Goal: Task Accomplishment & Management: Complete application form

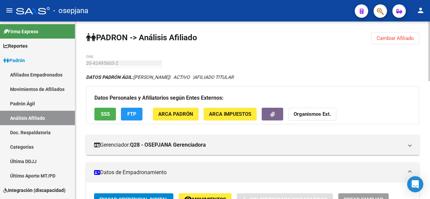
drag, startPoint x: 380, startPoint y: 40, endPoint x: 372, endPoint y: 41, distance: 8.8
click at [381, 40] on span "Cambiar Afiliado" at bounding box center [395, 38] width 37 height 6
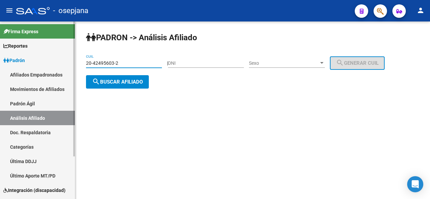
drag, startPoint x: 123, startPoint y: 63, endPoint x: 67, endPoint y: 64, distance: 56.1
click at [67, 64] on mat-sidenav-container "Firma Express Reportes Padrón Traspasos x O.S. Traspasos x Gerenciador Traspaso…" at bounding box center [215, 111] width 430 height 178
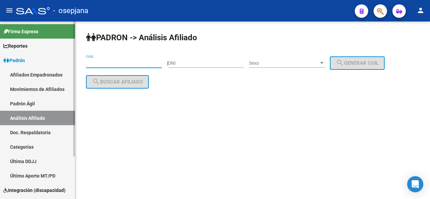
paste input "23-36848534-9"
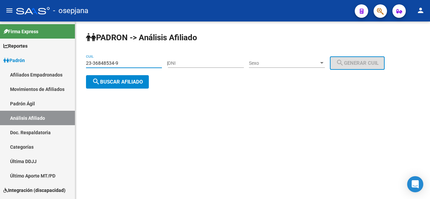
type input "23-36848534-9"
click at [115, 75] on button "search Buscar afiliado" at bounding box center [117, 81] width 63 height 13
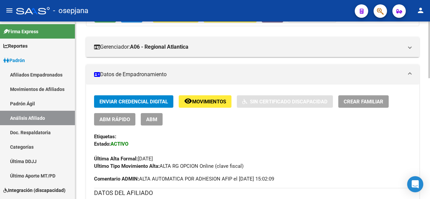
scroll to position [155, 0]
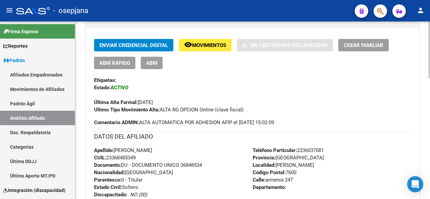
click at [428, 94] on div at bounding box center [429, 99] width 2 height 57
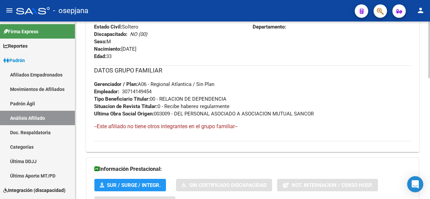
scroll to position [378, 0]
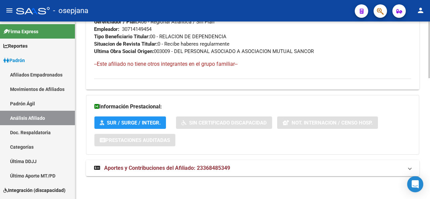
click at [422, 183] on body "menu - osepjana person Firma Express Reportes Padrón Traspasos x O.S. Traspasos…" at bounding box center [215, 99] width 430 height 199
click at [429, 34] on div at bounding box center [429, 111] width 2 height 178
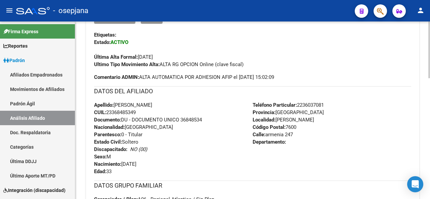
scroll to position [22, 0]
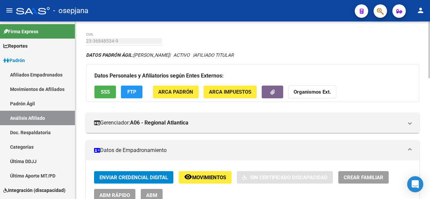
click at [429, 34] on div at bounding box center [429, 111] width 2 height 178
click at [352, 175] on span "Crear Familiar" at bounding box center [364, 178] width 40 height 6
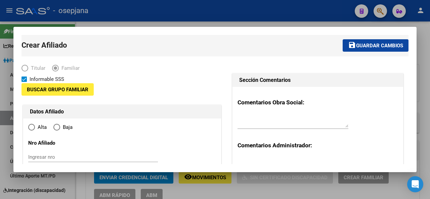
type input "30-71414945-4"
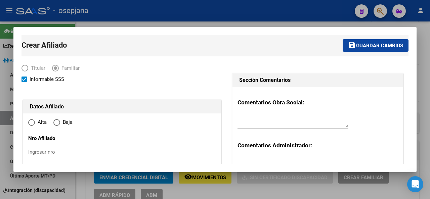
type input "MAR DEL PLATA"
type input "7600"
type input "armenia"
type input "247"
radio input "true"
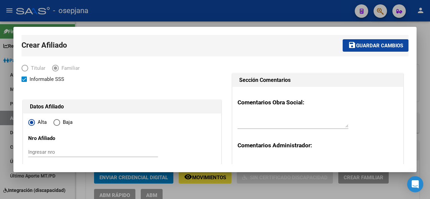
type input "30-71414945-4"
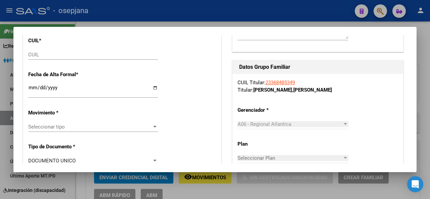
scroll to position [134, 0]
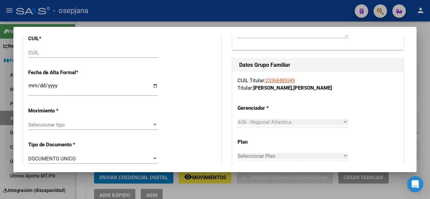
click at [64, 60] on div "CUIL" at bounding box center [93, 56] width 130 height 16
click at [67, 51] on input "CUIL" at bounding box center [93, 53] width 130 height 6
paste input "27-50653898-5"
type input "27-50653898-5"
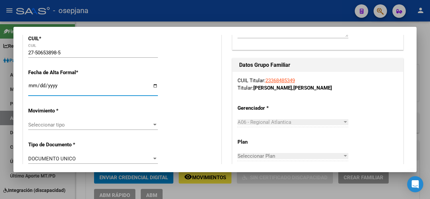
type input "50653898"
type input "RODRIGUEZ"
type input "ALMA BRUNELLA"
type input "2010-10-20"
type input "MAR DEL PLATA"
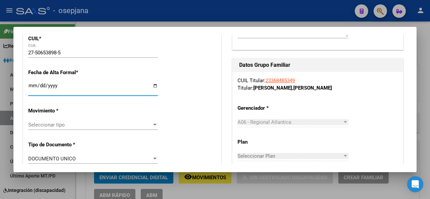
type input "ARMENIA"
type input "247"
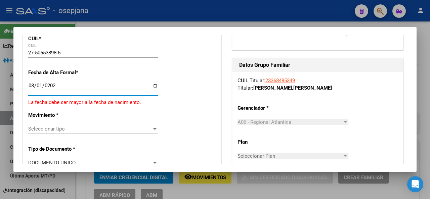
type input "2025-08-01"
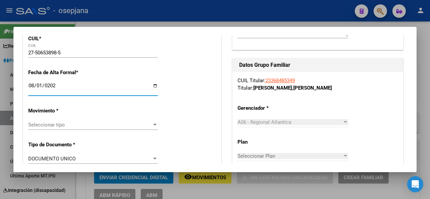
click at [109, 125] on span "Seleccionar tipo" at bounding box center [90, 125] width 124 height 6
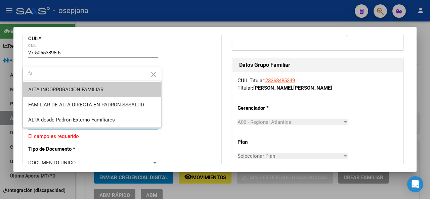
type input "fa"
click at [108, 92] on span "ALTA INCORPORACION FAMILIAR" at bounding box center [92, 89] width 128 height 15
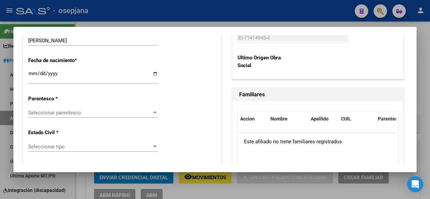
scroll to position [368, 0]
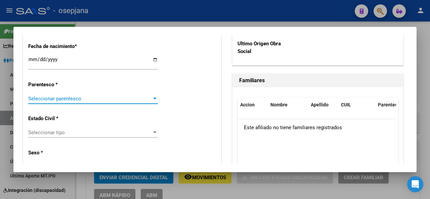
click at [119, 100] on span "Seleccionar parentesco" at bounding box center [90, 99] width 124 height 6
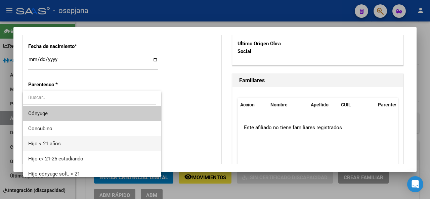
click at [62, 147] on span "Hijo < 21 años" at bounding box center [92, 143] width 128 height 15
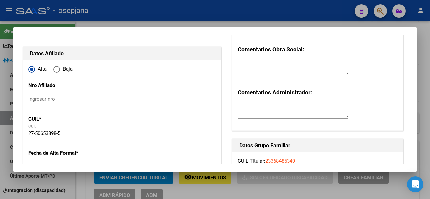
scroll to position [0, 0]
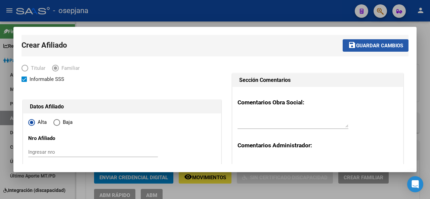
click at [382, 47] on span "Guardar cambios" at bounding box center [379, 46] width 47 height 6
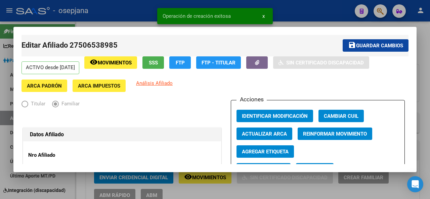
click at [382, 47] on span "Guardar cambios" at bounding box center [379, 46] width 47 height 6
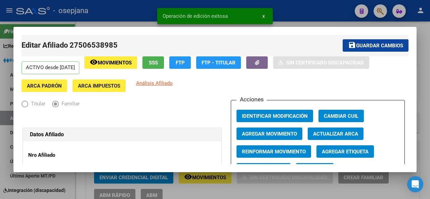
click at [430, 58] on div at bounding box center [215, 99] width 430 height 199
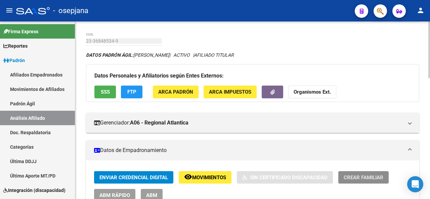
click at [369, 176] on span "Crear Familiar" at bounding box center [364, 178] width 40 height 6
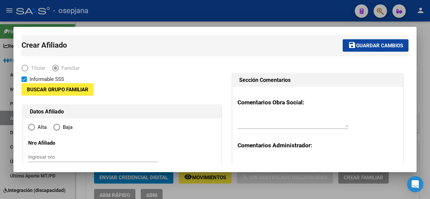
type input "30-71414945-4"
type input "MAR DEL PLATA"
type input "7600"
type input "armenia"
type input "247"
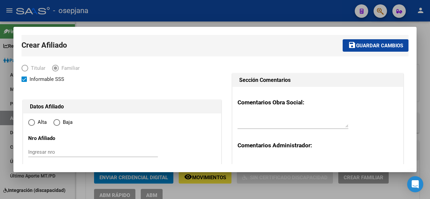
radio input "true"
type input "30-71414945-4"
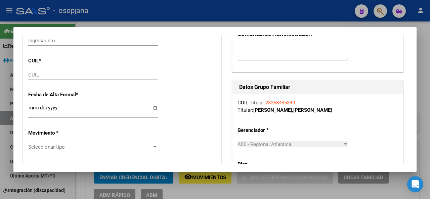
scroll to position [114, 0]
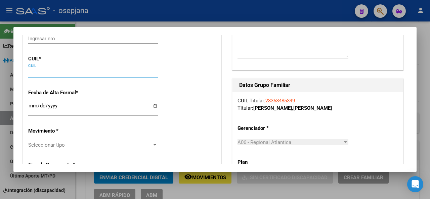
click at [46, 73] on input "CUIL" at bounding box center [93, 73] width 130 height 6
paste input "20-54280190-6"
type input "20-54280190-6"
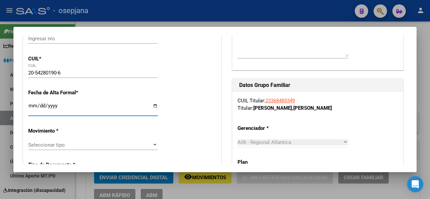
type input "54280190"
type input "RODRIGUEZ IAN BAUTISTA"
type input "2014-08-22"
type input "[PERSON_NAME]"
type input "[GEOGRAPHIC_DATA]"
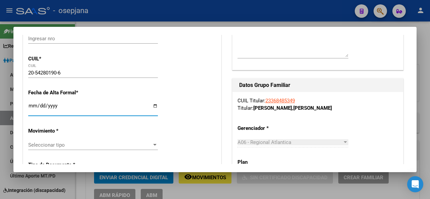
type input "247"
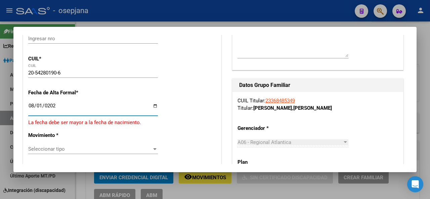
type input "[DATE]"
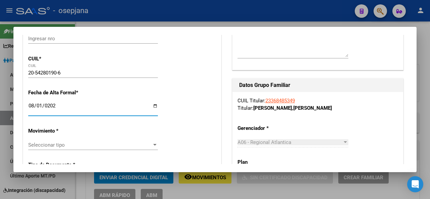
click at [87, 145] on span "Seleccionar tipo" at bounding box center [90, 145] width 124 height 6
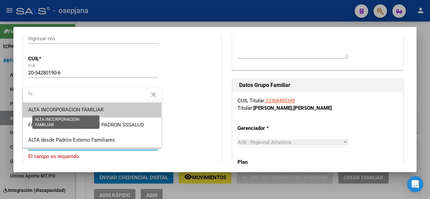
type input "fa"
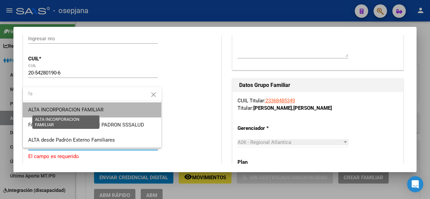
click at [92, 108] on span "ALTA INCORPORACION FAMILIAR" at bounding box center [65, 110] width 75 height 6
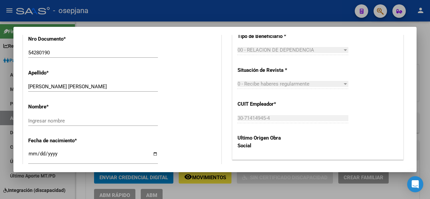
scroll to position [278, 0]
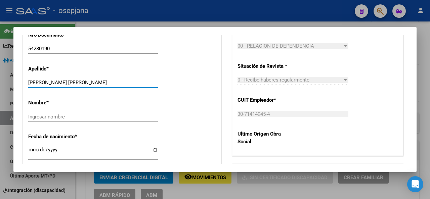
drag, startPoint x: 55, startPoint y: 82, endPoint x: 100, endPoint y: 85, distance: 44.8
click at [100, 85] on input "RODRIGUEZ IAN BAUTISTA" at bounding box center [93, 83] width 130 height 6
type input "RODRIGUEZ"
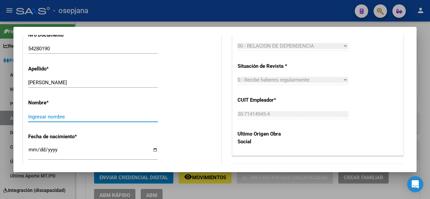
click at [33, 117] on input "Ingresar nombre" at bounding box center [93, 117] width 130 height 6
paste input "IAN BAUTISTA"
type input "IAN BAUTISTA"
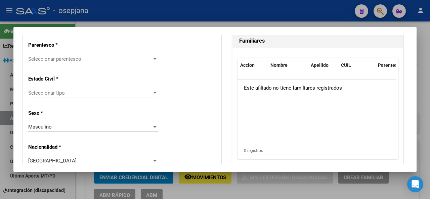
scroll to position [412, 0]
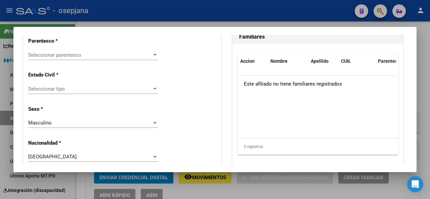
click at [84, 58] on div "Seleccionar parentesco Seleccionar parentesco" at bounding box center [93, 55] width 130 height 10
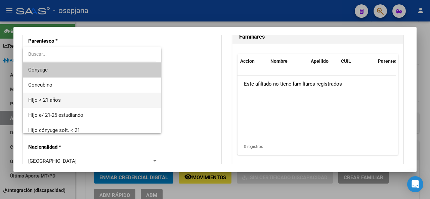
click at [76, 97] on span "Hijo < 21 años" at bounding box center [92, 100] width 128 height 15
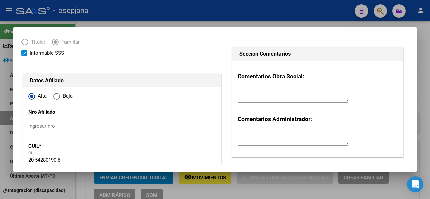
scroll to position [0, 0]
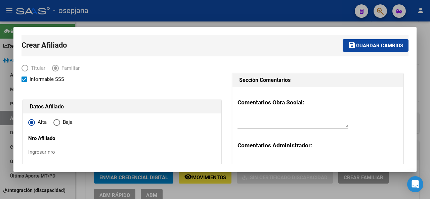
click at [378, 44] on span "Guardar cambios" at bounding box center [379, 46] width 47 height 6
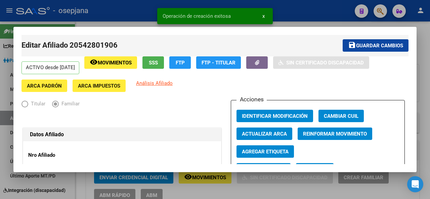
click at [378, 44] on span "Guardar cambios" at bounding box center [379, 46] width 47 height 6
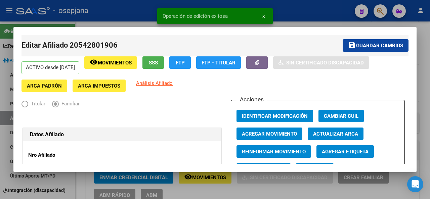
click at [426, 44] on div at bounding box center [215, 99] width 430 height 199
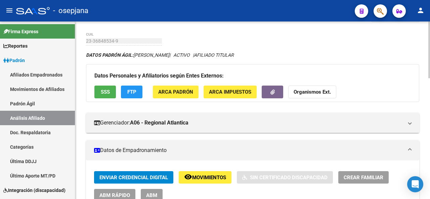
click at [353, 180] on span "Crear Familiar" at bounding box center [364, 178] width 40 height 6
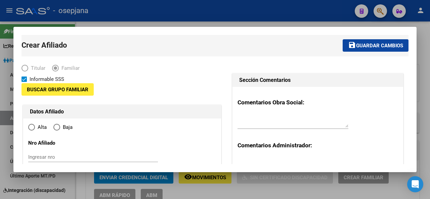
type input "30-71414945-4"
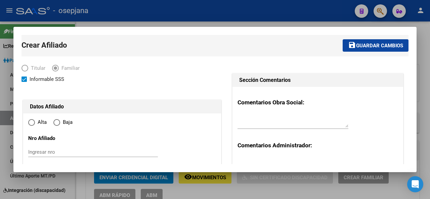
type input "[PERSON_NAME]"
type input "7600"
type input "armenia"
type input "247"
radio input "true"
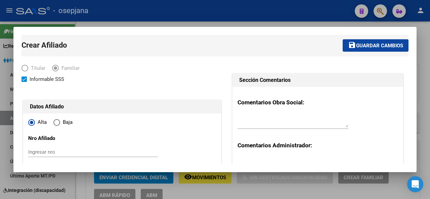
type input "30-71414945-4"
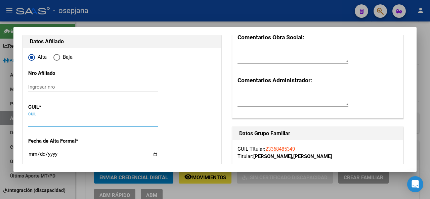
click at [125, 119] on input "CUIL" at bounding box center [93, 121] width 130 height 6
paste input "27-55566792-8"
type input "27-55566792-8"
type input "55566792"
type input "RODRIGUEZ"
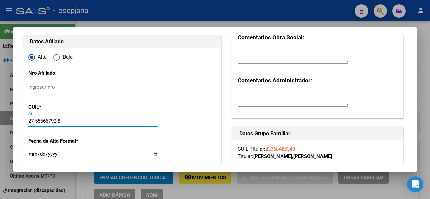
type input "ALAHI FRANSCESCA"
type input "2016-06-10"
type input "[PERSON_NAME]"
type input "[GEOGRAPHIC_DATA]"
type input "247"
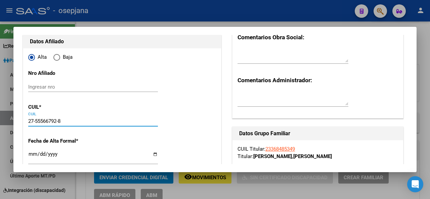
type input "27-55566792-8"
click at [31, 153] on input "Ingresar fecha" at bounding box center [93, 157] width 130 height 11
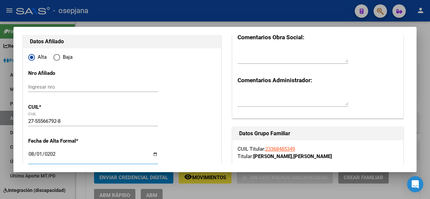
type input "[DATE]"
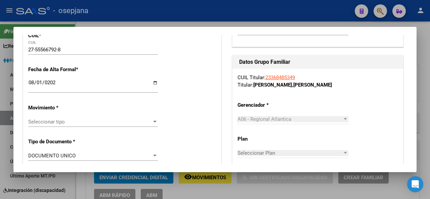
scroll to position [169, 0]
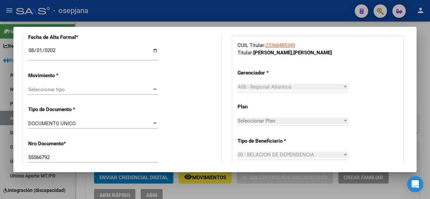
click at [82, 95] on div "Seleccionar tipo Seleccionar tipo" at bounding box center [93, 93] width 130 height 16
click at [92, 88] on span "Seleccionar tipo" at bounding box center [90, 90] width 124 height 6
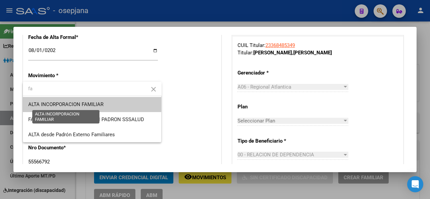
type input "fa"
click at [95, 106] on span "ALTA INCORPORACION FAMILIAR" at bounding box center [65, 104] width 75 height 6
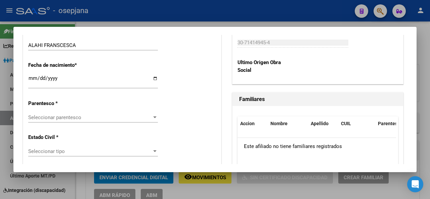
scroll to position [351, 0]
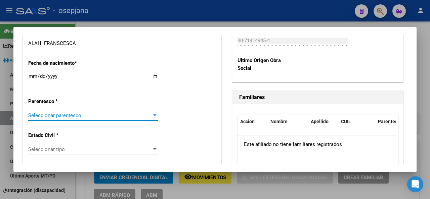
click at [40, 113] on span "Seleccionar parentesco" at bounding box center [90, 116] width 124 height 6
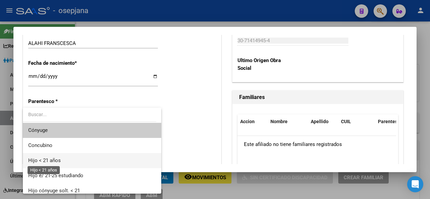
click at [52, 158] on span "Hijo < 21 años" at bounding box center [44, 161] width 33 height 6
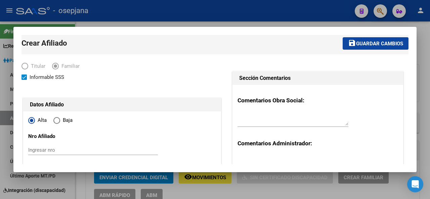
scroll to position [0, 0]
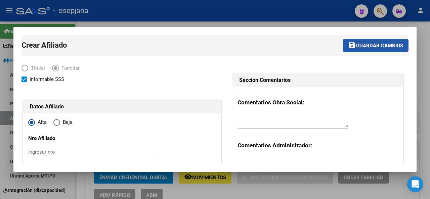
click at [357, 44] on span "Guardar cambios" at bounding box center [379, 46] width 47 height 6
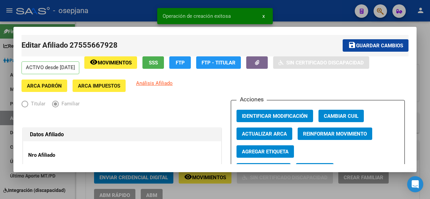
click at [357, 44] on span "Guardar cambios" at bounding box center [379, 46] width 47 height 6
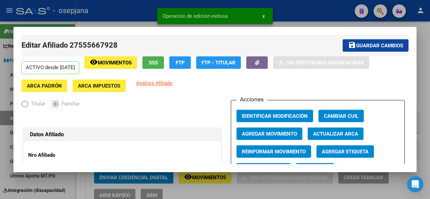
click at [430, 53] on div at bounding box center [215, 99] width 430 height 199
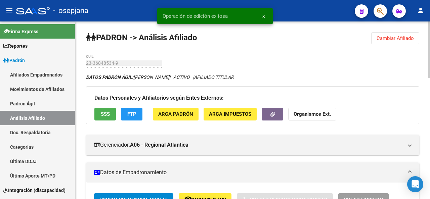
click at [429, 29] on div at bounding box center [429, 50] width 2 height 57
click at [392, 37] on span "Cambiar Afiliado" at bounding box center [395, 38] width 37 height 6
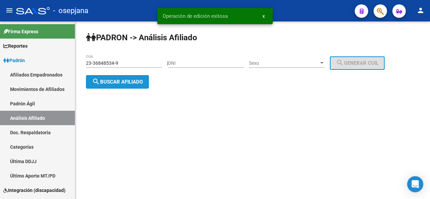
click at [113, 84] on span "search Buscar afiliado" at bounding box center [117, 82] width 51 height 6
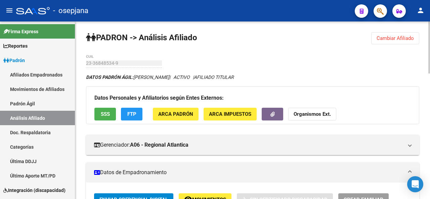
drag, startPoint x: 427, startPoint y: 53, endPoint x: 427, endPoint y: 84, distance: 30.2
click at [430, 70] on div at bounding box center [429, 48] width 2 height 52
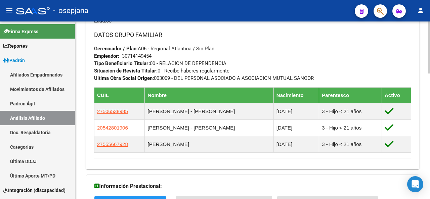
scroll to position [351, 0]
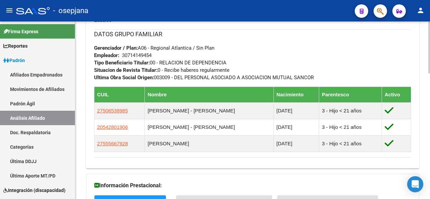
click at [430, 28] on div at bounding box center [429, 111] width 2 height 178
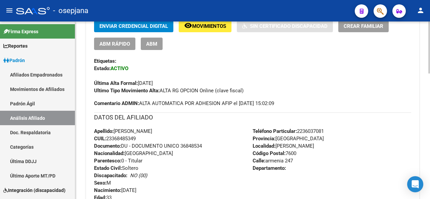
scroll to position [0, 0]
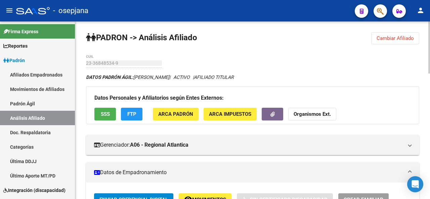
click at [430, 27] on div at bounding box center [429, 111] width 2 height 178
click at [430, 27] on div at bounding box center [429, 48] width 2 height 52
click at [393, 37] on span "Cambiar Afiliado" at bounding box center [395, 38] width 37 height 6
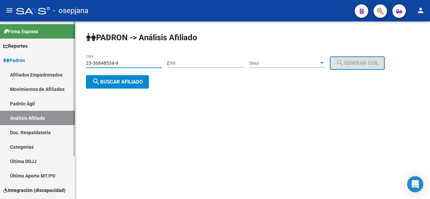
drag, startPoint x: 128, startPoint y: 66, endPoint x: 53, endPoint y: 66, distance: 74.6
click at [53, 66] on mat-sidenav-container "Firma Express Reportes Padrón Traspasos x O.S. Traspasos x Gerenciador Traspaso…" at bounding box center [215, 111] width 430 height 178
paste input "0-37871526-2"
type input "20-37871526-2"
click at [119, 89] on div "PADRON -> Análisis Afiliado 20-37871526-2 CUIL | DNI Sexo Sexo search Generar C…" at bounding box center [252, 66] width 355 height 89
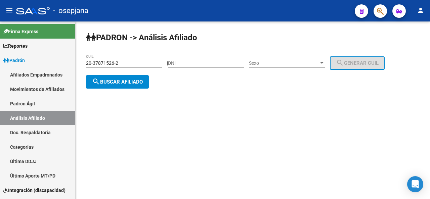
click at [129, 73] on div "20-37871526-2 CUIL" at bounding box center [124, 63] width 76 height 19
click at [129, 82] on span "search Buscar afiliado" at bounding box center [117, 82] width 51 height 6
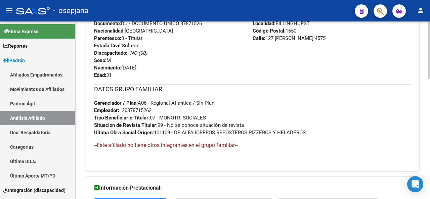
click at [430, 145] on div at bounding box center [429, 143] width 2 height 57
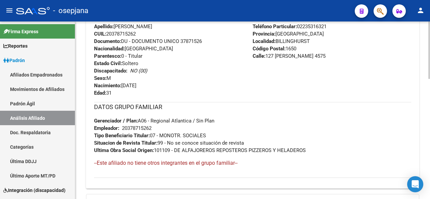
click at [430, 140] on div at bounding box center [429, 137] width 2 height 57
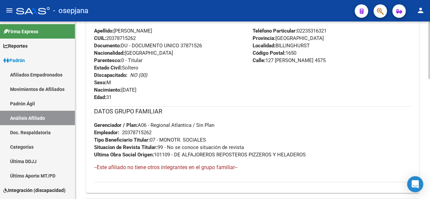
click at [430, 123] on div at bounding box center [429, 136] width 2 height 57
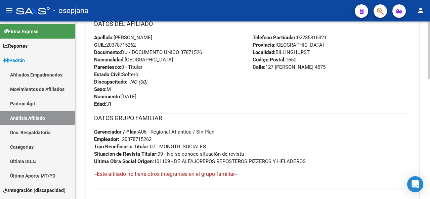
click at [430, 68] on div at bounding box center [429, 111] width 2 height 178
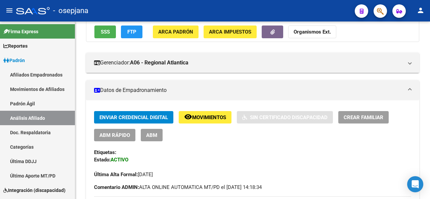
click at [104, 137] on span "ABM Rápido" at bounding box center [114, 135] width 31 height 6
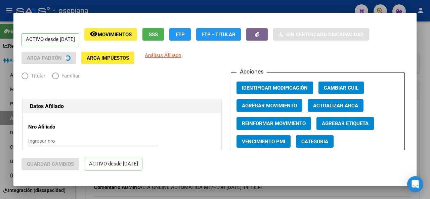
radio input "true"
type input "20-37871526-2"
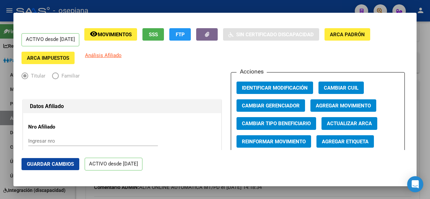
click at [379, 110] on div "Acciones Identificar Modificación Cambiar CUIL Cambiar Gerenciador Agregar Movi…" at bounding box center [318, 124] width 174 height 104
click at [359, 106] on span "Agregar Movimiento" at bounding box center [343, 106] width 55 height 6
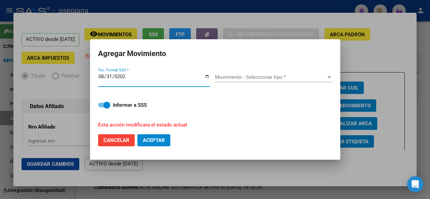
type input "2025-08-31"
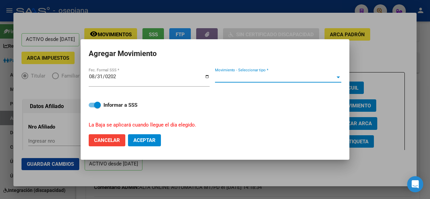
click at [273, 75] on span "Movimiento - Seleccionar tipo *" at bounding box center [275, 77] width 120 height 6
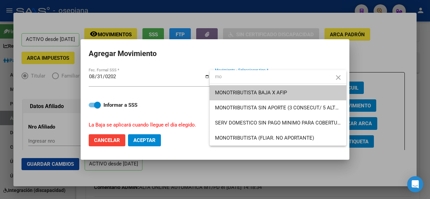
type input "m"
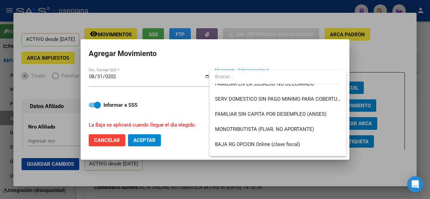
scroll to position [399, 0]
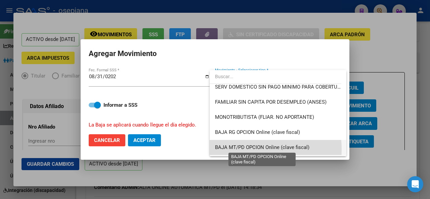
click at [232, 150] on span "BAJA MT/PD OPCION Online (clave fiscal)" at bounding box center [262, 147] width 94 height 6
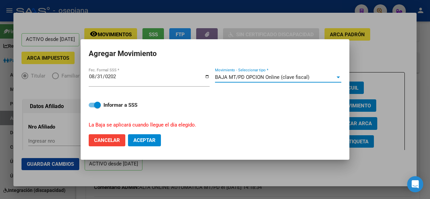
click at [151, 139] on span "Aceptar" at bounding box center [144, 140] width 22 height 6
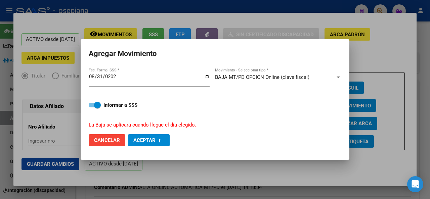
checkbox input "false"
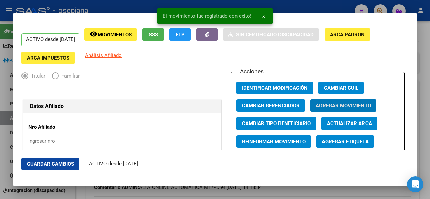
click at [45, 163] on span "Guardar Cambios" at bounding box center [50, 164] width 47 height 6
click at [430, 103] on div at bounding box center [215, 99] width 430 height 199
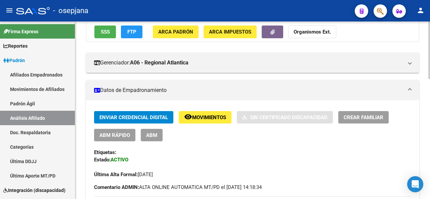
click at [429, 23] on div at bounding box center [429, 111] width 2 height 178
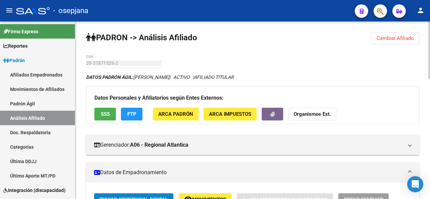
click at [429, 23] on div at bounding box center [429, 50] width 2 height 57
click at [398, 36] on span "Cambiar Afiliado" at bounding box center [395, 38] width 37 height 6
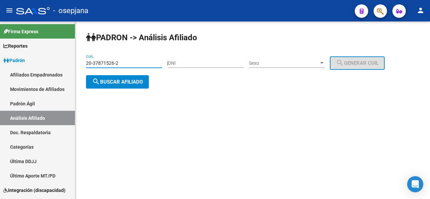
click at [142, 60] on input "20-37871526-2" at bounding box center [124, 63] width 76 height 6
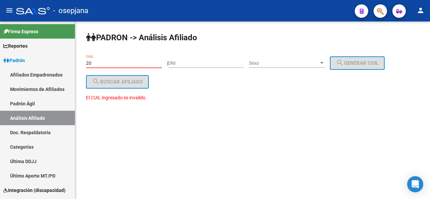
type input "2"
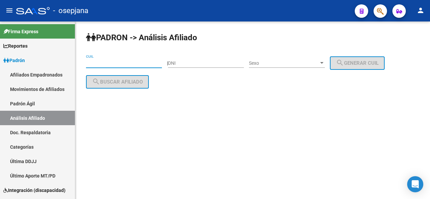
paste input "20-27289758-2"
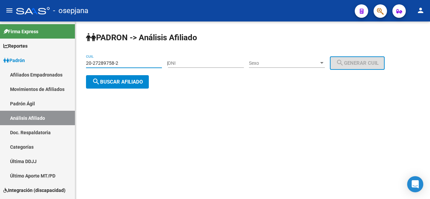
click at [124, 77] on button "search Buscar afiliado" at bounding box center [117, 81] width 63 height 13
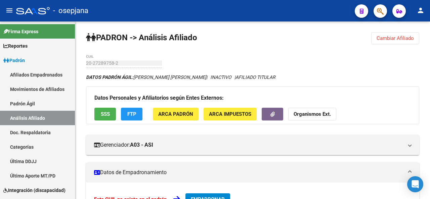
drag, startPoint x: 428, startPoint y: 48, endPoint x: 386, endPoint y: 74, distance: 50.0
click at [427, 72] on div "PADRON -> Análisis Afiliado Cambiar Afiliado 20-27289758-2 CUIL DATOS PADRÓN ÁG…" at bounding box center [252, 185] width 355 height 327
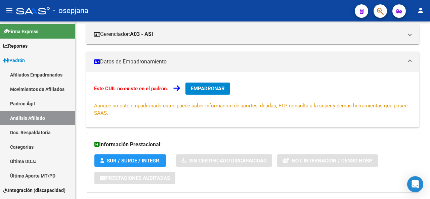
scroll to position [127, 0]
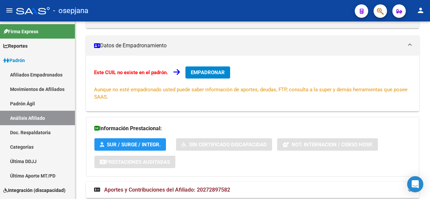
click at [425, 119] on div "PADRON -> Análisis Afiliado Cambiar Afiliado 20-27289758-2 CUIL DATOS PADRÓN ÁG…" at bounding box center [253, 58] width 356 height 327
click at [430, 29] on div at bounding box center [429, 111] width 2 height 178
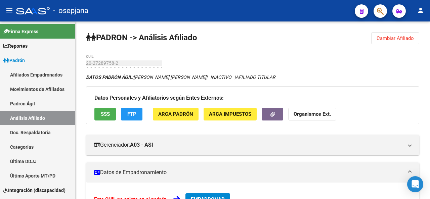
click at [430, 29] on div at bounding box center [429, 70] width 2 height 97
click at [404, 40] on span "Cambiar Afiliado" at bounding box center [395, 38] width 37 height 6
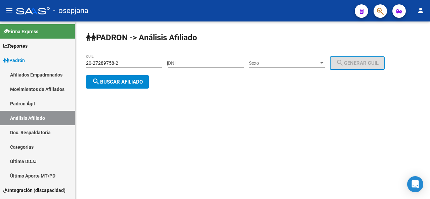
click at [139, 61] on input "20-27289758-2" at bounding box center [124, 63] width 76 height 6
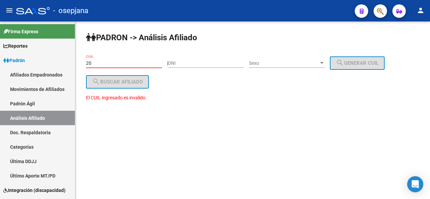
type input "2"
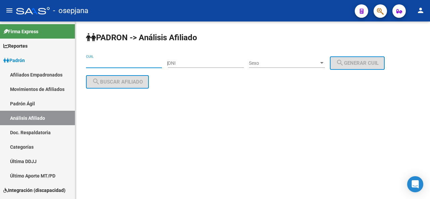
paste input "20-42186003-4"
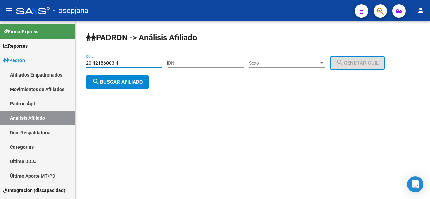
type input "20-42186003-4"
click at [101, 85] on button "search Buscar afiliado" at bounding box center [117, 81] width 63 height 13
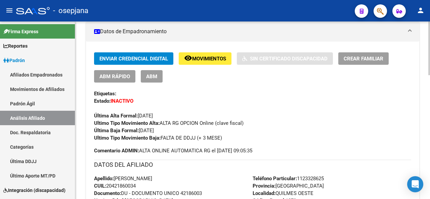
scroll to position [161, 0]
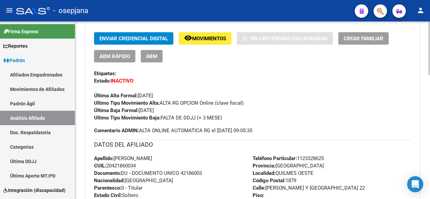
click at [428, 83] on div at bounding box center [429, 97] width 2 height 54
click at [428, 25] on div "PADRON -> Análisis Afiliado Cambiar Afiliado 20-42186003-4 CUIL DATOS PADRÓN ÁG…" at bounding box center [252, 154] width 355 height 588
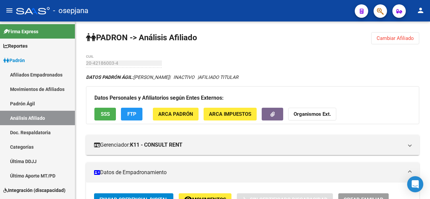
click at [430, 25] on div at bounding box center [429, 111] width 2 height 178
click at [430, 25] on div at bounding box center [429, 49] width 2 height 54
click at [408, 38] on span "Cambiar Afiliado" at bounding box center [395, 38] width 37 height 6
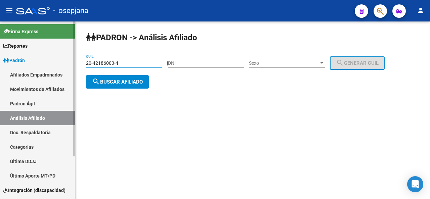
drag, startPoint x: 137, startPoint y: 61, endPoint x: 29, endPoint y: 56, distance: 108.3
click at [29, 56] on mat-sidenav-container "Firma Express Reportes Padrón Traspasos x O.S. Traspasos x Gerenciador Traspaso…" at bounding box center [215, 111] width 430 height 178
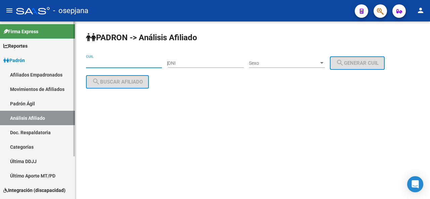
paste input "20-46290736-3"
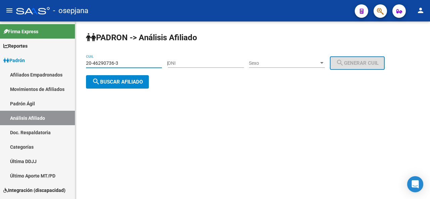
click at [117, 82] on span "search Buscar afiliado" at bounding box center [117, 82] width 51 height 6
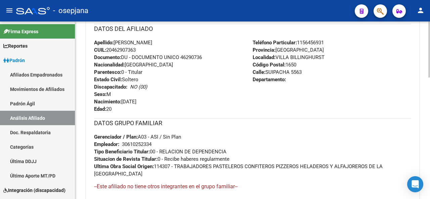
scroll to position [289, 0]
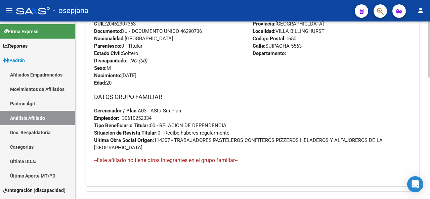
click at [430, 141] on div at bounding box center [429, 141] width 2 height 56
click at [183, 29] on span "Documento: DU - DOCUMENTO UNICO 46290736" at bounding box center [148, 31] width 108 height 6
drag, startPoint x: 183, startPoint y: 29, endPoint x: 196, endPoint y: 29, distance: 12.8
click at [196, 29] on span "Documento: DU - DOCUMENTO UNICO 46290736" at bounding box center [148, 31] width 108 height 6
copy span "46290736"
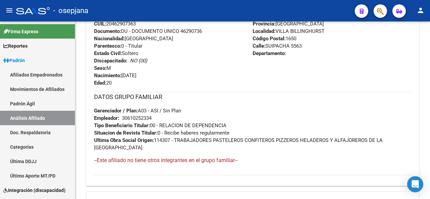
scroll to position [111, 0]
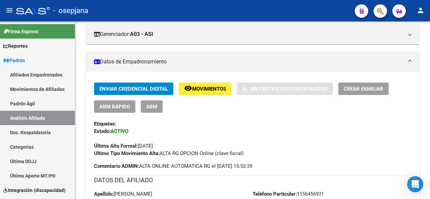
click at [430, 39] on div at bounding box center [429, 111] width 2 height 178
click at [215, 95] on div "Enviar Credencial Digital remove_red_eye Movimientos Sin Certificado Discapacid…" at bounding box center [252, 98] width 317 height 30
click at [214, 92] on span "Movimientos" at bounding box center [209, 89] width 34 height 6
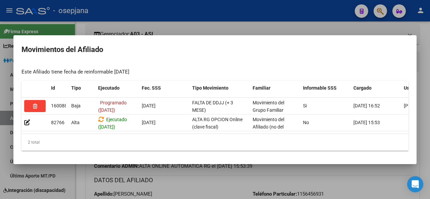
click at [257, 30] on div at bounding box center [215, 99] width 430 height 199
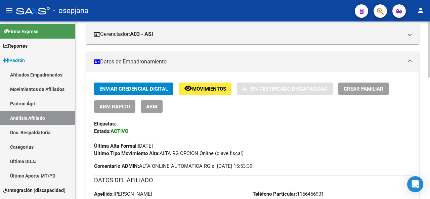
click at [429, 27] on div at bounding box center [429, 111] width 2 height 178
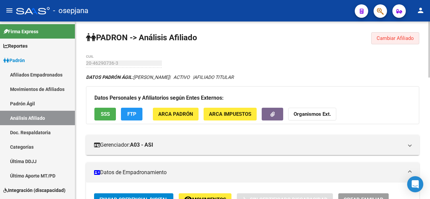
click at [397, 36] on span "Cambiar Afiliado" at bounding box center [395, 38] width 37 height 6
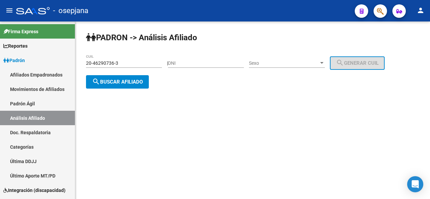
click at [128, 60] on input "20-46290736-3" at bounding box center [124, 63] width 76 height 6
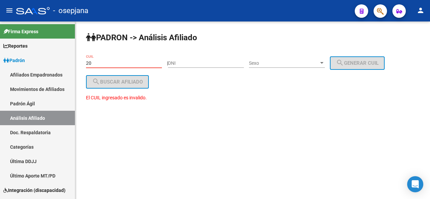
type input "2"
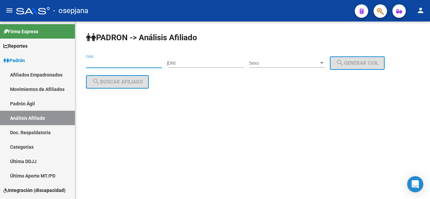
paste input "20-25612055-1"
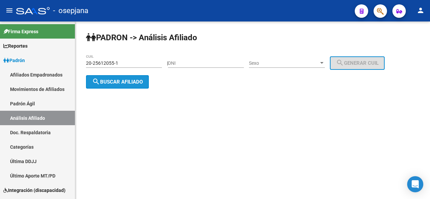
click at [123, 77] on button "search Buscar afiliado" at bounding box center [117, 81] width 63 height 13
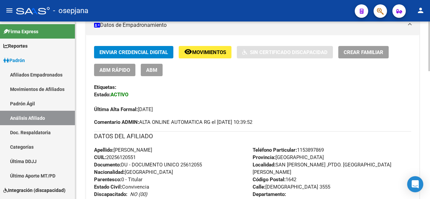
scroll to position [133, 0]
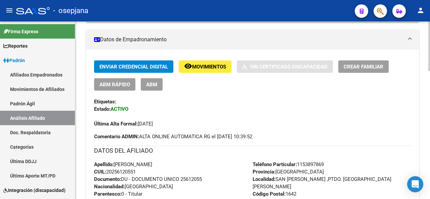
click at [430, 96] on div at bounding box center [429, 84] width 2 height 50
click at [212, 61] on button "remove_red_eye Movimientos" at bounding box center [205, 66] width 53 height 12
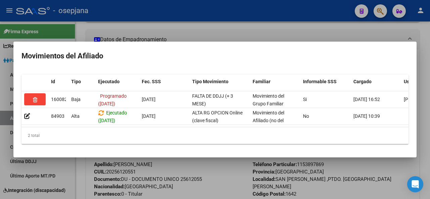
click at [275, 23] on div at bounding box center [215, 99] width 430 height 199
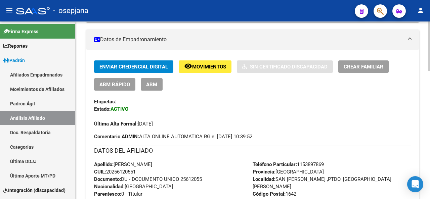
click at [430, 33] on div at bounding box center [429, 111] width 2 height 178
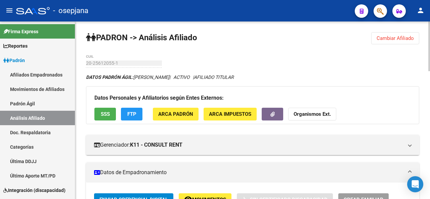
click at [430, 33] on div at bounding box center [429, 47] width 2 height 50
click at [391, 37] on span "Cambiar Afiliado" at bounding box center [395, 38] width 37 height 6
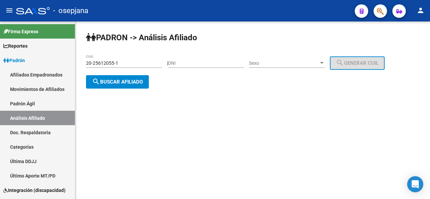
click at [139, 63] on input "20-25612055-1" at bounding box center [124, 63] width 76 height 6
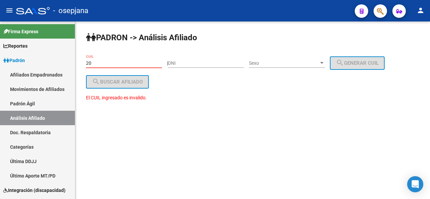
type input "2"
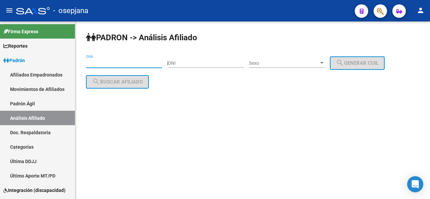
paste input "20-26405585-8"
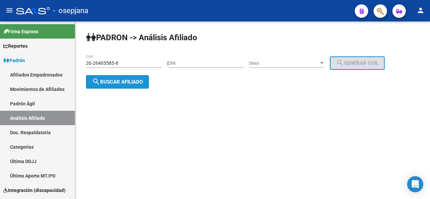
click at [139, 79] on span "search Buscar afiliado" at bounding box center [117, 82] width 51 height 6
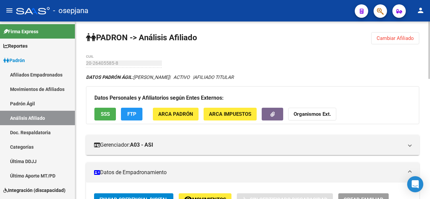
scroll to position [178, 0]
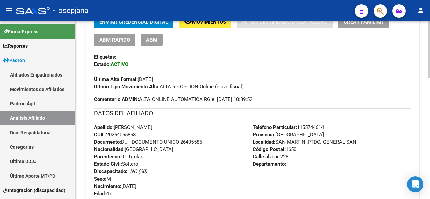
click at [430, 135] on div at bounding box center [429, 111] width 2 height 178
click at [206, 23] on span "Movimientos" at bounding box center [209, 22] width 34 height 6
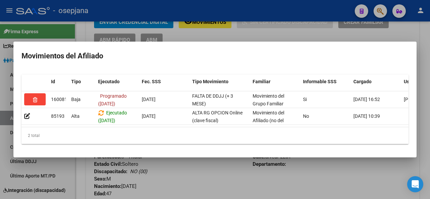
click at [208, 182] on div at bounding box center [215, 99] width 430 height 199
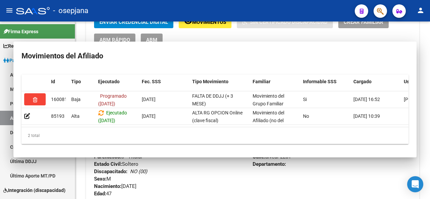
scroll to position [172, 0]
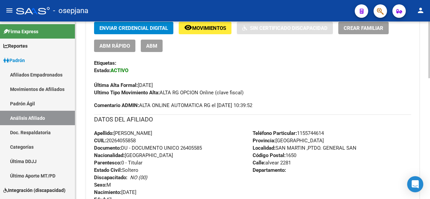
click at [428, 28] on div at bounding box center [429, 111] width 2 height 178
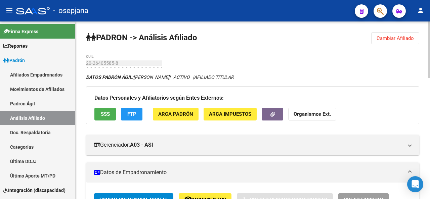
click at [428, 28] on div at bounding box center [429, 50] width 2 height 57
click at [397, 40] on span "Cambiar Afiliado" at bounding box center [395, 38] width 37 height 6
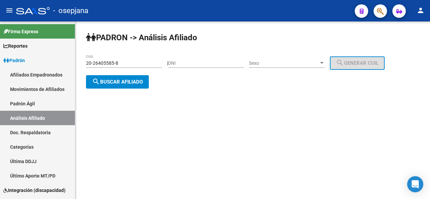
click at [139, 58] on div "20-26405585-8 CUIL" at bounding box center [124, 60] width 76 height 13
click at [130, 64] on input "20-26405585-8" at bounding box center [124, 63] width 76 height 6
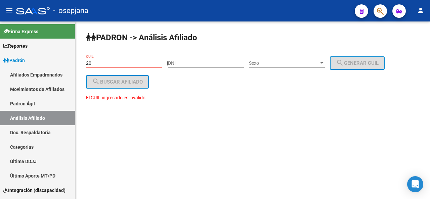
type input "2"
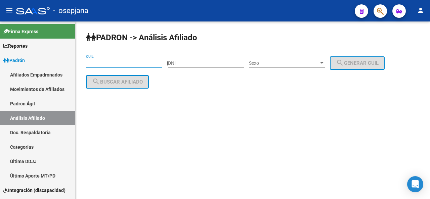
paste input "20-38668635-2"
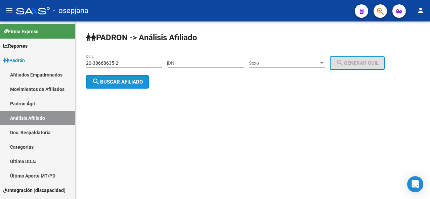
click at [131, 84] on span "search Buscar afiliado" at bounding box center [117, 82] width 51 height 6
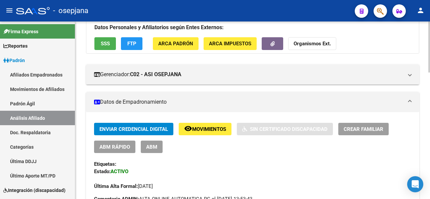
scroll to position [137, 0]
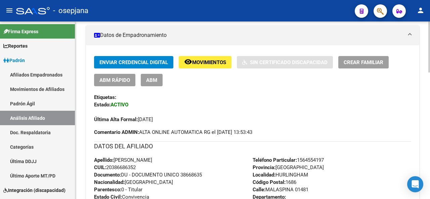
click at [430, 54] on div at bounding box center [429, 111] width 2 height 178
click at [210, 59] on span "remove_red_eye Movimientos" at bounding box center [205, 62] width 42 height 6
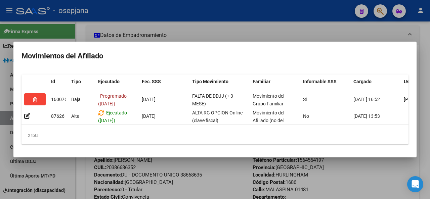
click at [230, 23] on div at bounding box center [215, 99] width 430 height 199
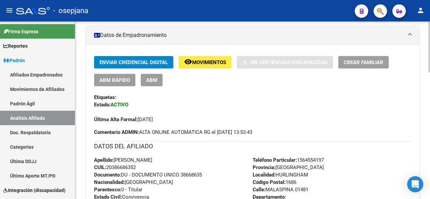
click at [208, 66] on button "remove_red_eye Movimientos" at bounding box center [205, 62] width 53 height 12
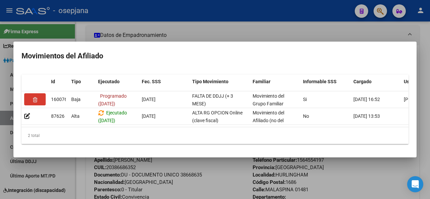
click at [305, 26] on div at bounding box center [215, 99] width 430 height 199
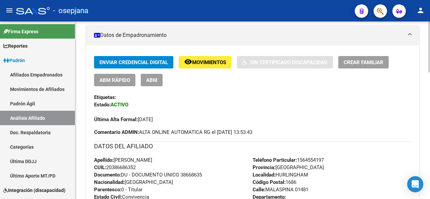
click at [430, 28] on div at bounding box center [429, 111] width 2 height 178
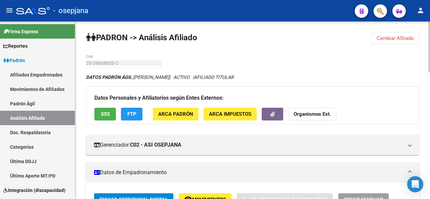
click at [394, 40] on span "Cambiar Afiliado" at bounding box center [395, 38] width 37 height 6
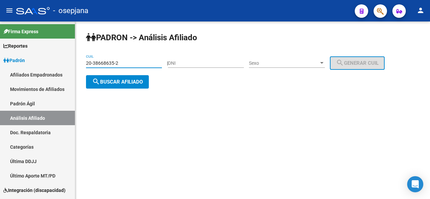
click at [137, 64] on input "20-38668635-2" at bounding box center [124, 63] width 76 height 6
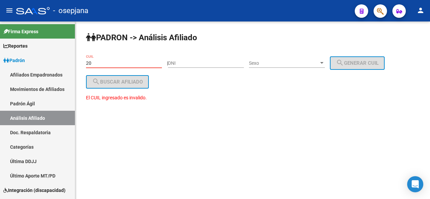
type input "2"
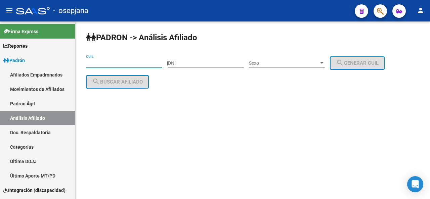
paste input "20-39104165-3"
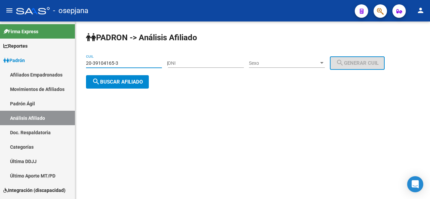
type input "20-39104165-3"
click at [126, 89] on div "PADRON -> Análisis Afiliado 20-39104165-3 CUIL | DNI Sexo Sexo search Generar C…" at bounding box center [252, 66] width 355 height 89
click at [137, 80] on span "search Buscar afiliado" at bounding box center [117, 82] width 51 height 6
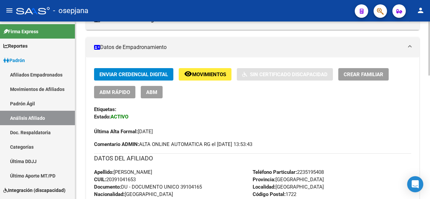
scroll to position [128, 0]
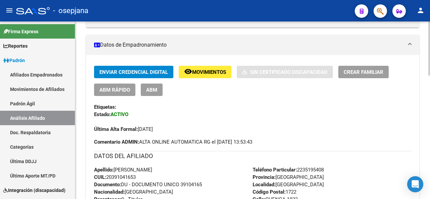
click at [430, 113] on div at bounding box center [429, 87] width 2 height 54
click at [197, 71] on span "Movimientos" at bounding box center [209, 72] width 34 height 6
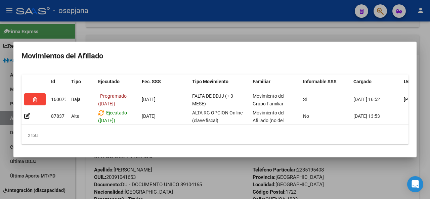
click at [228, 183] on div at bounding box center [215, 99] width 430 height 199
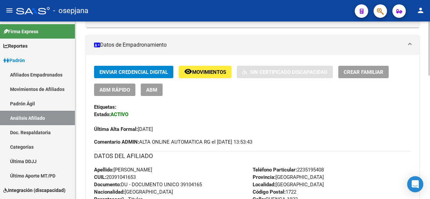
click at [430, 28] on div at bounding box center [429, 111] width 2 height 178
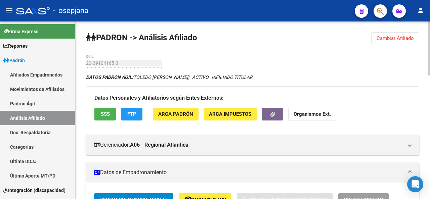
click at [403, 37] on span "Cambiar Afiliado" at bounding box center [395, 38] width 37 height 6
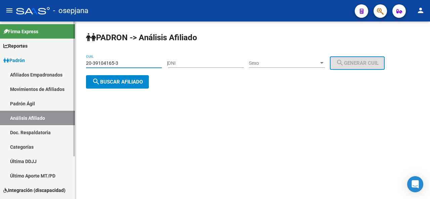
drag, startPoint x: 128, startPoint y: 64, endPoint x: 65, endPoint y: 57, distance: 62.9
click at [65, 57] on mat-sidenav-container "Firma Express Reportes Padrón Traspasos x O.S. Traspasos x Gerenciador Traspaso…" at bounding box center [215, 111] width 430 height 178
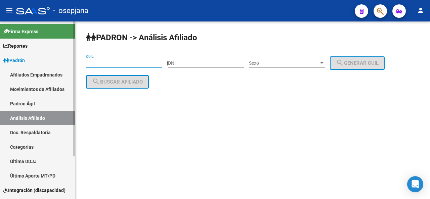
paste input "23-39517626-9"
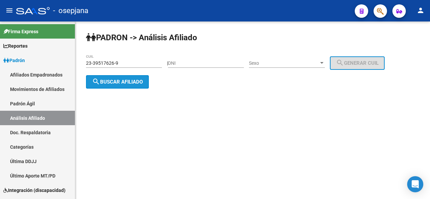
click at [120, 80] on span "search Buscar afiliado" at bounding box center [117, 82] width 51 height 6
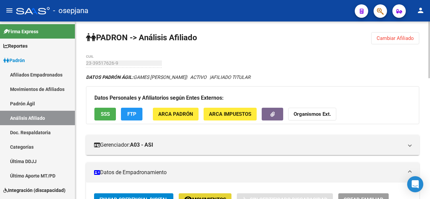
click at [213, 195] on button "remove_red_eye Movimientos" at bounding box center [205, 200] width 53 height 12
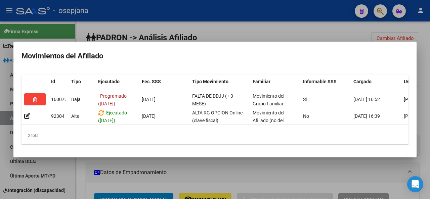
click at [213, 169] on div at bounding box center [215, 99] width 430 height 199
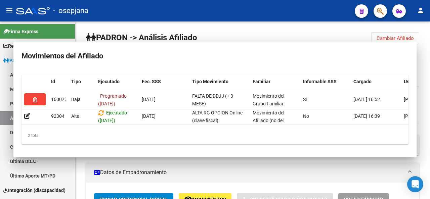
scroll to position [6, 0]
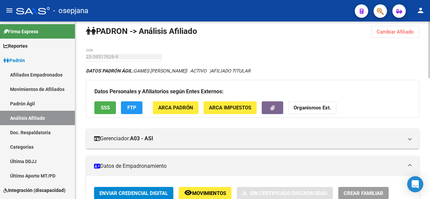
click at [388, 29] on span "Cambiar Afiliado" at bounding box center [395, 32] width 37 height 6
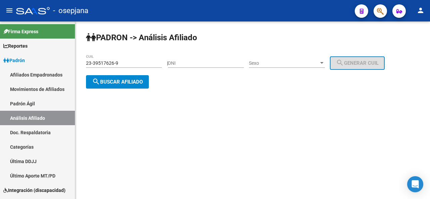
scroll to position [0, 0]
click at [134, 61] on input "23-39517626-9" at bounding box center [124, 63] width 76 height 6
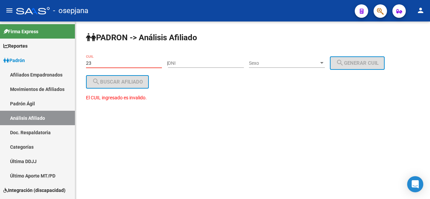
type input "2"
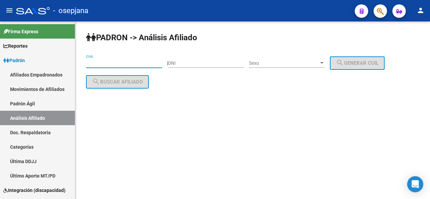
paste input "20-42489751-6"
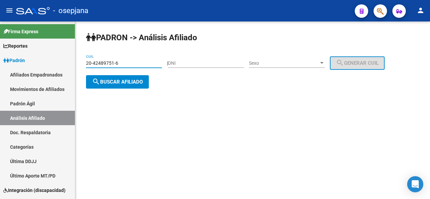
click at [103, 82] on span "search Buscar afiliado" at bounding box center [117, 82] width 51 height 6
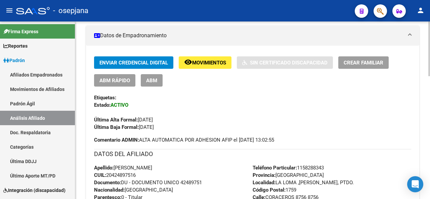
click at [423, 136] on div "PADRON -> Análisis Afiliado Cambiar Afiliado 20-42489751-6 CUIL DATOS PADRÓN ÁG…" at bounding box center [253, 172] width 356 height 576
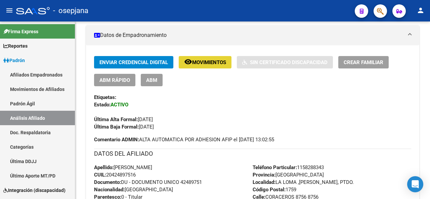
click at [203, 64] on span "Movimientos" at bounding box center [209, 62] width 34 height 6
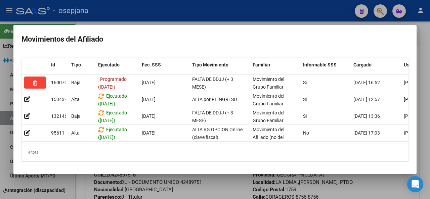
click at [169, 191] on div at bounding box center [215, 99] width 430 height 199
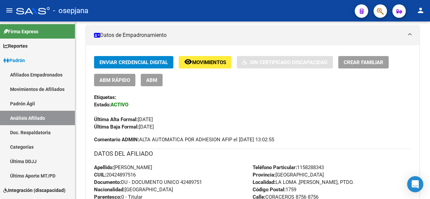
click at [430, 9] on mat-toolbar "menu - osepjana person" at bounding box center [215, 11] width 430 height 22
click at [425, 28] on div "PADRON -> Análisis Afiliado Cambiar Afiliado 20-42489751-6 CUIL DATOS PADRÓN ÁG…" at bounding box center [252, 172] width 355 height 576
click at [429, 27] on div "PADRON -> Análisis Afiliado Cambiar Afiliado 20-42489751-6 CUIL DATOS PADRÓN ÁG…" at bounding box center [253, 172] width 356 height 576
click at [430, 27] on div at bounding box center [429, 111] width 2 height 178
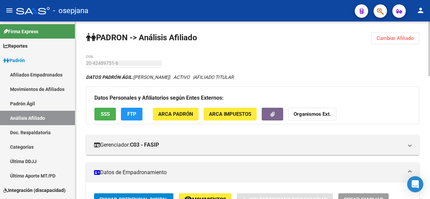
click at [396, 40] on span "Cambiar Afiliado" at bounding box center [395, 38] width 37 height 6
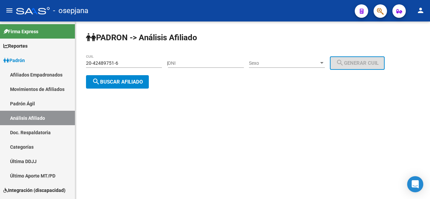
click at [135, 67] on div "20-42489751-6 CUIL" at bounding box center [124, 60] width 76 height 13
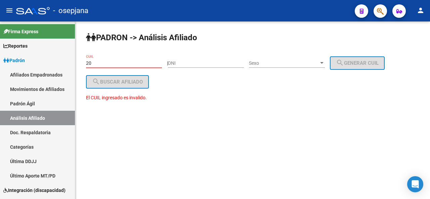
type input "2"
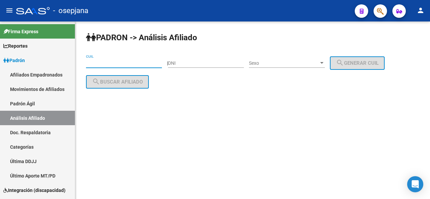
paste input "20-42623399-2"
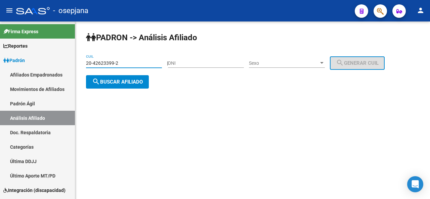
click at [128, 86] on button "search Buscar afiliado" at bounding box center [117, 81] width 63 height 13
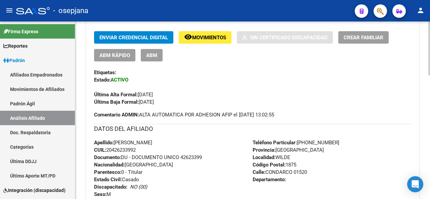
scroll to position [182, 0]
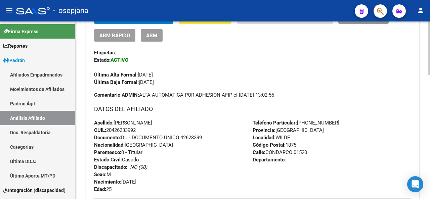
click at [397, 100] on div "PADRON -> Análisis Afiliado Cambiar Afiliado 20-42623399-2 CUIL DATOS PADRÓN ÁG…" at bounding box center [253, 133] width 356 height 589
click at [222, 22] on button "remove_red_eye Movimientos" at bounding box center [205, 17] width 53 height 12
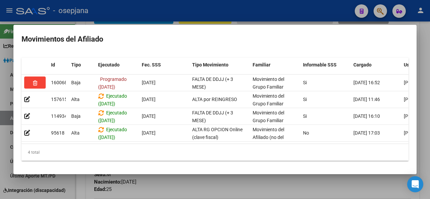
click at [203, 193] on div at bounding box center [215, 99] width 430 height 199
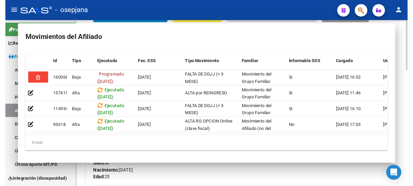
scroll to position [172, 0]
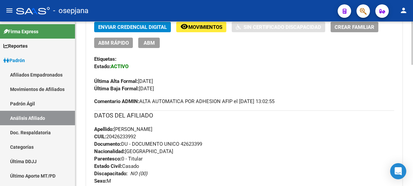
click at [412, 33] on div at bounding box center [412, 104] width 2 height 165
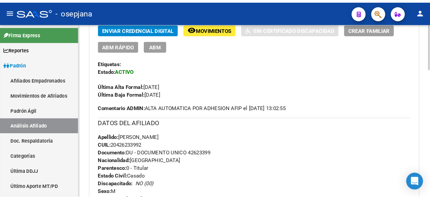
scroll to position [7, 0]
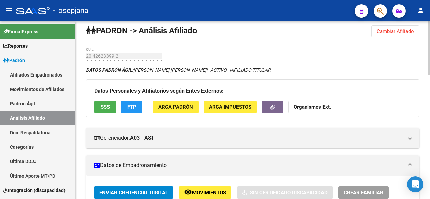
click at [394, 30] on span "Cambiar Afiliado" at bounding box center [395, 31] width 37 height 6
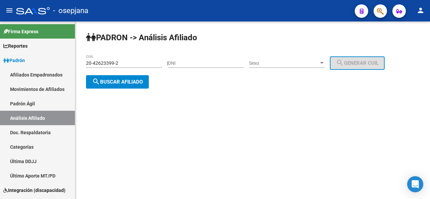
scroll to position [0, 0]
click at [130, 63] on input "20-42623399-2" at bounding box center [124, 63] width 76 height 6
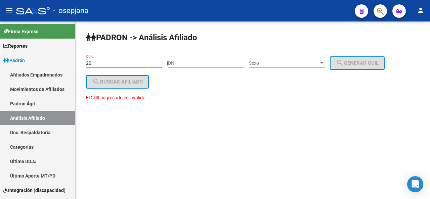
type input "2"
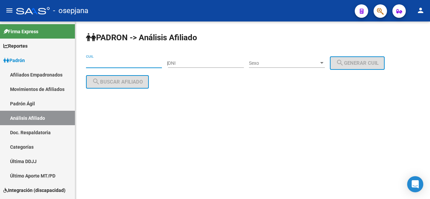
paste input "20-29835754-3"
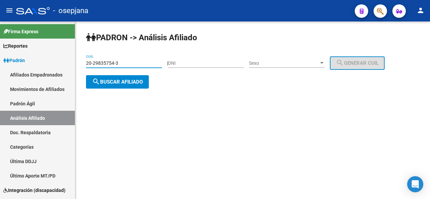
click at [125, 83] on span "search Buscar afiliado" at bounding box center [117, 82] width 51 height 6
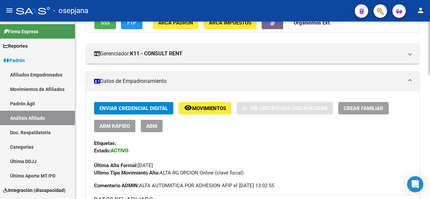
scroll to position [116, 0]
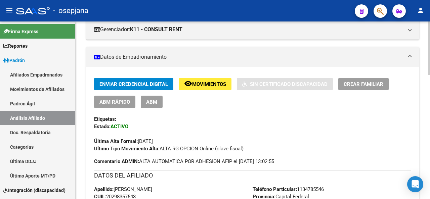
click at [427, 71] on div "PADRON -> Análisis Afiliado Cambiar Afiliado 20-29835754-3 CUIL DATOS PADRÓN ÁG…" at bounding box center [253, 202] width 356 height 592
click at [204, 82] on span "Movimientos" at bounding box center [209, 84] width 34 height 6
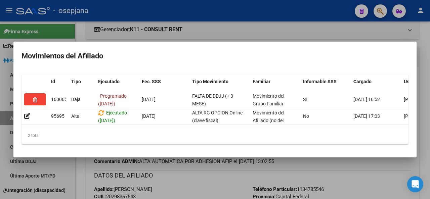
click at [214, 185] on div at bounding box center [215, 99] width 430 height 199
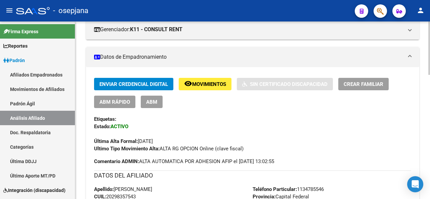
click at [429, 39] on div at bounding box center [429, 111] width 2 height 178
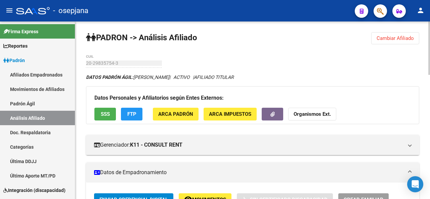
click at [394, 42] on button "Cambiar Afiliado" at bounding box center [395, 38] width 48 height 12
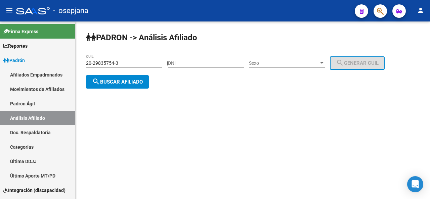
click at [137, 63] on input "20-29835754-3" at bounding box center [124, 63] width 76 height 6
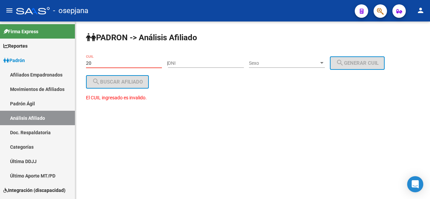
type input "2"
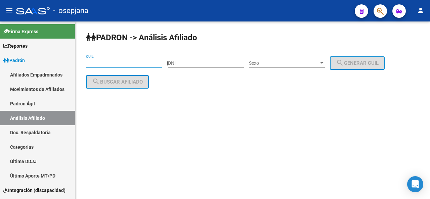
paste input "27-37017054-7"
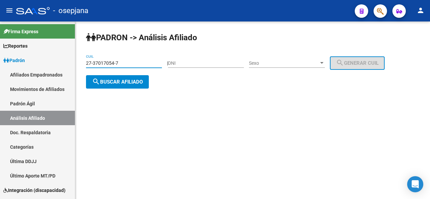
click at [124, 82] on span "search Buscar afiliado" at bounding box center [117, 82] width 51 height 6
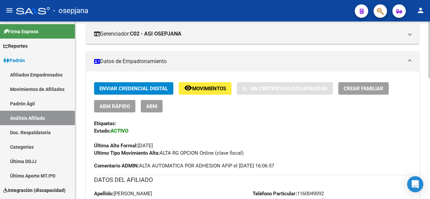
click at [429, 81] on div at bounding box center [429, 85] width 2 height 57
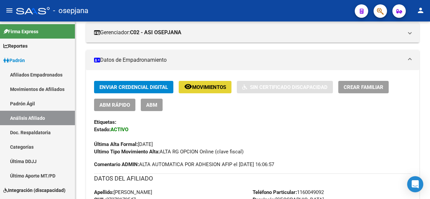
click at [217, 85] on span "Movimientos" at bounding box center [209, 87] width 34 height 6
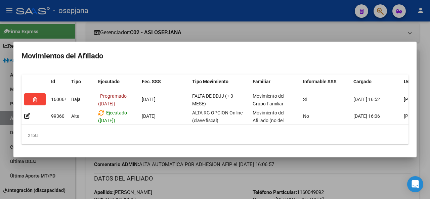
click at [189, 186] on div at bounding box center [215, 99] width 430 height 199
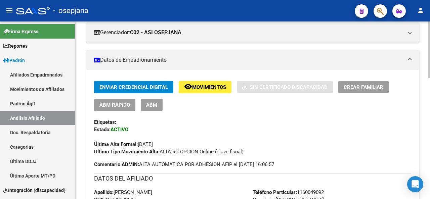
click at [430, 27] on div at bounding box center [429, 111] width 2 height 178
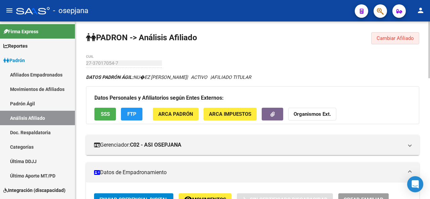
click at [405, 39] on span "Cambiar Afiliado" at bounding box center [395, 38] width 37 height 6
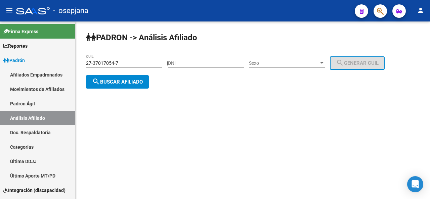
click at [129, 64] on input "27-37017054-7" at bounding box center [124, 63] width 76 height 6
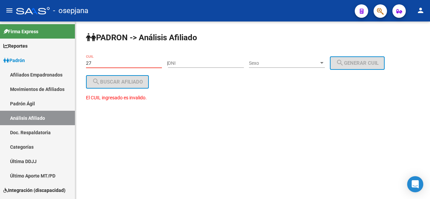
type input "2"
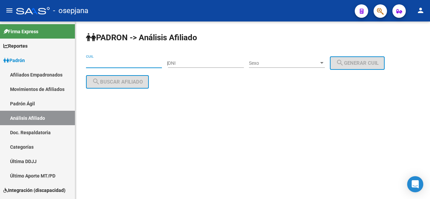
paste input "20-41216158-1"
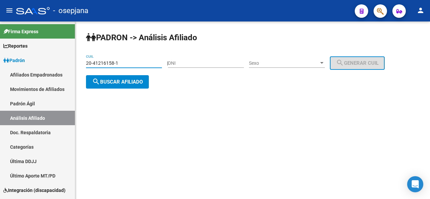
type input "20-41216158-1"
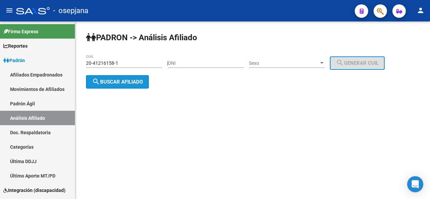
click at [113, 80] on span "search Buscar afiliado" at bounding box center [117, 82] width 51 height 6
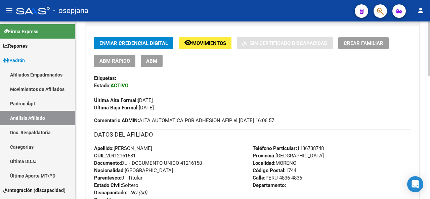
scroll to position [148, 0]
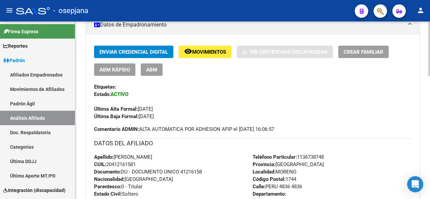
click at [430, 93] on div at bounding box center [429, 94] width 2 height 55
click at [212, 54] on span "Movimientos" at bounding box center [209, 52] width 34 height 6
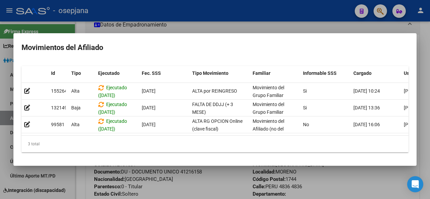
click at [415, 87] on mat-dialog-content "Id Tipo Ejecutado Fec. SSS Tipo Movimiento Familiar Informable SSS Cargado Usua…" at bounding box center [214, 109] width 403 height 97
click at [430, 81] on div at bounding box center [215, 99] width 430 height 199
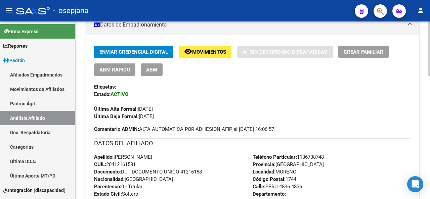
scroll to position [0, 0]
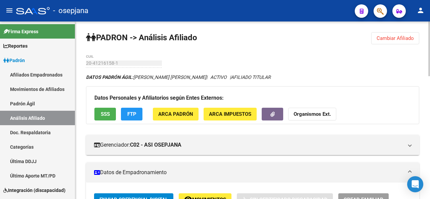
click at [430, 103] on div at bounding box center [429, 111] width 2 height 178
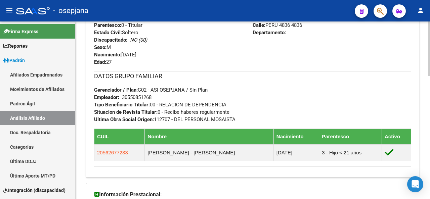
scroll to position [338, 0]
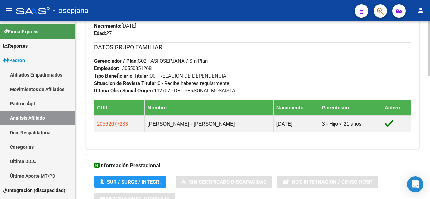
click at [429, 158] on div at bounding box center [429, 153] width 2 height 55
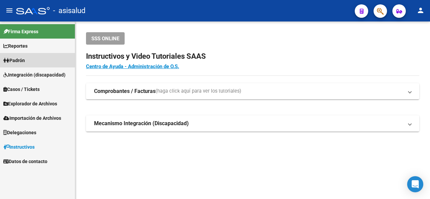
click at [25, 64] on link "Padrón" at bounding box center [37, 60] width 75 height 14
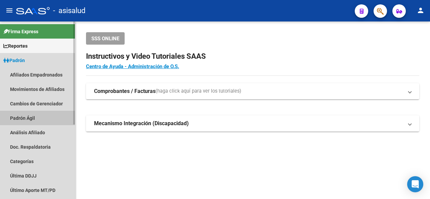
click at [32, 123] on link "Padrón Ágil" at bounding box center [37, 118] width 75 height 14
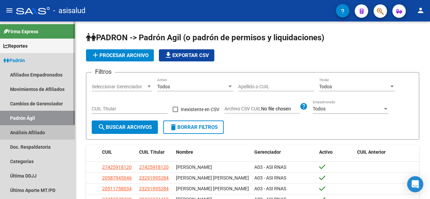
click at [33, 133] on link "Análisis Afiliado" at bounding box center [37, 132] width 75 height 14
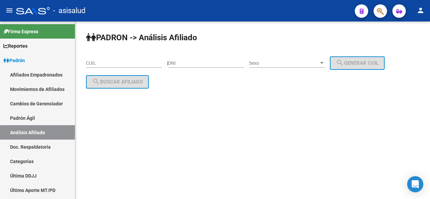
click at [104, 58] on div "CUIL" at bounding box center [124, 60] width 76 height 13
paste input "27-34561291-8"
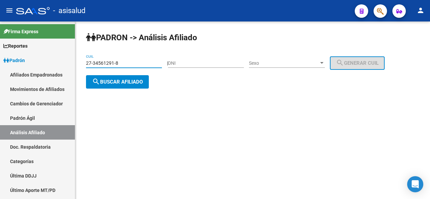
type input "27-34561291-8"
click at [118, 78] on button "search Buscar afiliado" at bounding box center [117, 81] width 63 height 13
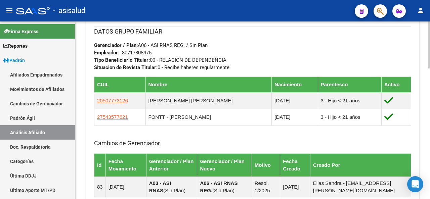
scroll to position [373, 0]
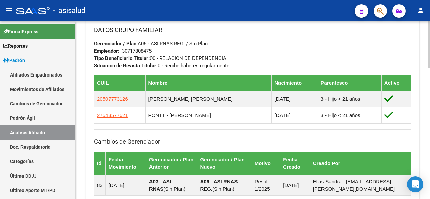
click at [429, 153] on div at bounding box center [429, 143] width 2 height 47
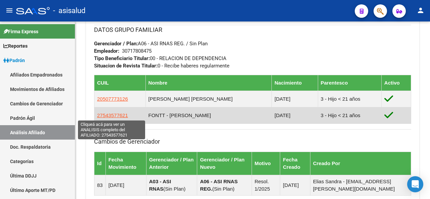
click at [110, 117] on span "27543577621" at bounding box center [112, 116] width 31 height 6
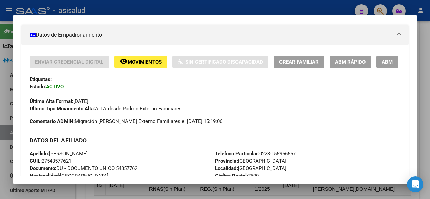
scroll to position [93, 0]
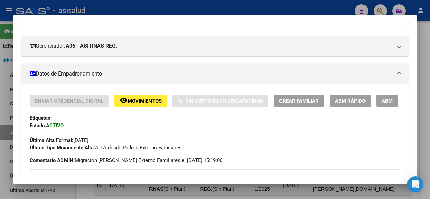
click at [139, 100] on span "Movimientos" at bounding box center [145, 101] width 34 height 6
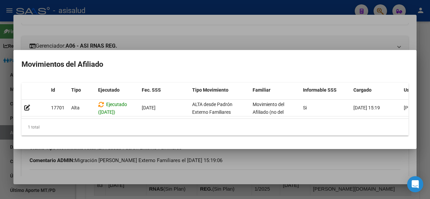
click at [211, 34] on div at bounding box center [215, 99] width 430 height 199
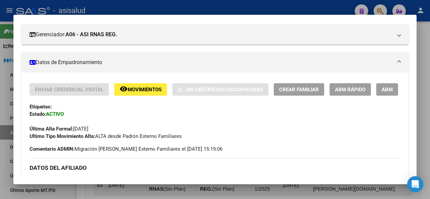
scroll to position [103, 0]
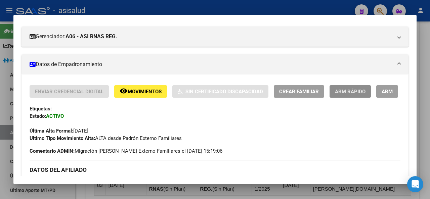
click at [370, 91] on button "ABM Rápido" at bounding box center [350, 91] width 41 height 12
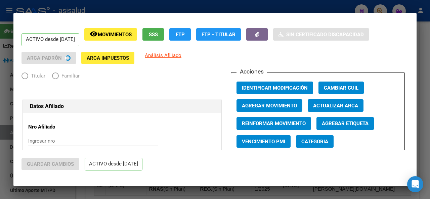
radio input "true"
type input "30-71780847-5"
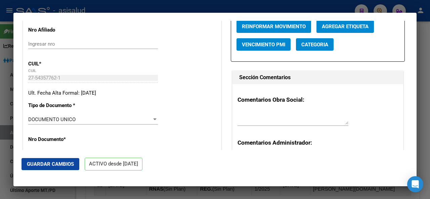
scroll to position [43, 0]
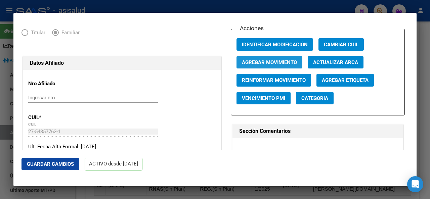
click at [268, 60] on span "Agregar Movimiento" at bounding box center [269, 62] width 55 height 6
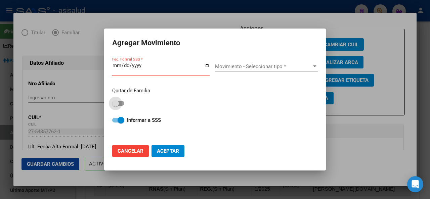
click at [123, 104] on span at bounding box center [118, 103] width 12 height 5
click at [116, 106] on input "checkbox" at bounding box center [115, 106] width 0 height 0
checkbox input "true"
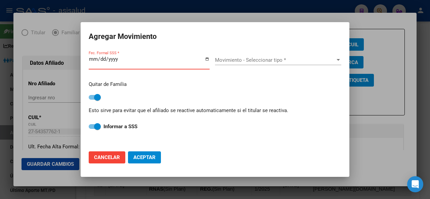
click at [92, 59] on input "Fec. Formal SSS *" at bounding box center [149, 61] width 121 height 11
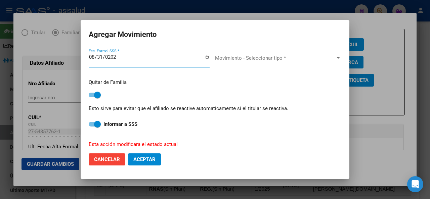
type input "2025-08-31"
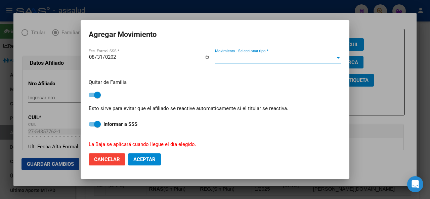
click at [242, 58] on span "Movimiento - Seleccionar tipo *" at bounding box center [275, 58] width 120 height 6
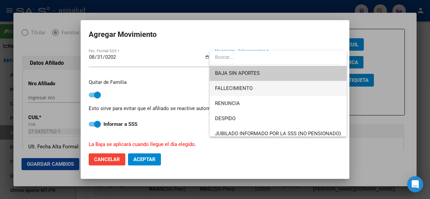
drag, startPoint x: 341, startPoint y: 65, endPoint x: 340, endPoint y: 87, distance: 21.9
click at [340, 88] on div "BAJA SIN APORTES FALLECIMIENTO RENUNCIA DESPIDO JUBILADO INFORMADO POR LA SSS (…" at bounding box center [278, 94] width 137 height 86
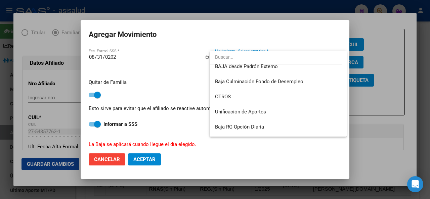
scroll to position [489, 0]
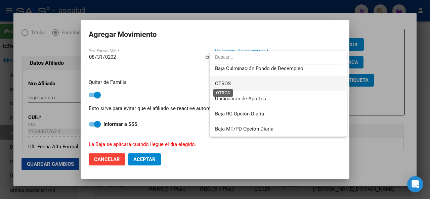
click at [220, 81] on span "OTROS" at bounding box center [223, 84] width 16 height 6
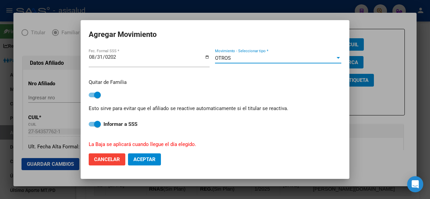
click at [154, 160] on span "Aceptar" at bounding box center [144, 160] width 22 height 6
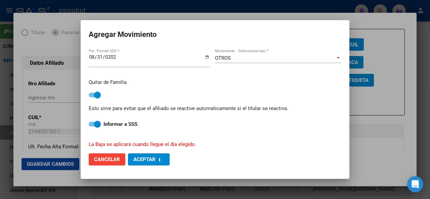
checkbox input "false"
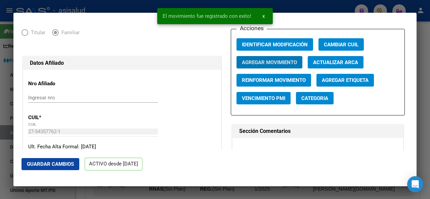
click at [35, 164] on span "Guardar Cambios" at bounding box center [50, 164] width 47 height 6
click at [430, 80] on div at bounding box center [215, 99] width 430 height 199
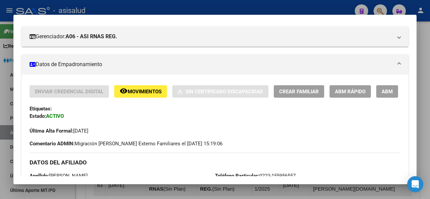
click at [430, 80] on div at bounding box center [215, 99] width 430 height 199
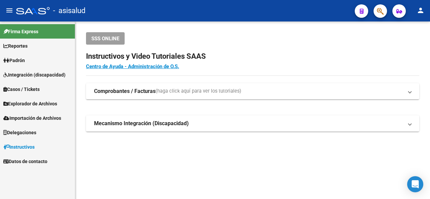
click at [18, 64] on span "Padrón" at bounding box center [14, 60] width 22 height 7
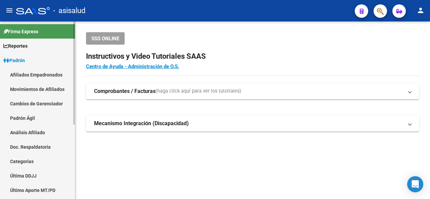
click at [26, 133] on link "Análisis Afiliado" at bounding box center [37, 132] width 75 height 14
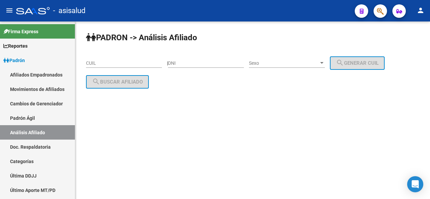
click at [96, 65] on input "CUIL" at bounding box center [124, 63] width 76 height 6
paste input "23-31213210-9"
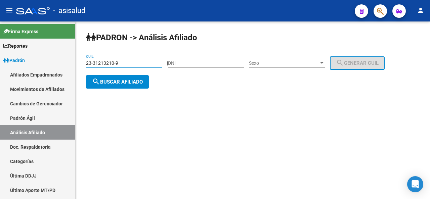
type input "23-31213210-9"
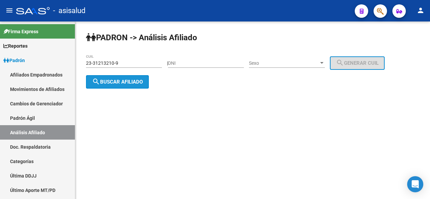
click at [100, 81] on span "search Buscar afiliado" at bounding box center [117, 82] width 51 height 6
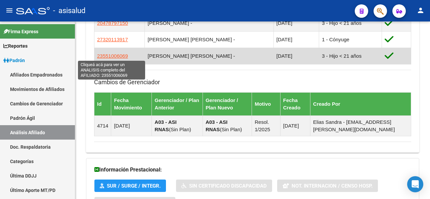
click at [122, 56] on span "23551006069" at bounding box center [112, 56] width 31 height 6
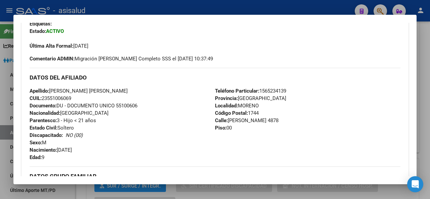
scroll to position [135, 0]
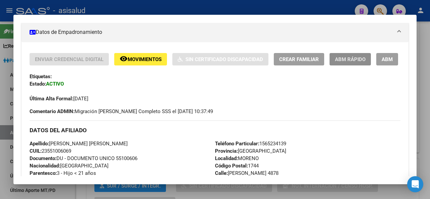
click at [366, 60] on span "ABM Rápido" at bounding box center [350, 59] width 31 height 6
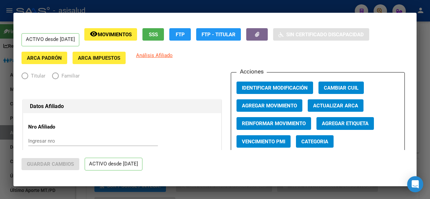
radio input "true"
type input "30-65438725-3"
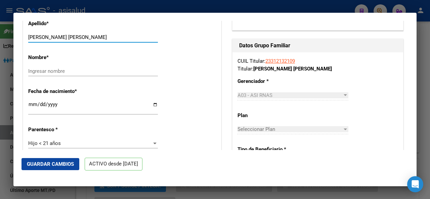
scroll to position [243, 0]
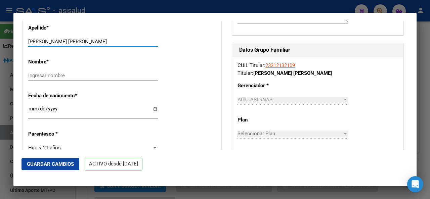
drag, startPoint x: 77, startPoint y: 24, endPoint x: 112, endPoint y: 30, distance: 35.1
click at [112, 29] on div "Apellido * GRAMAJO GUZMAN VALENTIN Ingresar apellido" at bounding box center [122, 36] width 188 height 34
type input "GRAMAJO GUZMAN"
click at [31, 74] on input "Ingresar nombre" at bounding box center [93, 76] width 130 height 6
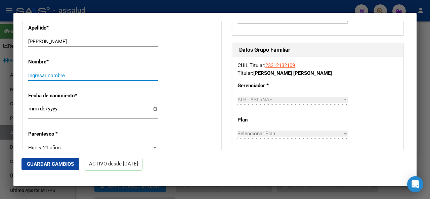
paste input "VALENTIN"
type input "VALENTIN"
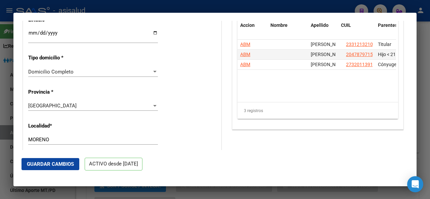
scroll to position [502, 0]
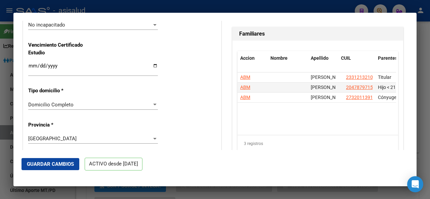
click at [86, 28] on div "No incapacitado Seleccionar tipo" at bounding box center [93, 25] width 130 height 10
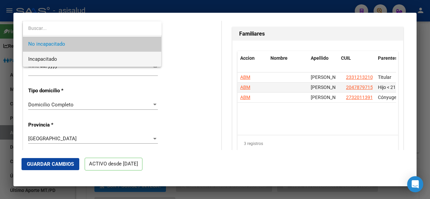
click at [77, 59] on span "Incapacitado" at bounding box center [92, 59] width 128 height 15
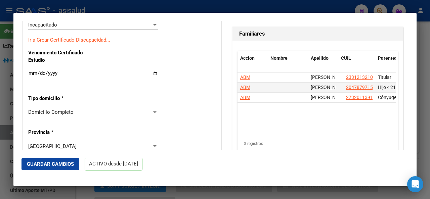
click at [77, 37] on link "Ir a Crear Certificado Discapacidad..." at bounding box center [69, 40] width 82 height 6
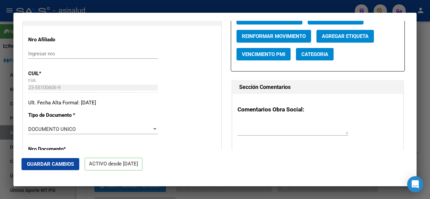
scroll to position [85, 0]
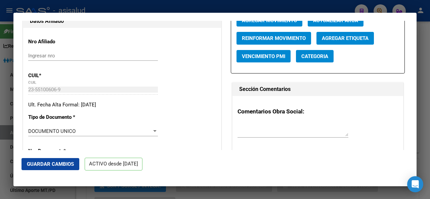
click at [57, 161] on button "Guardar Cambios" at bounding box center [51, 164] width 58 height 12
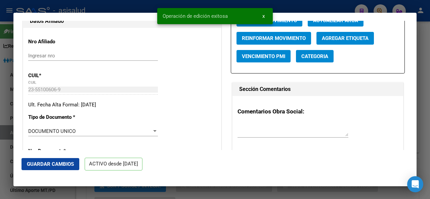
click at [430, 118] on div at bounding box center [215, 99] width 430 height 199
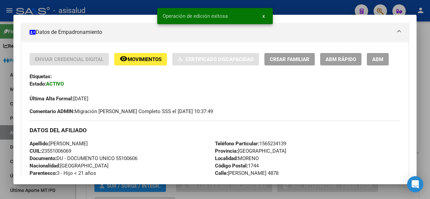
click at [430, 118] on div at bounding box center [215, 99] width 430 height 199
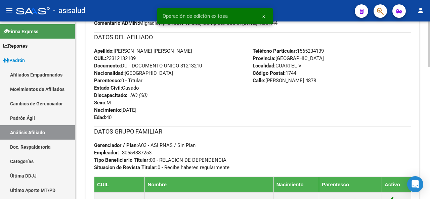
click at [430, 31] on div at bounding box center [429, 111] width 2 height 178
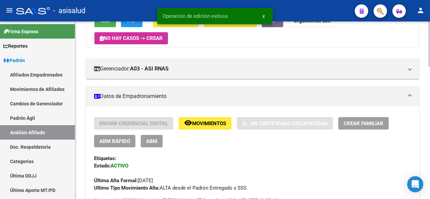
click at [430, 31] on div at bounding box center [429, 111] width 2 height 178
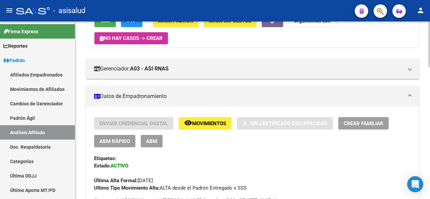
click at [430, 27] on div at bounding box center [429, 111] width 2 height 178
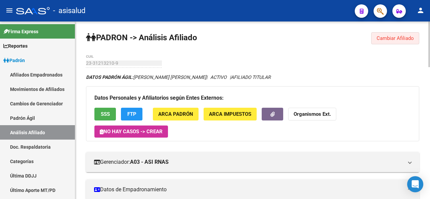
click at [394, 37] on span "Cambiar Afiliado" at bounding box center [395, 38] width 37 height 6
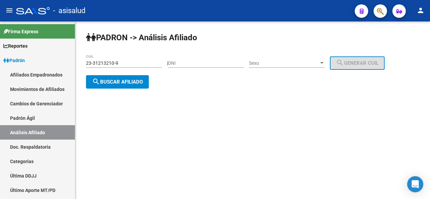
click at [106, 82] on span "search Buscar afiliado" at bounding box center [117, 82] width 51 height 6
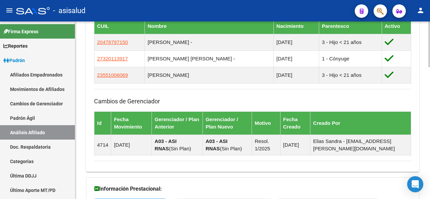
scroll to position [440, 0]
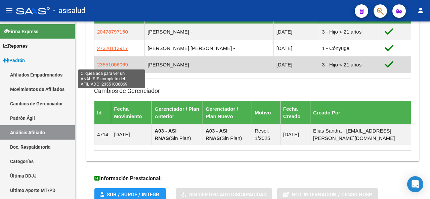
click at [110, 63] on span "23551006069" at bounding box center [112, 65] width 31 height 6
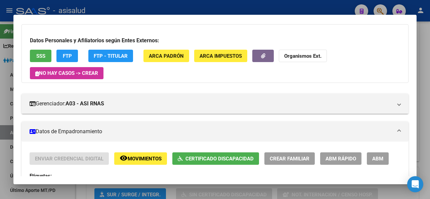
scroll to position [88, 0]
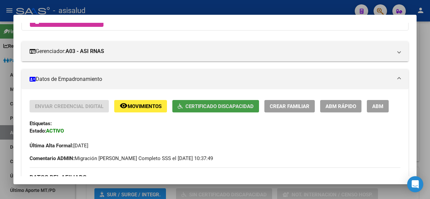
click at [222, 112] on button "Certificado Discapacidad" at bounding box center [215, 106] width 87 height 12
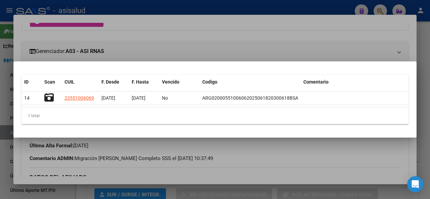
click at [243, 50] on div at bounding box center [215, 99] width 430 height 199
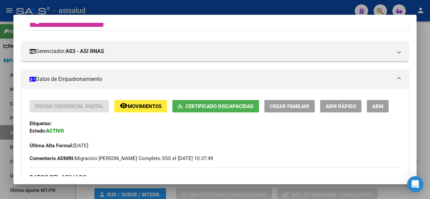
click at [240, 7] on div at bounding box center [215, 99] width 430 height 199
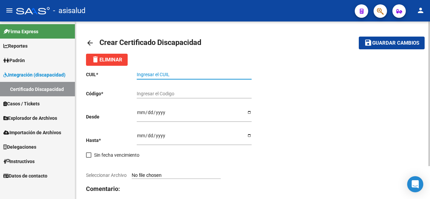
click at [151, 74] on input "Ingresar el CUIL" at bounding box center [194, 75] width 115 height 6
paste input "23-55100606-9"
type input "23-55100606-9"
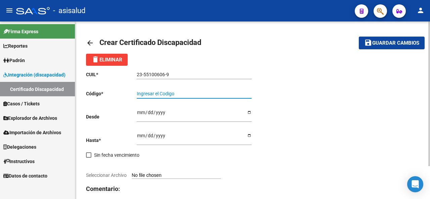
click at [167, 90] on div "Ingresar el Codigo" at bounding box center [194, 91] width 115 height 13
paste input "ARG02000551006062025061820300618BSAS309"
type input "ARG02000551006062025061820300618BSAS309"
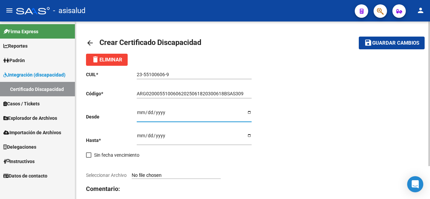
click at [141, 113] on input "Ingresar fec. Desde" at bounding box center [194, 115] width 115 height 10
type input "2025-06-18"
click at [140, 137] on input "Ingresar fec. Hasta" at bounding box center [194, 138] width 115 height 10
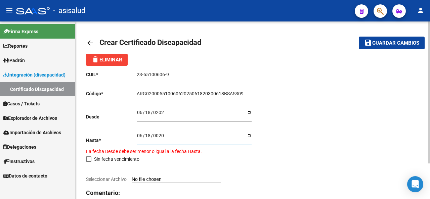
type input "0202-06-18"
type input "0003-06-18"
type input "2030-06-18"
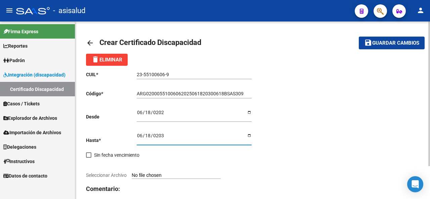
click at [152, 177] on input "Seleccionar Archivo" at bounding box center [176, 176] width 89 height 6
type input "C:\fakepath\1000404946.jpg"
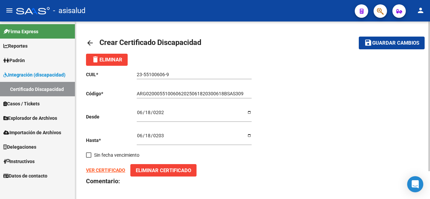
scroll to position [33, 0]
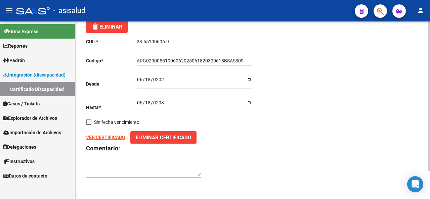
click at [430, 98] on div at bounding box center [429, 124] width 2 height 150
click at [120, 137] on strong "VER CERTIFICADO" at bounding box center [105, 137] width 39 height 5
click at [430, 32] on div at bounding box center [429, 111] width 2 height 178
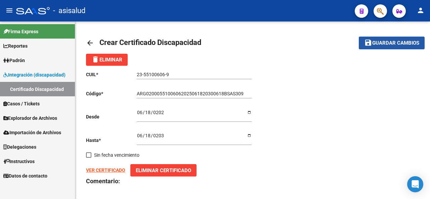
click at [383, 41] on span "Guardar cambios" at bounding box center [395, 43] width 47 height 6
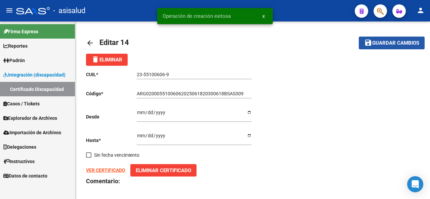
click at [383, 41] on span "Guardar cambios" at bounding box center [395, 43] width 47 height 6
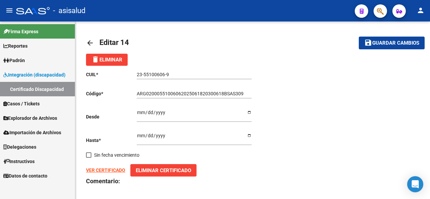
click at [405, 47] on button "save Guardar cambios" at bounding box center [392, 43] width 66 height 12
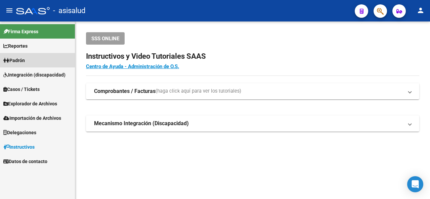
click at [34, 57] on link "Padrón" at bounding box center [37, 60] width 75 height 14
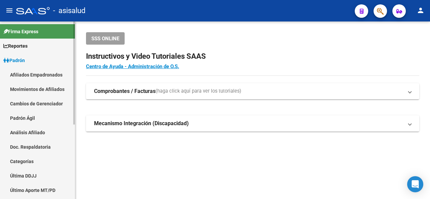
click at [32, 131] on link "Análisis Afiliado" at bounding box center [37, 132] width 75 height 14
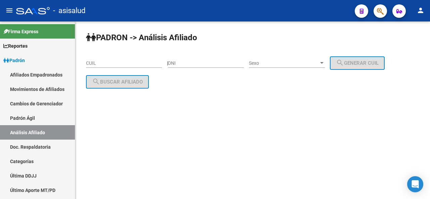
click at [99, 58] on div "CUIL" at bounding box center [124, 60] width 76 height 13
paste input "20-24657561-5"
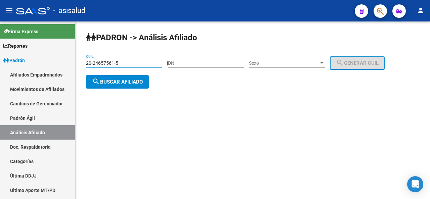
click at [101, 78] on button "search Buscar afiliado" at bounding box center [117, 81] width 63 height 13
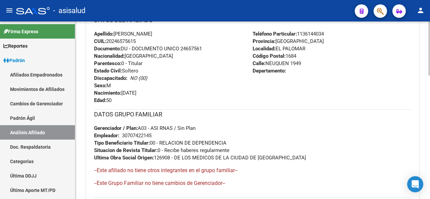
click at [430, 132] on div at bounding box center [429, 136] width 2 height 54
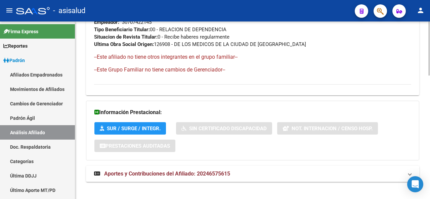
scroll to position [408, 0]
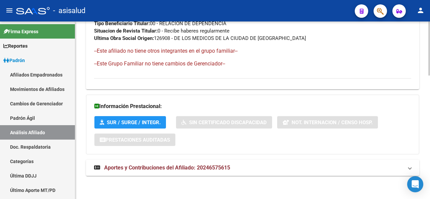
click at [186, 163] on mat-expansion-panel-header "Aportes y Contribuciones del Afiliado: 20246575615" at bounding box center [252, 168] width 333 height 16
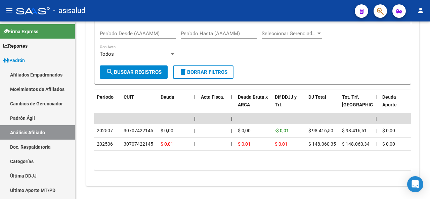
scroll to position [655, 0]
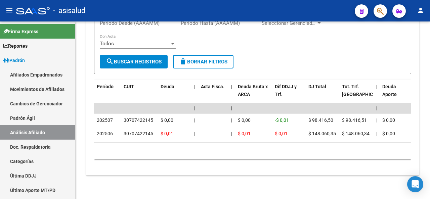
click at [425, 199] on html "menu - asisalud person Firma Express Reportes Padrón Traspasos x O.S. Traspasos…" at bounding box center [215, 99] width 430 height 199
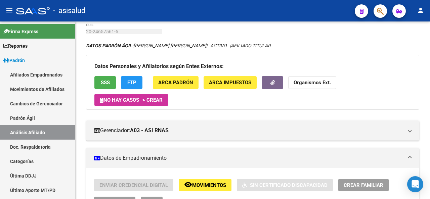
scroll to position [0, 0]
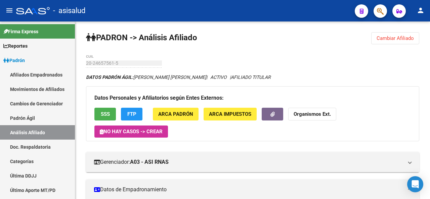
click at [422, 13] on div "menu - asisalud person Firma Express Reportes [PERSON_NAME] Traspasos x O.S. Tr…" at bounding box center [215, 99] width 430 height 199
click at [391, 34] on button "Cambiar Afiliado" at bounding box center [395, 38] width 48 height 12
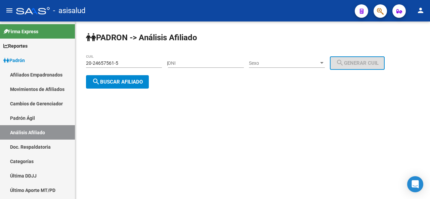
click at [133, 64] on input "20-24657561-5" at bounding box center [124, 63] width 76 height 6
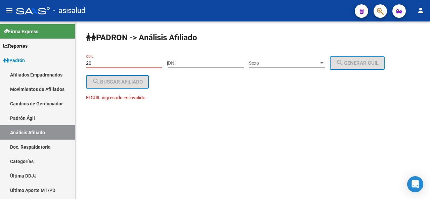
type input "2"
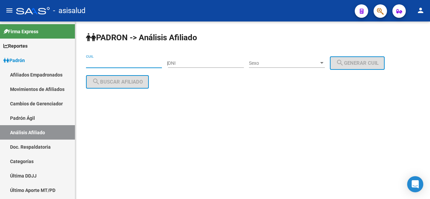
paste input "20-22567193-2"
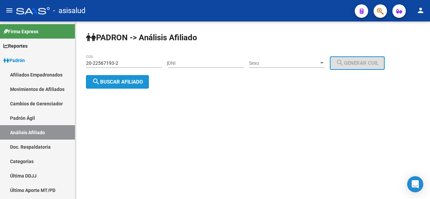
click at [128, 84] on button "search Buscar afiliado" at bounding box center [117, 81] width 63 height 13
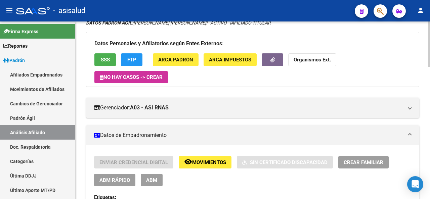
scroll to position [55, 0]
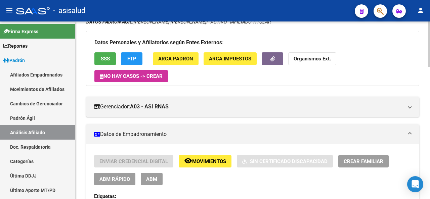
click at [430, 71] on div at bounding box center [429, 59] width 2 height 46
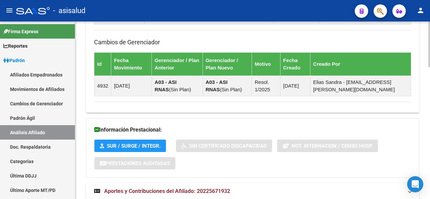
scroll to position [511, 0]
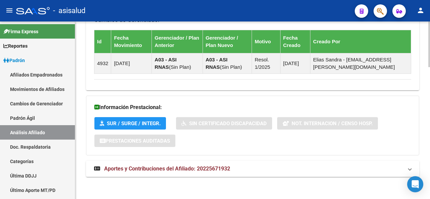
click at [422, 179] on body "menu - asisalud person Firma Express Reportes [PERSON_NAME] Traspasos x O.S. Tr…" at bounding box center [215, 99] width 430 height 199
click at [321, 174] on mat-expansion-panel-header "Aportes y Contribuciones del Afiliado: 20225671932" at bounding box center [252, 169] width 333 height 16
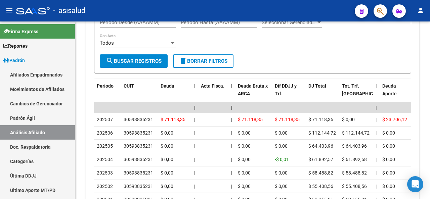
scroll to position [826, 0]
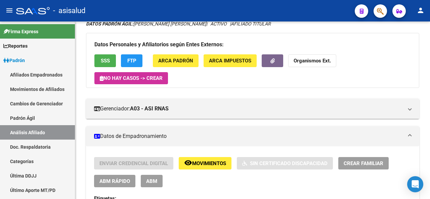
scroll to position [0, 0]
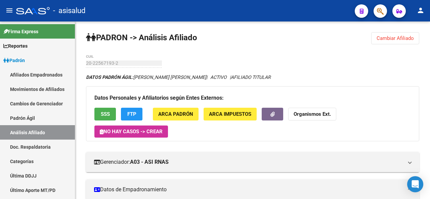
click at [430, 34] on div at bounding box center [429, 38] width 2 height 32
click at [106, 113] on span "SSS" at bounding box center [105, 115] width 9 height 6
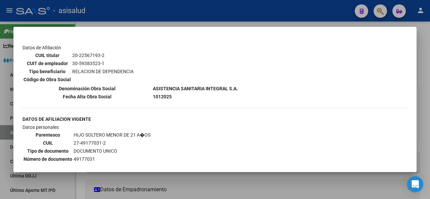
scroll to position [469, 0]
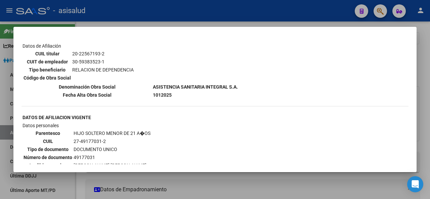
click at [430, 108] on div at bounding box center [215, 99] width 430 height 199
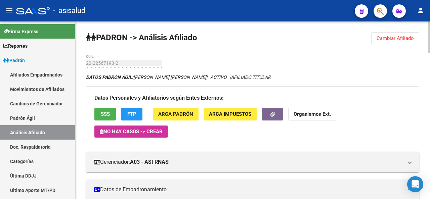
click at [138, 103] on div "Datos Personales y Afiliatorios según Entes Externos: SSS FTP ARCA Padrón ARCA …" at bounding box center [252, 113] width 333 height 55
click at [135, 112] on span "FTP" at bounding box center [131, 115] width 9 height 6
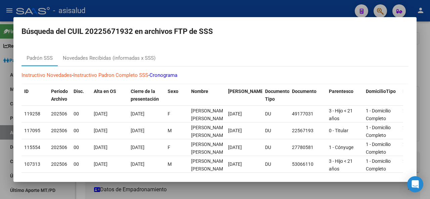
click at [426, 65] on div at bounding box center [215, 99] width 430 height 199
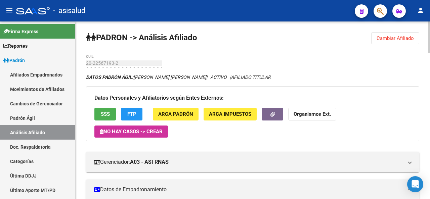
click at [398, 37] on span "Cambiar Afiliado" at bounding box center [395, 38] width 37 height 6
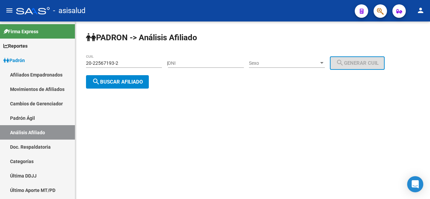
click at [144, 59] on div "20-22567193-2 CUIL" at bounding box center [124, 60] width 76 height 13
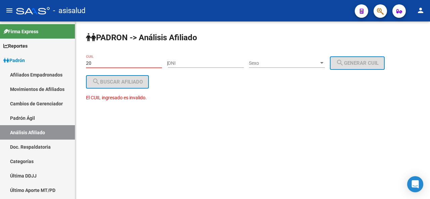
type input "2"
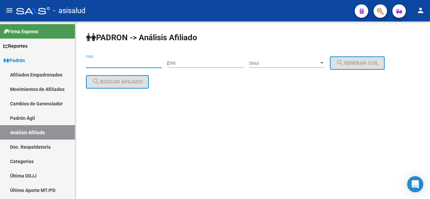
paste input "23-16208098-9"
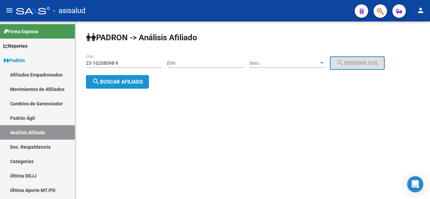
click at [127, 80] on span "search Buscar afiliado" at bounding box center [117, 82] width 51 height 6
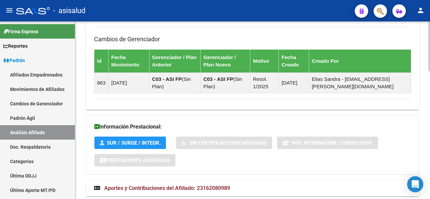
scroll to position [454, 0]
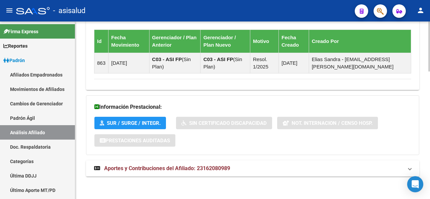
click at [248, 161] on mat-expansion-panel-header "Aportes y Contribuciones del Afiliado: 23162080989" at bounding box center [252, 169] width 333 height 16
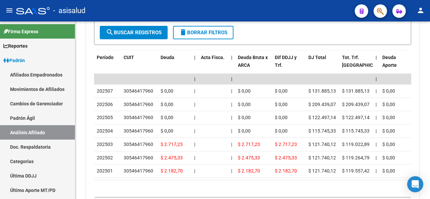
scroll to position [744, 0]
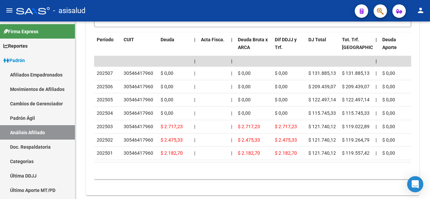
click at [430, 174] on div at bounding box center [429, 178] width 2 height 33
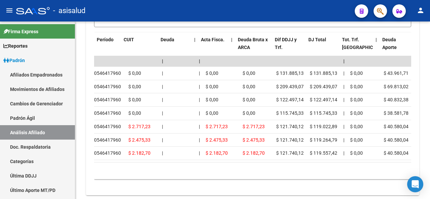
scroll to position [0, 0]
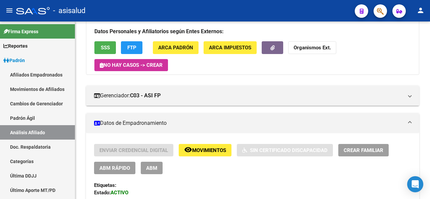
click at [430, 48] on div at bounding box center [429, 50] width 2 height 33
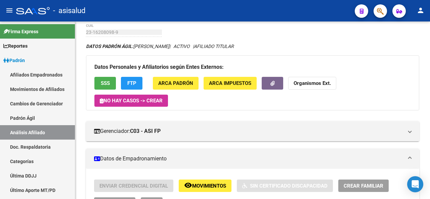
click at [430, 41] on div at bounding box center [429, 43] width 2 height 33
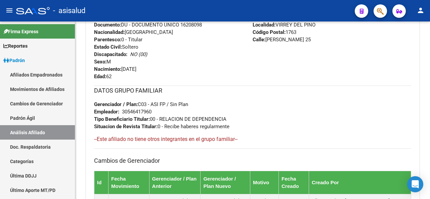
scroll to position [298, 0]
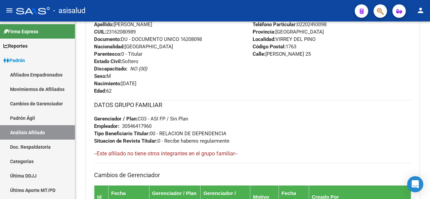
click at [430, 89] on div at bounding box center [429, 94] width 2 height 33
click at [429, 32] on div at bounding box center [429, 111] width 2 height 178
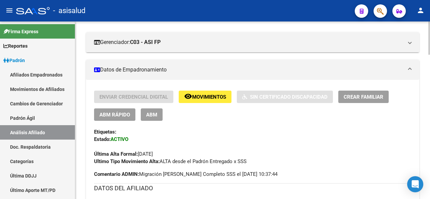
scroll to position [0, 0]
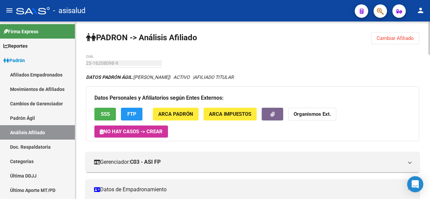
click at [429, 32] on div at bounding box center [429, 111] width 2 height 178
click at [389, 37] on span "Cambiar Afiliado" at bounding box center [395, 38] width 37 height 6
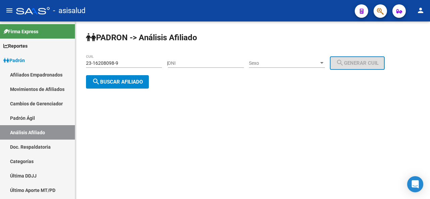
click at [124, 64] on input "23-16208098-9" at bounding box center [124, 63] width 76 height 6
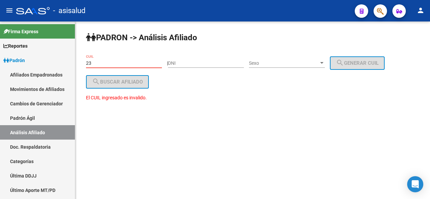
type input "2"
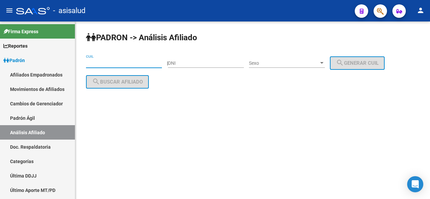
paste input "20-21760605-6"
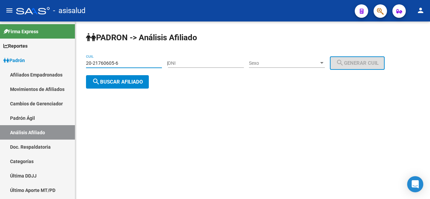
type input "20-21760605-6"
click at [120, 85] on button "search Buscar afiliado" at bounding box center [117, 81] width 63 height 13
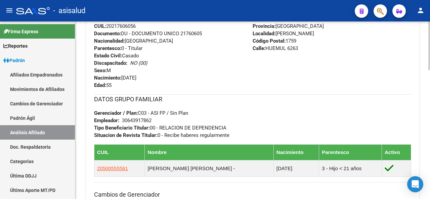
scroll to position [306, 0]
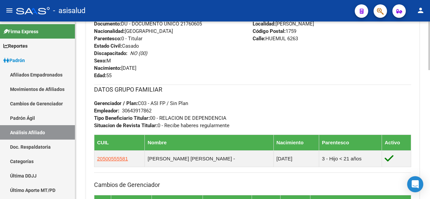
click at [420, 199] on html "menu - asisalud person Firma Express Reportes Padrón Traspasos x O.S. Traspasos…" at bounding box center [215, 99] width 430 height 199
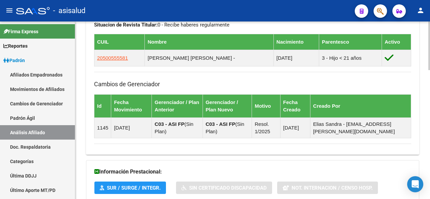
scroll to position [471, 0]
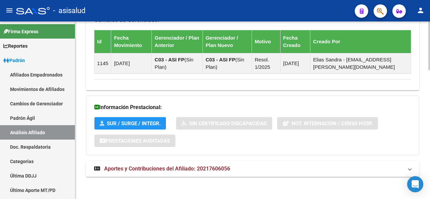
click at [429, 179] on div at bounding box center [429, 174] width 2 height 49
click at [364, 168] on mat-panel-title "Aportes y Contribuciones del Afiliado: 20217606056" at bounding box center [248, 168] width 309 height 7
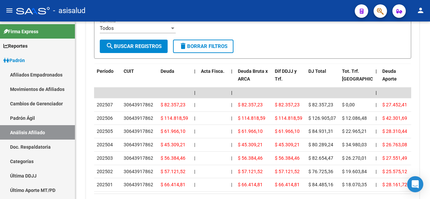
scroll to position [735, 0]
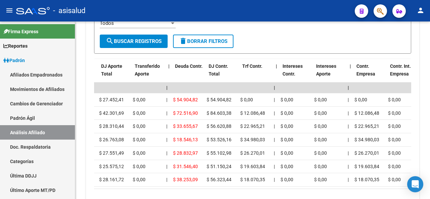
scroll to position [0, 298]
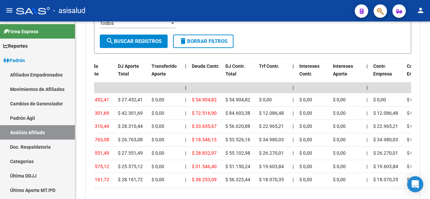
drag, startPoint x: 208, startPoint y: 199, endPoint x: 180, endPoint y: 201, distance: 28.3
click at [180, 199] on html "menu - asisalud person Firma Express Reportes Padrón Traspasos x O.S. Traspasos…" at bounding box center [215, 99] width 430 height 199
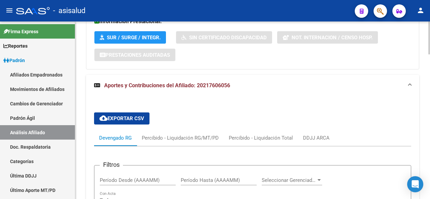
click at [430, 31] on div at bounding box center [429, 111] width 2 height 178
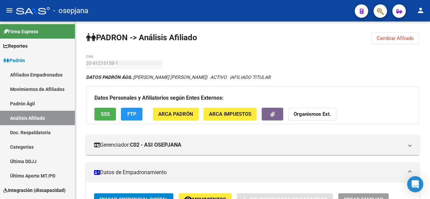
scroll to position [338, 0]
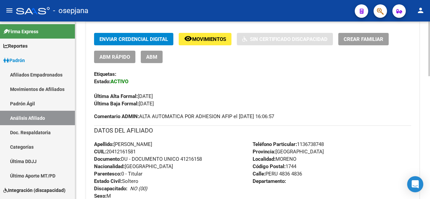
click at [429, 22] on div at bounding box center [429, 111] width 2 height 178
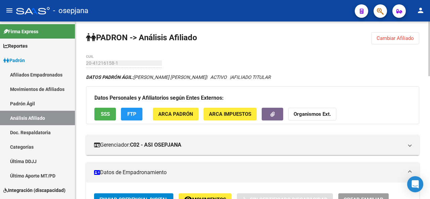
click at [429, 22] on div at bounding box center [429, 49] width 2 height 55
click at [401, 36] on span "Cambiar Afiliado" at bounding box center [395, 38] width 37 height 6
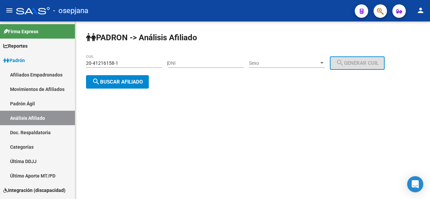
click at [141, 58] on div "20-41216158-1 CUIL" at bounding box center [124, 60] width 76 height 13
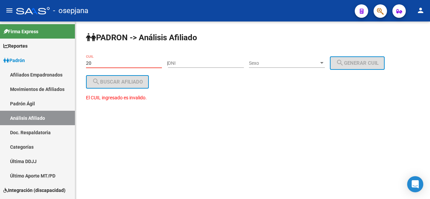
type input "2"
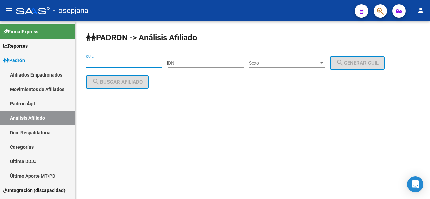
paste input "20-31819379-8"
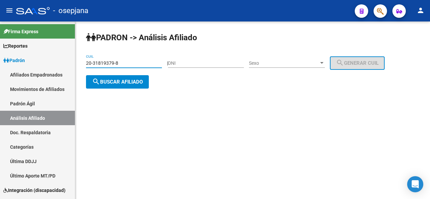
type input "20-31819379-8"
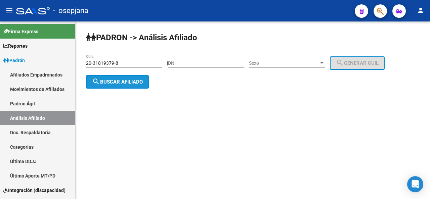
click at [132, 81] on span "search Buscar afiliado" at bounding box center [117, 82] width 51 height 6
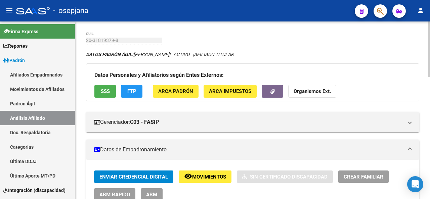
scroll to position [44, 0]
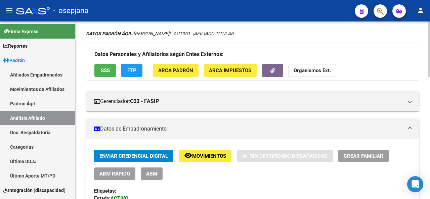
click at [430, 63] on div at bounding box center [429, 63] width 2 height 56
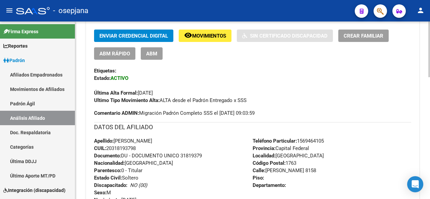
scroll to position [179, 0]
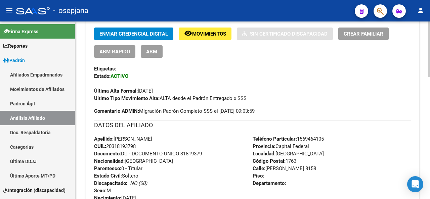
click at [425, 109] on div "PADRON -> Análisis Afiliado Cambiar Afiliado 20-31819379-8 CUIL DATOS PADRÓN ÁG…" at bounding box center [253, 140] width 356 height 568
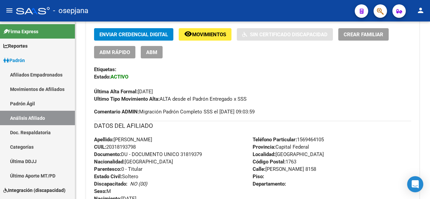
click at [123, 56] on button "ABM Rápido" at bounding box center [114, 52] width 41 height 12
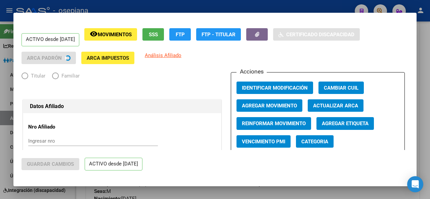
radio input "true"
type input "30-52687424-9"
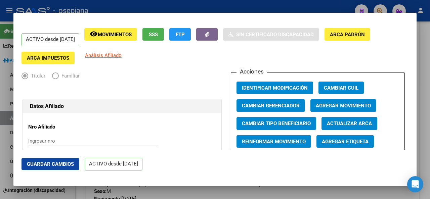
click at [340, 123] on span "Actualizar ARCA" at bounding box center [349, 124] width 45 height 6
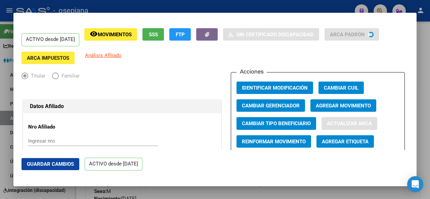
type input "[PERSON_NAME]"
type input "VIRREY DEL PINO"
type input "[PERSON_NAME]"
type input "8158"
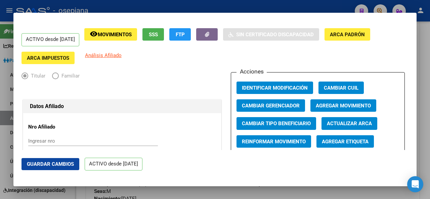
click at [63, 163] on span "Guardar Cambios" at bounding box center [50, 164] width 47 height 6
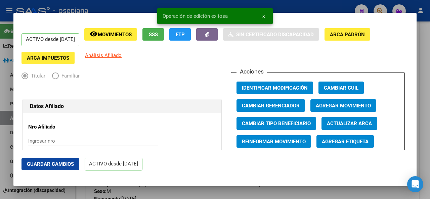
click at [430, 121] on div at bounding box center [215, 99] width 430 height 199
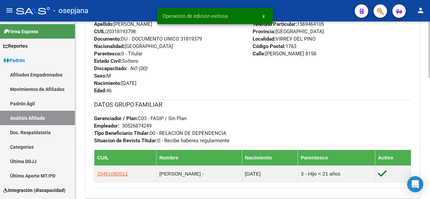
scroll to position [291, 0]
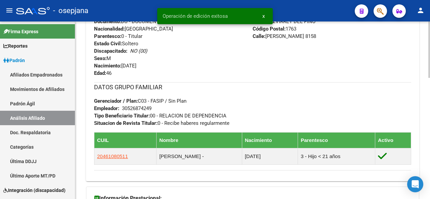
click at [427, 140] on div "PADRON -> Análisis Afiliado Cambiar Afiliado 20-31819379-8 CUIL DATOS PADRÓN ÁG…" at bounding box center [253, 11] width 356 height 561
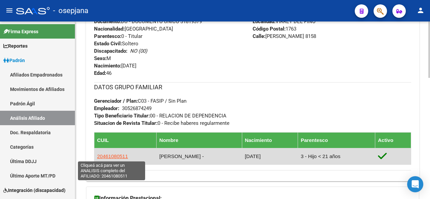
click at [116, 154] on span "20461080511" at bounding box center [112, 157] width 31 height 6
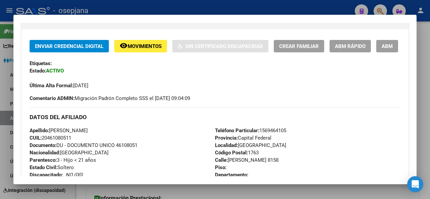
scroll to position [101, 0]
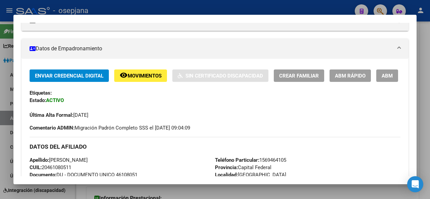
click at [344, 82] on div "Enviar Credencial Digital remove_red_eye Movimientos Sin Certificado Discapacid…" at bounding box center [215, 76] width 371 height 12
click at [345, 77] on span "ABM Rápido" at bounding box center [350, 76] width 31 height 6
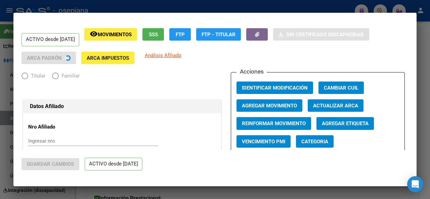
radio input "true"
type input "30-52687424-9"
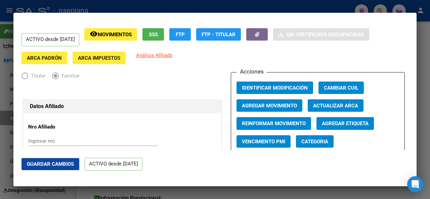
click at [340, 104] on span "Actualizar ARCA" at bounding box center [335, 106] width 45 height 6
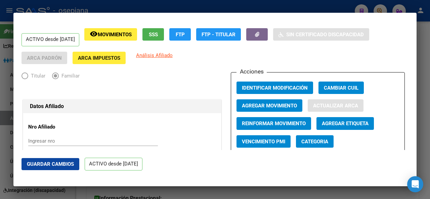
type input "[PERSON_NAME]"
type input "VIRREY DEL PINO"
type input "PE¹A"
type input "485"
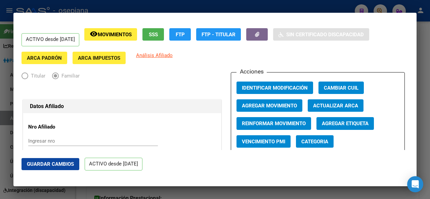
click at [43, 167] on button "Guardar Cambios" at bounding box center [51, 164] width 58 height 12
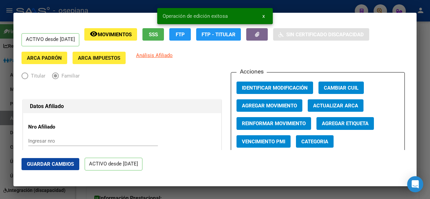
click at [430, 150] on div at bounding box center [215, 99] width 430 height 199
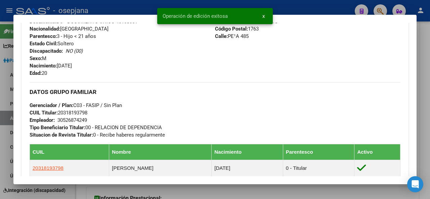
scroll to position [309, 0]
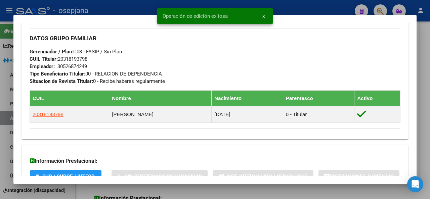
click at [430, 105] on div at bounding box center [215, 99] width 430 height 199
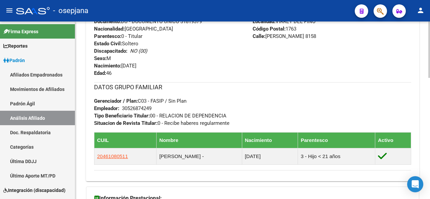
scroll to position [382, 0]
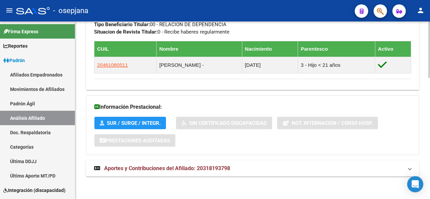
click at [430, 172] on div at bounding box center [429, 170] width 2 height 56
click at [316, 174] on mat-expansion-panel-header "Aportes y Contribuciones del Afiliado: 20318193798" at bounding box center [252, 169] width 333 height 16
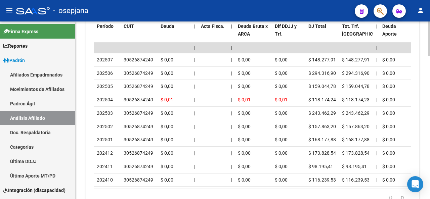
scroll to position [685, 0]
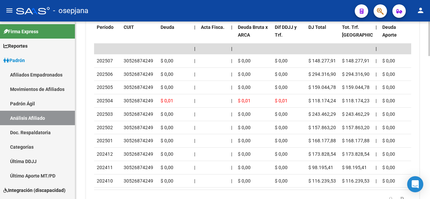
click at [429, 173] on div at bounding box center [429, 173] width 2 height 35
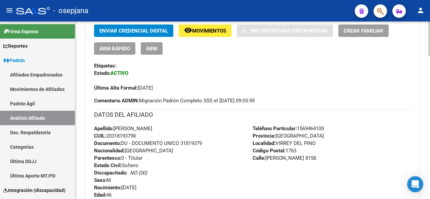
scroll to position [168, 0]
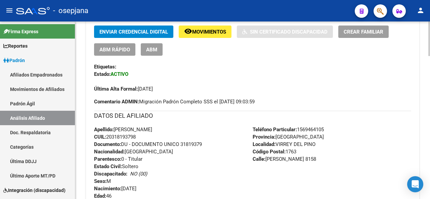
click at [430, 80] on div at bounding box center [429, 71] width 2 height 35
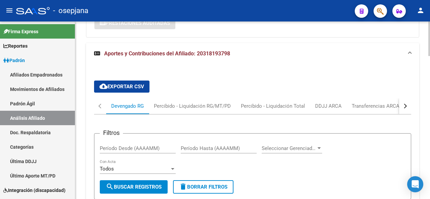
scroll to position [506, 0]
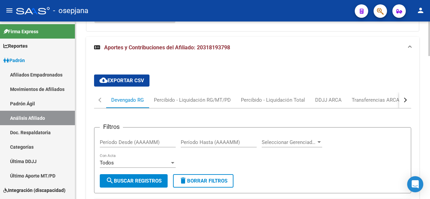
click at [430, 141] on div at bounding box center [429, 138] width 2 height 35
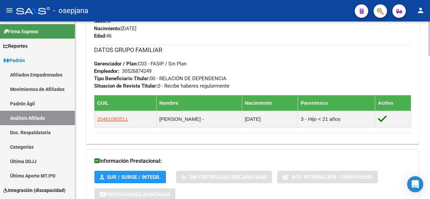
click at [430, 31] on div at bounding box center [429, 111] width 2 height 178
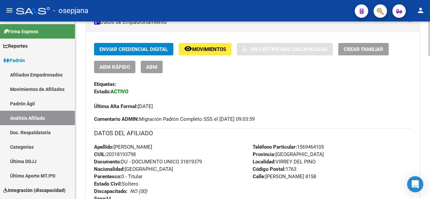
click at [430, 31] on div at bounding box center [429, 111] width 2 height 178
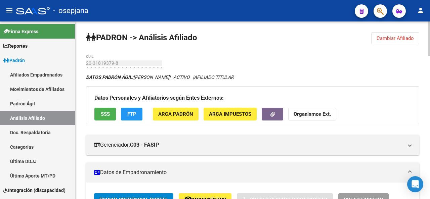
click at [430, 31] on div at bounding box center [429, 111] width 2 height 178
click at [415, 39] on button "Cambiar Afiliado" at bounding box center [395, 38] width 48 height 12
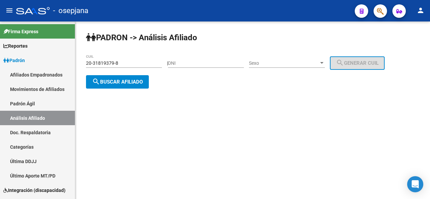
click at [140, 61] on input "20-31819379-8" at bounding box center [124, 63] width 76 height 6
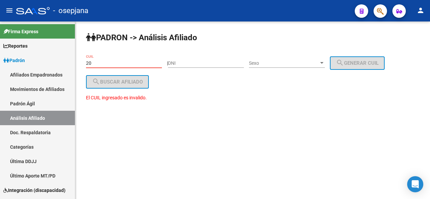
type input "2"
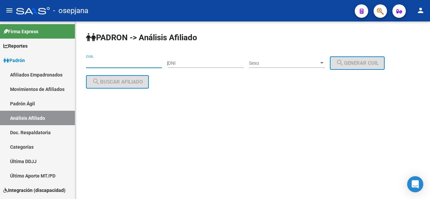
paste input "20-20464489-7"
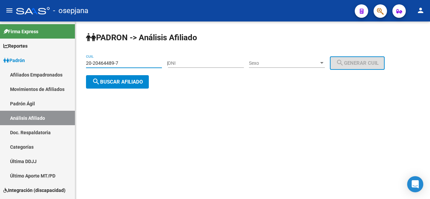
type input "20-20464489-7"
click at [132, 87] on button "search Buscar afiliado" at bounding box center [117, 81] width 63 height 13
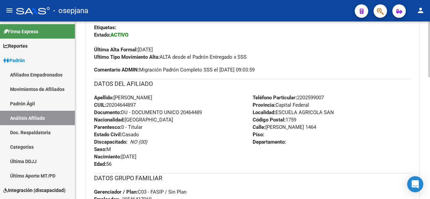
scroll to position [210, 0]
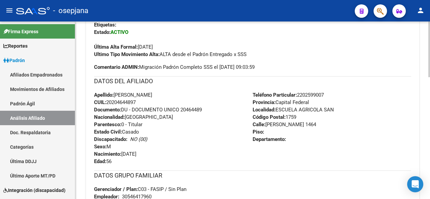
click at [426, 157] on div "PADRON -> Análisis Afiliado Cambiar Afiliado 20-20464489-7 CUIL DATOS PADRÓN ÁG…" at bounding box center [253, 96] width 356 height 568
drag, startPoint x: 426, startPoint y: 157, endPoint x: 424, endPoint y: 88, distance: 68.2
click at [424, 88] on div "PADRON -> Análisis Afiliado Cambiar Afiliado 20-20464489-7 CUIL DATOS PADRÓN ÁG…" at bounding box center [252, 96] width 355 height 568
click at [384, 82] on h3 "DATOS DEL AFILIADO" at bounding box center [252, 81] width 317 height 9
click at [350, 88] on div "DATOS DEL AFILIADO" at bounding box center [252, 83] width 317 height 15
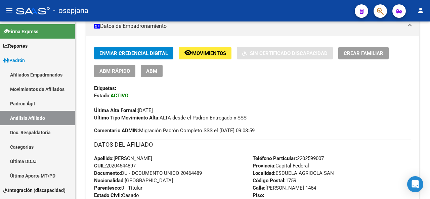
scroll to position [146, 0]
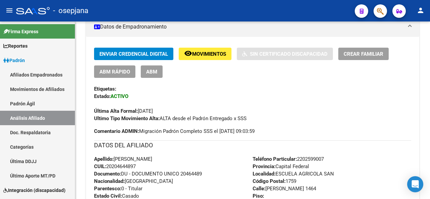
click at [429, 72] on div at bounding box center [429, 95] width 2 height 56
click at [116, 69] on span "ABM Rápido" at bounding box center [114, 72] width 31 height 6
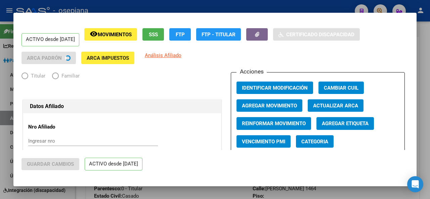
radio input "true"
type input "30-54641796-0"
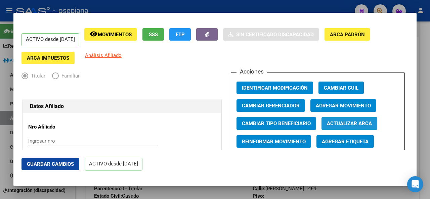
click at [343, 126] on span "Actualizar ARCA" at bounding box center [349, 124] width 45 height 6
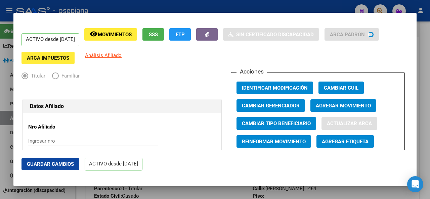
type input "[PERSON_NAME]"
type input "[DATE]"
type input "MATANZA"
type input "0000"
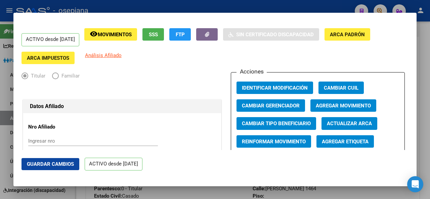
click at [53, 165] on span "Guardar Cambios" at bounding box center [50, 164] width 47 height 6
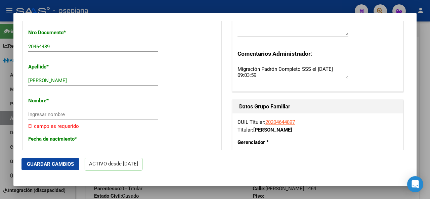
scroll to position [200, 0]
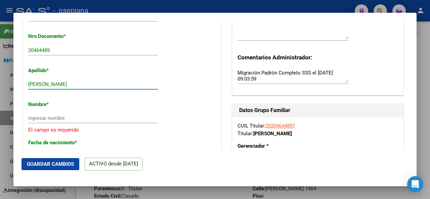
drag, startPoint x: 48, startPoint y: 83, endPoint x: 87, endPoint y: 86, distance: 38.8
click at [87, 86] on input "[PERSON_NAME]" at bounding box center [93, 84] width 130 height 6
type input "GALVAN"
click at [31, 117] on input "Ingresar nombre" at bounding box center [93, 118] width 130 height 6
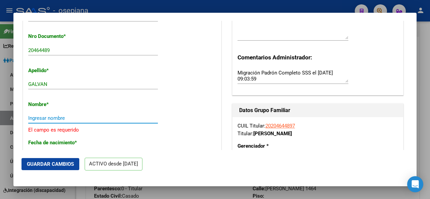
paste input "[PERSON_NAME]"
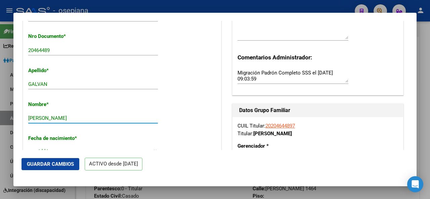
type input "[PERSON_NAME]"
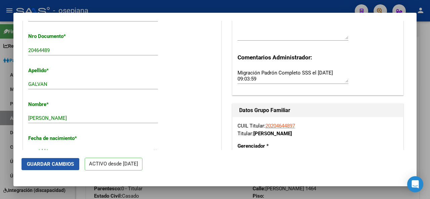
click at [37, 164] on span "Guardar Cambios" at bounding box center [50, 164] width 47 height 6
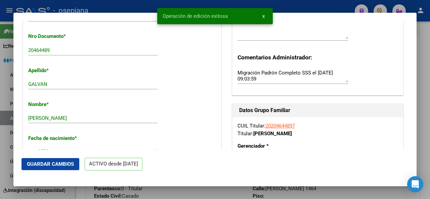
click at [430, 127] on div at bounding box center [215, 99] width 430 height 199
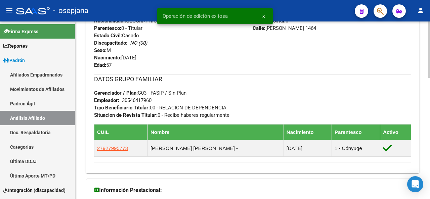
scroll to position [307, 0]
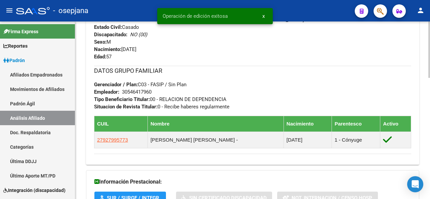
click at [430, 158] on div at bounding box center [429, 147] width 2 height 56
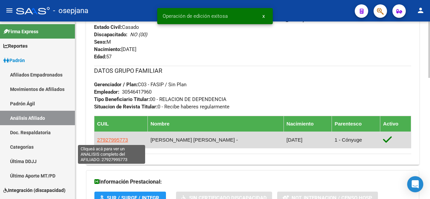
click at [114, 137] on span "27927995773" at bounding box center [112, 140] width 31 height 6
type textarea "27927995773"
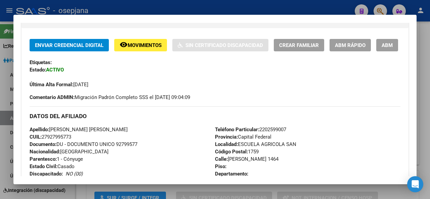
scroll to position [112, 0]
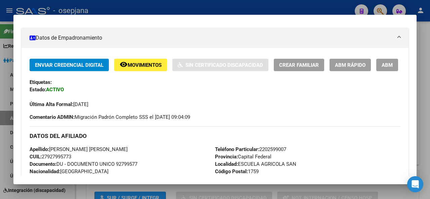
click at [345, 63] on span "ABM Rápido" at bounding box center [350, 65] width 31 height 6
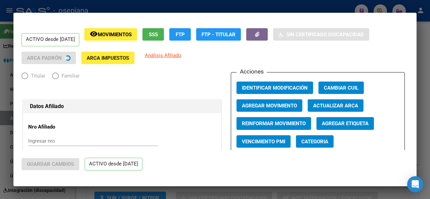
radio input "true"
type input "30-54641796-0"
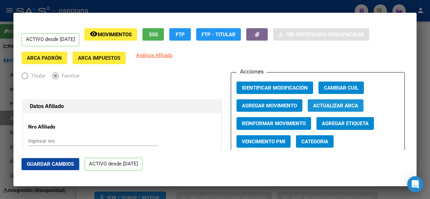
click at [340, 107] on span "Actualizar ARCA" at bounding box center [335, 106] width 45 height 6
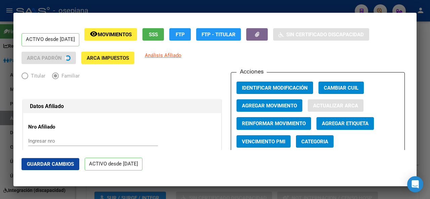
type input "[PERSON_NAME] [PERSON_NAME]"
type input "[DATE]"
type input "[PERSON_NAME]"
type input "1464"
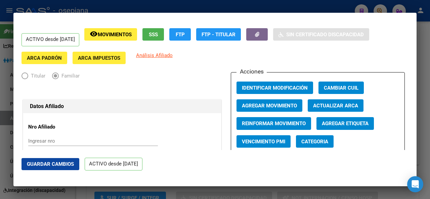
click at [45, 166] on span "Guardar Cambios" at bounding box center [50, 164] width 47 height 6
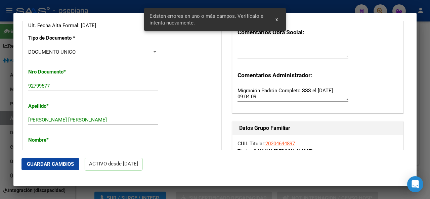
scroll to position [178, 0]
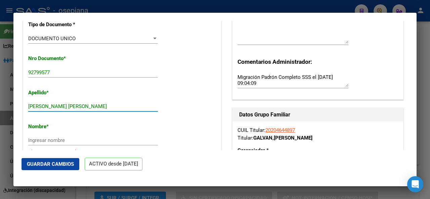
drag, startPoint x: 54, startPoint y: 107, endPoint x: 112, endPoint y: 105, distance: 57.8
click at [112, 105] on input "[PERSON_NAME] [PERSON_NAME]" at bounding box center [93, 106] width 130 height 6
type input "[PERSON_NAME]"
click at [37, 140] on input "Ingresar nombre" at bounding box center [93, 140] width 130 height 6
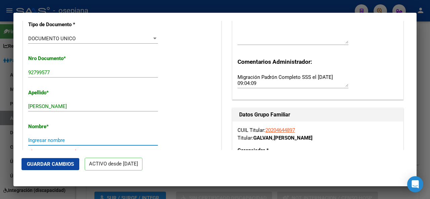
paste input "[PERSON_NAME]"
type input "[PERSON_NAME]"
click at [49, 163] on span "Guardar Cambios" at bounding box center [50, 164] width 47 height 6
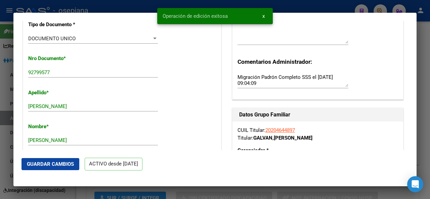
click at [430, 129] on div at bounding box center [215, 99] width 430 height 199
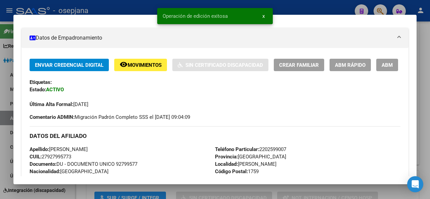
click at [430, 129] on div at bounding box center [215, 99] width 430 height 199
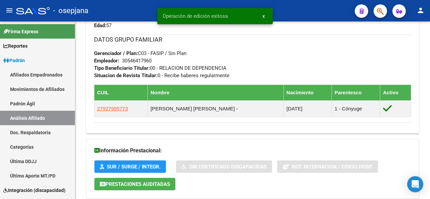
scroll to position [382, 0]
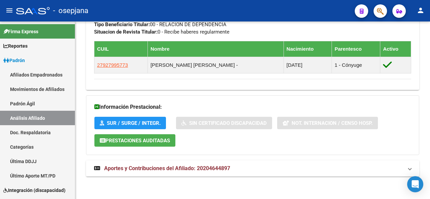
click at [430, 182] on div at bounding box center [429, 170] width 2 height 56
click at [401, 168] on mat-panel-title "Aportes y Contribuciones del Afiliado: 20204644897" at bounding box center [248, 168] width 309 height 7
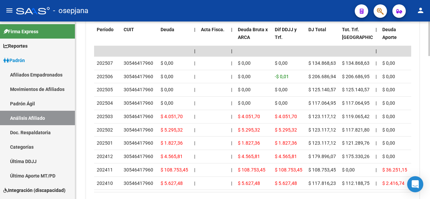
scroll to position [697, 0]
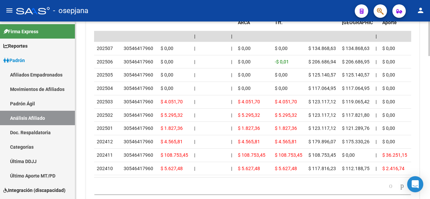
click at [430, 179] on div at bounding box center [429, 175] width 2 height 35
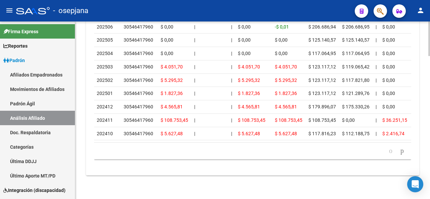
click at [430, 169] on div at bounding box center [429, 111] width 2 height 178
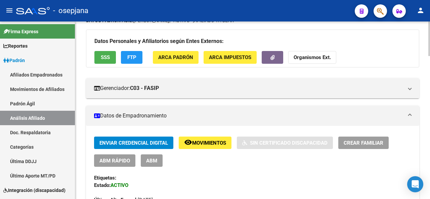
scroll to position [0, 0]
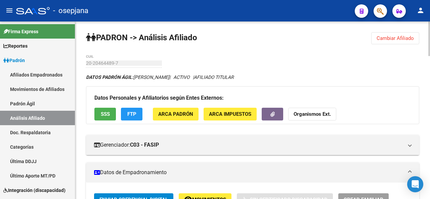
click at [430, 0] on html "menu - osepjana person Firma Express Reportes Padrón Traspasos x O.S. Traspasos…" at bounding box center [215, 99] width 430 height 199
click at [405, 35] on button "Cambiar Afiliado" at bounding box center [395, 38] width 48 height 12
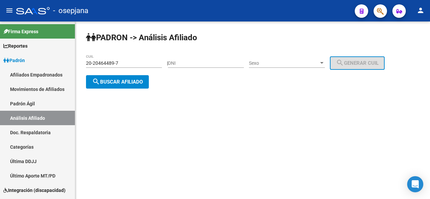
click at [132, 57] on div "20-20464489-7 CUIL" at bounding box center [124, 60] width 76 height 13
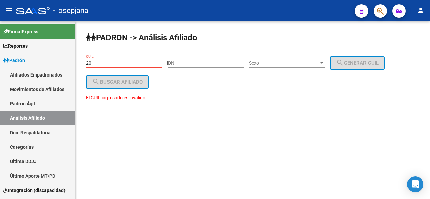
type input "2"
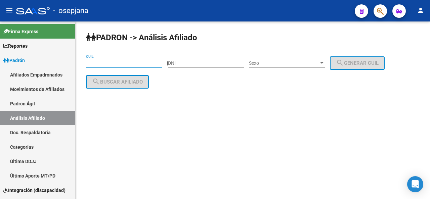
paste input "27-16212310-1"
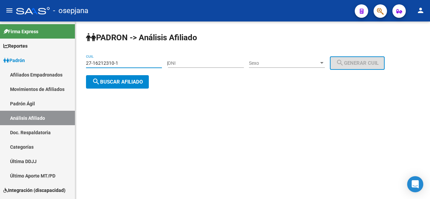
click at [119, 90] on div "PADRON -> Análisis Afiliado 27-16212310-1 CUIL | DNI Sexo Sexo search Generar C…" at bounding box center [252, 66] width 355 height 89
click at [119, 81] on span "search Buscar afiliado" at bounding box center [117, 82] width 51 height 6
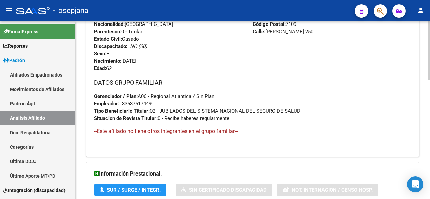
scroll to position [363, 0]
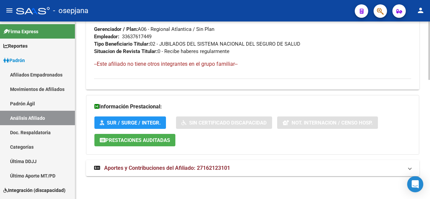
click at [429, 154] on div at bounding box center [429, 170] width 2 height 58
click at [193, 170] on span "Aportes y Contribuciones del Afiliado: 27162123101" at bounding box center [167, 168] width 126 height 6
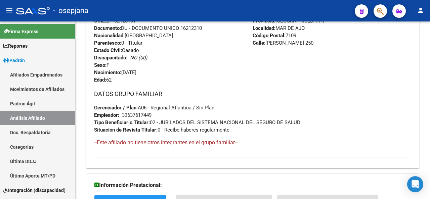
scroll to position [91, 0]
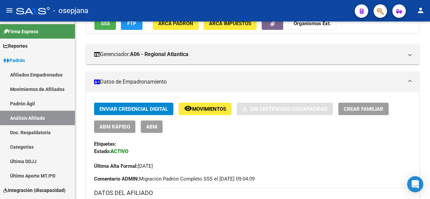
click at [430, 77] on div at bounding box center [429, 59] width 2 height 37
click at [105, 24] on span "SSS" at bounding box center [105, 24] width 9 height 6
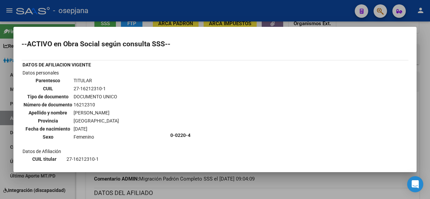
drag, startPoint x: 417, startPoint y: 56, endPoint x: 419, endPoint y: 102, distance: 45.4
click at [419, 102] on div at bounding box center [215, 99] width 430 height 199
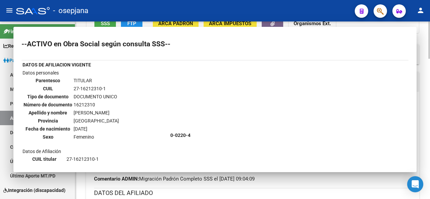
scroll to position [86, 0]
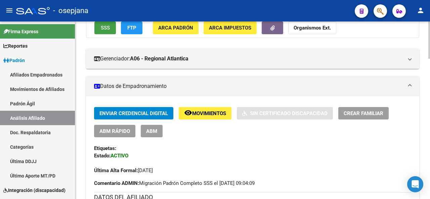
click at [103, 31] on button "SSS" at bounding box center [105, 28] width 22 height 12
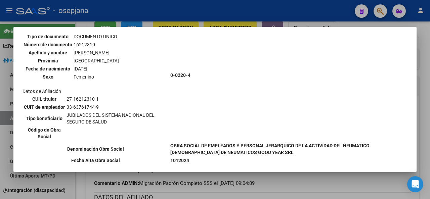
scroll to position [90, 0]
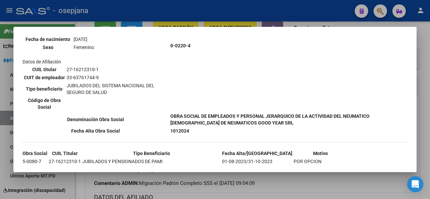
click at [430, 85] on div at bounding box center [215, 99] width 430 height 199
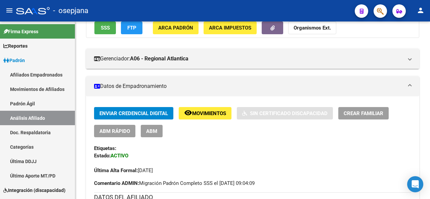
click at [430, 19] on mat-toolbar "menu - osepjana person" at bounding box center [215, 11] width 430 height 22
click at [429, 22] on div at bounding box center [429, 111] width 2 height 178
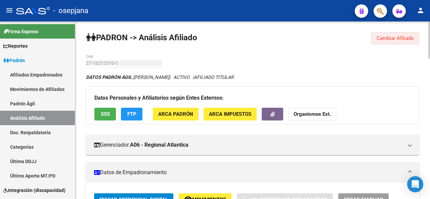
click at [406, 38] on span "Cambiar Afiliado" at bounding box center [395, 38] width 37 height 6
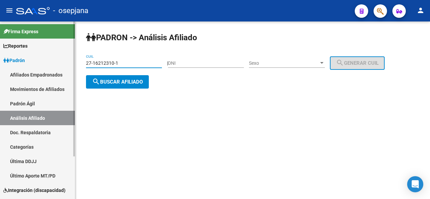
drag, startPoint x: 131, startPoint y: 62, endPoint x: 3, endPoint y: 60, distance: 128.0
click at [3, 60] on mat-sidenav-container "Firma Express Reportes Padrón Traspasos x O.S. Traspasos x Gerenciador Traspaso…" at bounding box center [215, 111] width 430 height 178
paste input "34313980-8"
click at [116, 84] on span "search Buscar afiliado" at bounding box center [117, 82] width 51 height 6
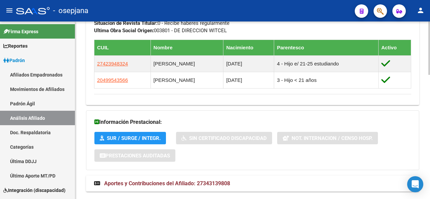
scroll to position [399, 0]
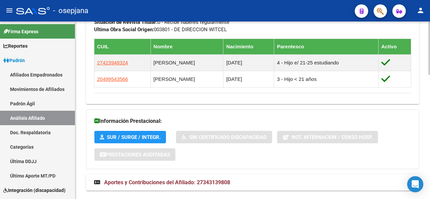
click at [430, 173] on div at bounding box center [429, 167] width 2 height 53
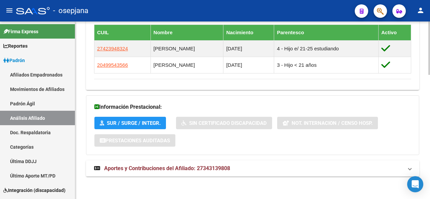
click at [428, 199] on html "menu - osepjana person Firma Express Reportes Padrón Traspasos x O.S. Traspasos…" at bounding box center [215, 99] width 430 height 199
click at [228, 171] on strong "Aportes y Contribuciones del Afiliado: 27343139808" at bounding box center [162, 168] width 136 height 7
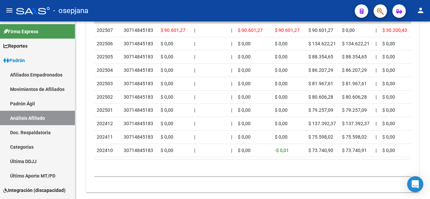
scroll to position [738, 0]
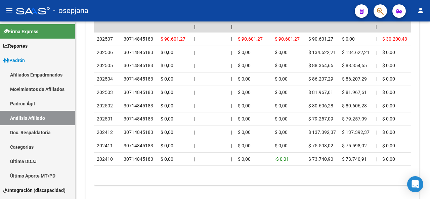
click at [430, 178] on div at bounding box center [429, 177] width 2 height 33
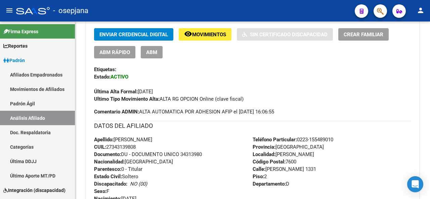
scroll to position [27, 0]
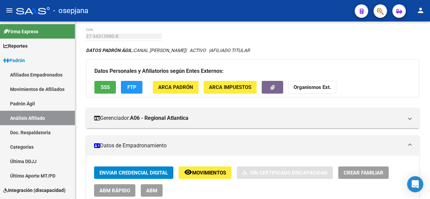
click at [429, 34] on div at bounding box center [429, 43] width 2 height 33
click at [128, 94] on div "Datos Personales y Afiliatorios según Entes Externos: SSS FTP ARCA Padrón ARCA …" at bounding box center [252, 78] width 333 height 38
click at [129, 90] on button "FTP" at bounding box center [132, 87] width 22 height 12
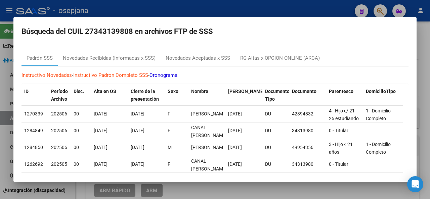
click at [427, 53] on div at bounding box center [215, 99] width 430 height 199
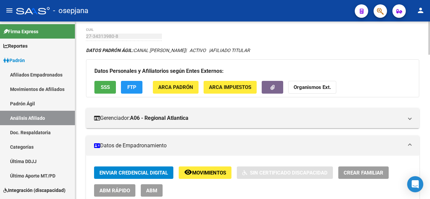
click at [108, 85] on span "SSS" at bounding box center [105, 88] width 9 height 6
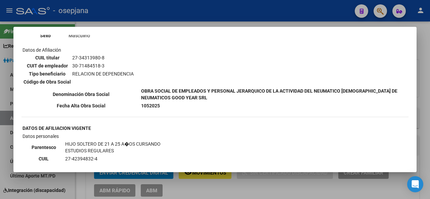
scroll to position [470, 0]
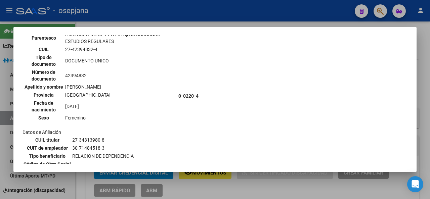
click at [430, 119] on div at bounding box center [215, 99] width 430 height 199
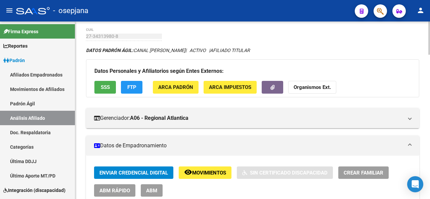
click at [429, 27] on div at bounding box center [429, 43] width 2 height 33
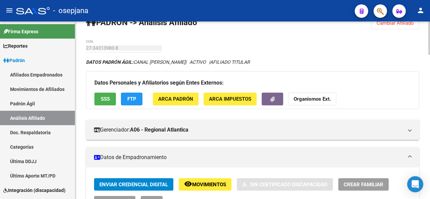
scroll to position [0, 0]
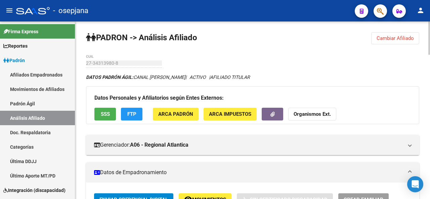
click at [427, 20] on div "menu - osepjana person Firma Express Reportes Padrón Traspasos x O.S. Traspasos…" at bounding box center [215, 99] width 430 height 199
click at [397, 35] on button "Cambiar Afiliado" at bounding box center [395, 38] width 48 height 12
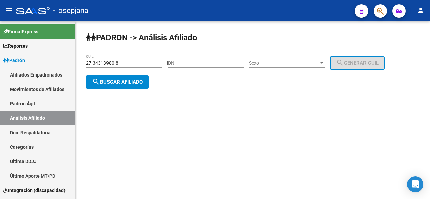
click at [150, 64] on input "27-34313980-8" at bounding box center [124, 63] width 76 height 6
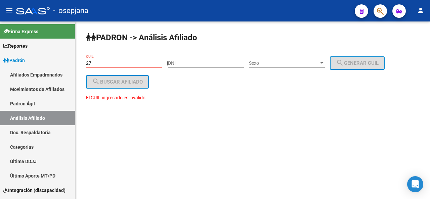
type input "2"
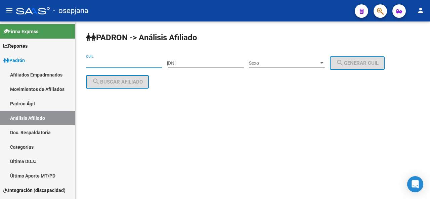
paste input "27-43302223-3"
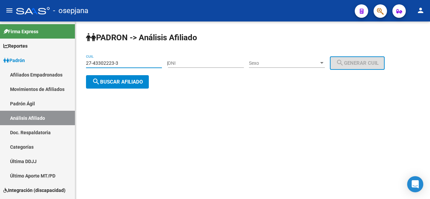
type input "27-43302223-3"
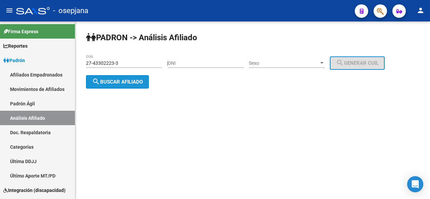
click at [126, 86] on button "search Buscar afiliado" at bounding box center [117, 81] width 63 height 13
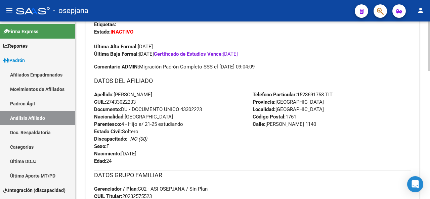
click at [424, 167] on div "PADRON -> Análisis Afiliado Cambiar Afiliado 27-43302223-3 CUIL DATOS PADRÓN ÁG…" at bounding box center [253, 130] width 356 height 638
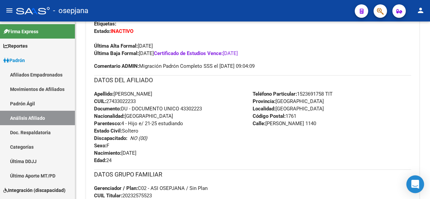
click at [422, 180] on body "menu - osepjana person Firma Express Reportes Padrón Traspasos x O.S. Traspasos…" at bounding box center [215, 99] width 430 height 199
click at [423, 195] on div "PADRON -> Análisis Afiliado Cambiar Afiliado 27-43302223-3 CUIL DATOS PADRÓN ÁG…" at bounding box center [252, 130] width 355 height 638
drag, startPoint x: 182, startPoint y: 108, endPoint x: 210, endPoint y: 108, distance: 28.2
click at [210, 108] on div "Apellido: [PERSON_NAME] CUIL: 27433022233 Documento: DU - DOCUMENTO UNICO 43302…" at bounding box center [173, 127] width 159 height 74
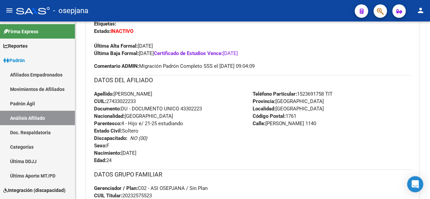
copy span "43302223"
click at [207, 120] on div "Apellido: [PERSON_NAME] CUIL: 27433022233 Documento: DU - DOCUMENTO UNICO 43302…" at bounding box center [173, 127] width 159 height 74
click at [430, 51] on div at bounding box center [429, 111] width 2 height 178
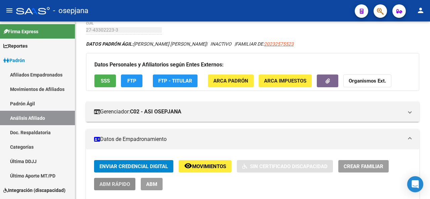
click at [98, 183] on button "ABM Rápido" at bounding box center [114, 184] width 41 height 12
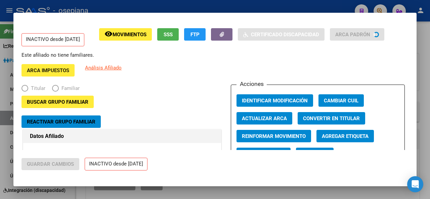
radio input "true"
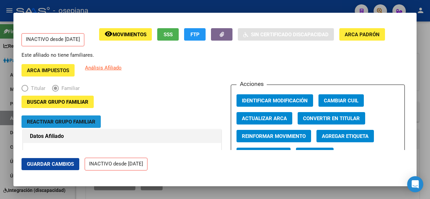
click at [77, 125] on span "Reactivar Grupo Familiar" at bounding box center [61, 122] width 69 height 6
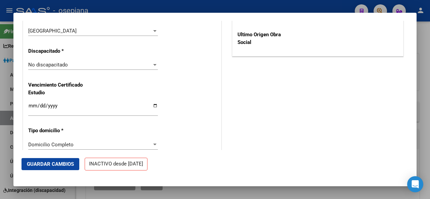
scroll to position [497, 0]
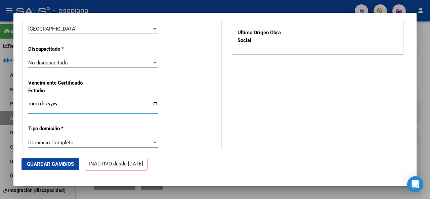
click at [32, 103] on input "[DATE]" at bounding box center [93, 106] width 130 height 11
type input "[DATE]"
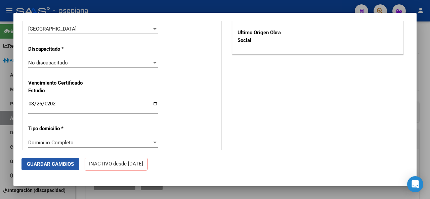
click at [38, 161] on button "Guardar Cambios" at bounding box center [51, 164] width 58 height 12
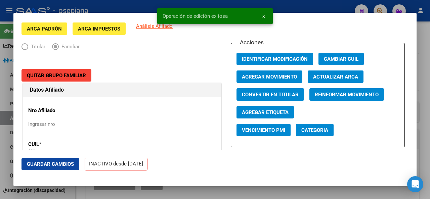
scroll to position [14, 0]
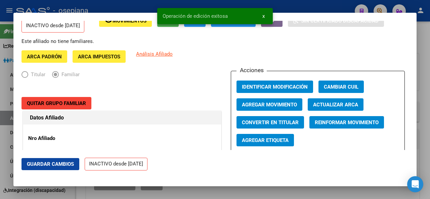
click at [263, 106] on span "Agregar Movimiento" at bounding box center [269, 105] width 55 height 6
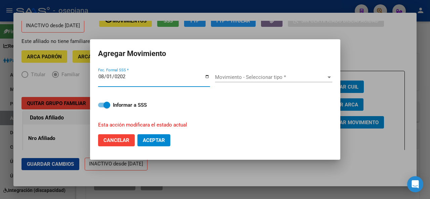
type input "[DATE]"
click at [249, 82] on div "Movimiento - Seleccionar tipo * Movimiento - Seleccionar tipo *" at bounding box center [273, 77] width 117 height 10
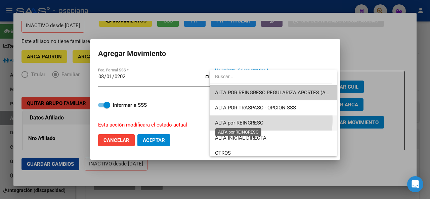
click at [248, 120] on span "ALTA por REINGRESO" at bounding box center [239, 123] width 48 height 6
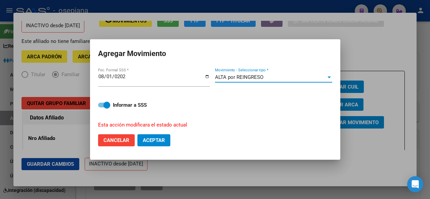
click at [158, 132] on mat-dialog-actions "Cancelar Aceptar" at bounding box center [215, 140] width 234 height 23
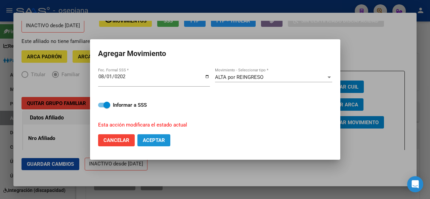
click at [154, 146] on button "Aceptar" at bounding box center [153, 140] width 33 height 12
checkbox input "false"
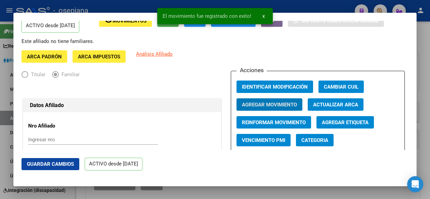
click at [52, 167] on span "Guardar Cambios" at bounding box center [50, 164] width 47 height 6
click at [101, 156] on div "ACTIVO desde [DATE]" at bounding box center [110, 164] width 63 height 23
click at [430, 99] on div at bounding box center [215, 99] width 430 height 199
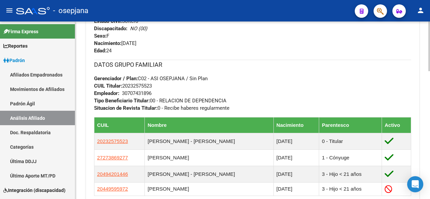
scroll to position [355, 0]
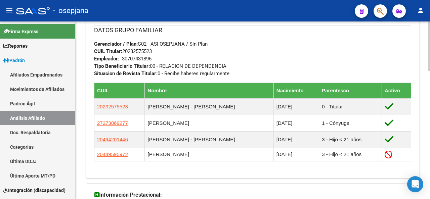
click at [428, 145] on div at bounding box center [429, 145] width 2 height 50
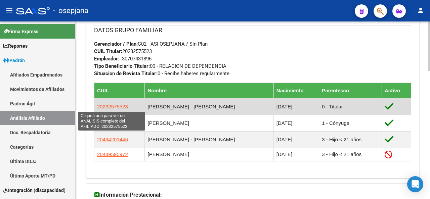
click at [113, 107] on span "20232575523" at bounding box center [112, 107] width 31 height 6
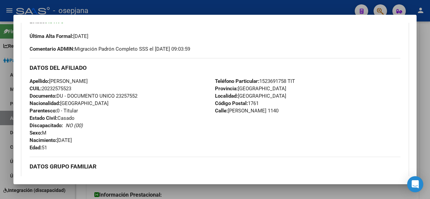
scroll to position [181, 0]
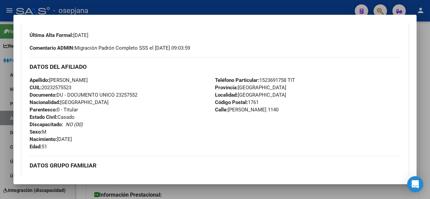
click at [430, 77] on div at bounding box center [215, 99] width 430 height 199
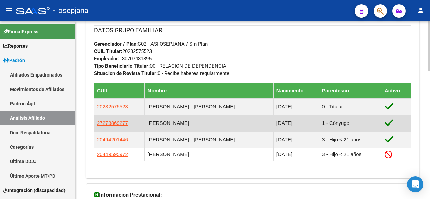
click at [105, 125] on app-link-go-to "27273869277" at bounding box center [112, 123] width 31 height 7
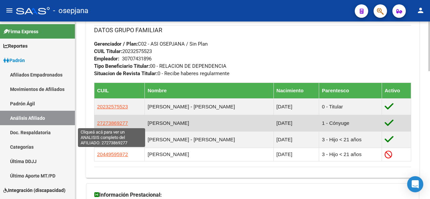
click at [106, 120] on span "27273869277" at bounding box center [112, 123] width 31 height 6
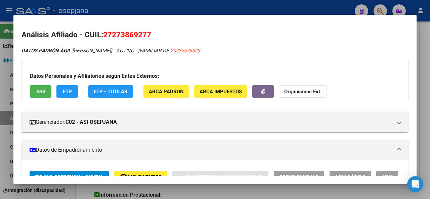
scroll to position [134, 0]
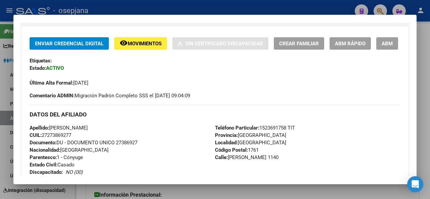
click at [430, 71] on div at bounding box center [215, 99] width 430 height 199
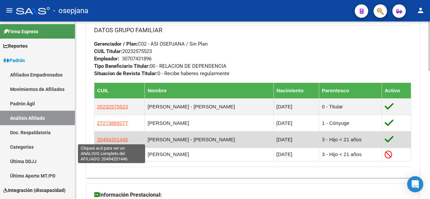
click at [119, 139] on span "20494201446" at bounding box center [112, 140] width 31 height 6
type textarea "20494201446"
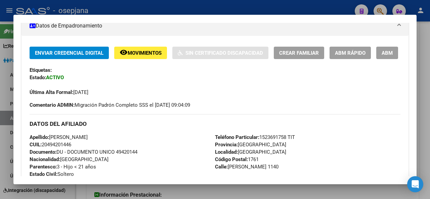
scroll to position [128, 0]
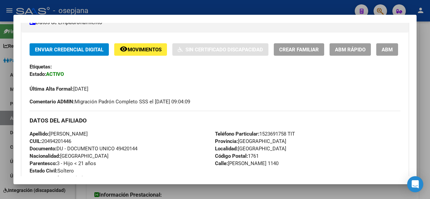
click at [430, 76] on div at bounding box center [215, 99] width 430 height 199
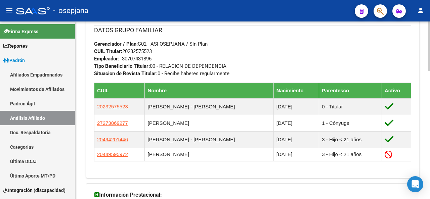
scroll to position [178, 0]
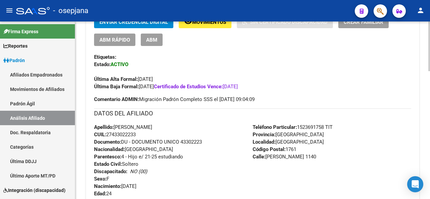
click at [430, 35] on div at bounding box center [429, 111] width 2 height 178
click at [358, 25] on button "Crear Familiar" at bounding box center [363, 22] width 50 height 12
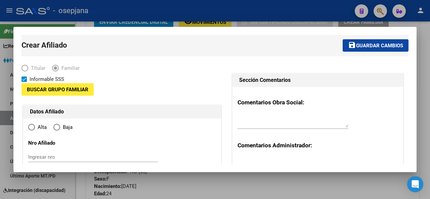
type input "30-70743189-6"
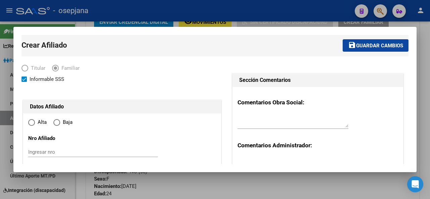
type input "[GEOGRAPHIC_DATA]"
type input "1761"
type input "[PERSON_NAME]"
type input "1140"
radio input "true"
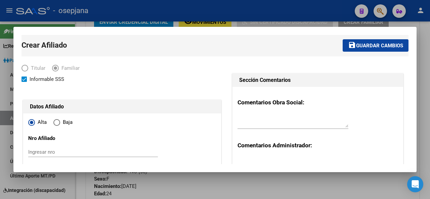
type input "30-70743189-6"
click at [419, 54] on div at bounding box center [215, 99] width 430 height 199
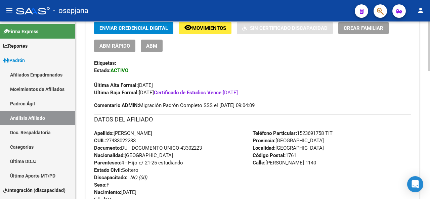
scroll to position [0, 0]
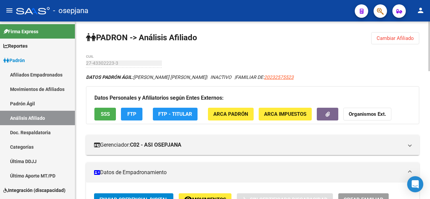
click at [430, 52] on div at bounding box center [429, 111] width 2 height 178
click at [383, 32] on button "Cambiar Afiliado" at bounding box center [395, 38] width 48 height 12
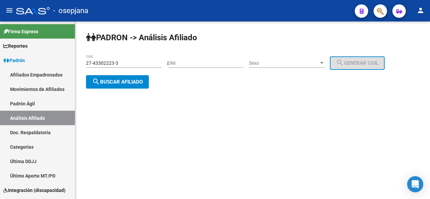
click at [129, 65] on input "27-43302223-3" at bounding box center [124, 63] width 76 height 6
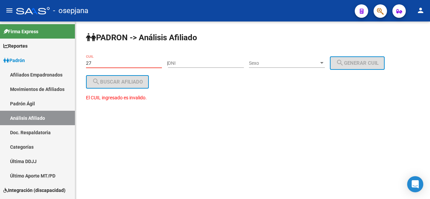
type input "2"
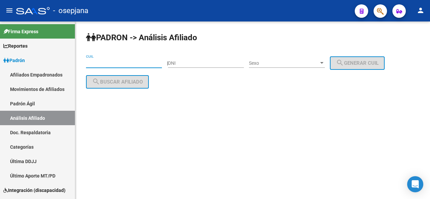
paste input "27-30712651-1"
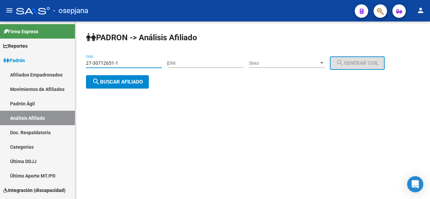
click at [120, 76] on button "search Buscar afiliado" at bounding box center [117, 81] width 63 height 13
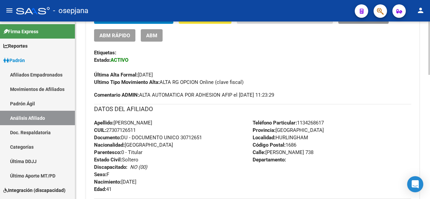
scroll to position [181, 0]
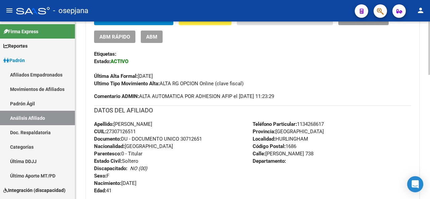
click at [430, 88] on div at bounding box center [429, 102] width 2 height 53
click at [214, 25] on div "Enviar Credencial Digital remove_red_eye Movimientos Sin Certificado Discapacid…" at bounding box center [252, 28] width 317 height 30
click at [214, 23] on button "remove_red_eye Movimientos" at bounding box center [205, 19] width 53 height 12
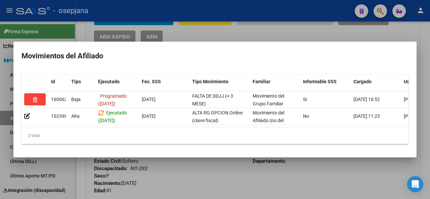
click at [216, 188] on div at bounding box center [215, 99] width 430 height 199
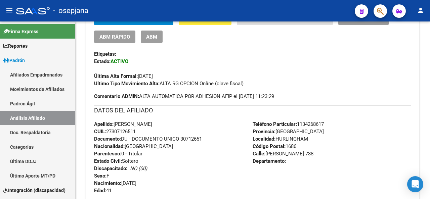
scroll to position [172, 0]
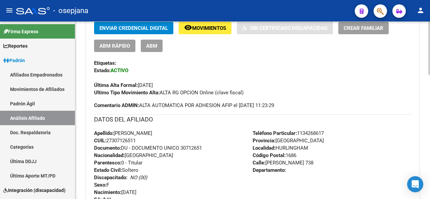
click at [429, 26] on div at bounding box center [429, 111] width 2 height 178
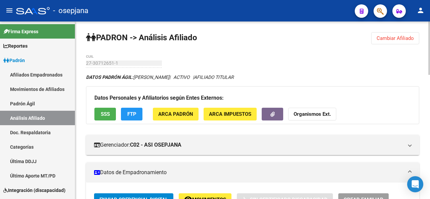
click at [399, 38] on span "Cambiar Afiliado" at bounding box center [395, 38] width 37 height 6
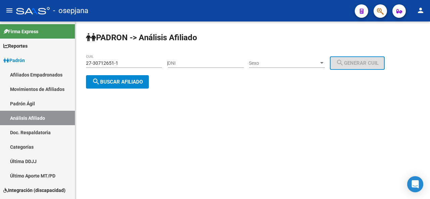
click at [151, 66] on input "27-30712651-1" at bounding box center [124, 63] width 76 height 6
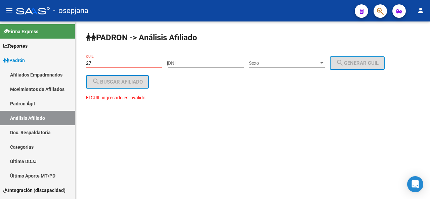
type input "2"
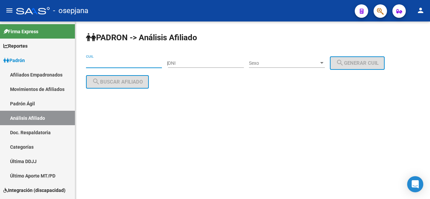
paste input "20-43780635-8"
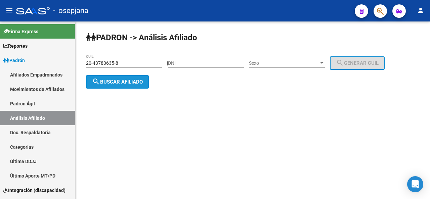
click at [109, 81] on span "search Buscar afiliado" at bounding box center [117, 82] width 51 height 6
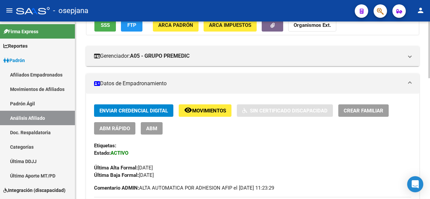
click at [429, 92] on div at bounding box center [429, 78] width 2 height 57
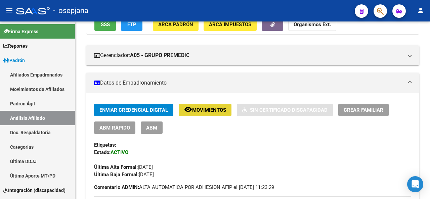
click at [214, 108] on span "Movimientos" at bounding box center [209, 110] width 34 height 6
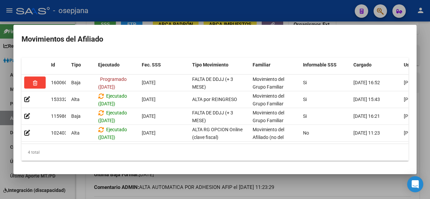
click at [202, 195] on div at bounding box center [215, 99] width 430 height 199
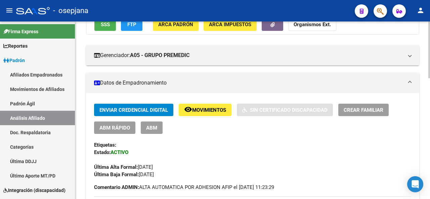
click at [430, 29] on div at bounding box center [429, 111] width 2 height 178
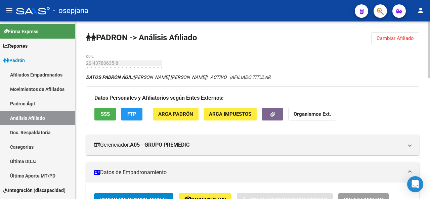
click at [389, 36] on span "Cambiar Afiliado" at bounding box center [395, 38] width 37 height 6
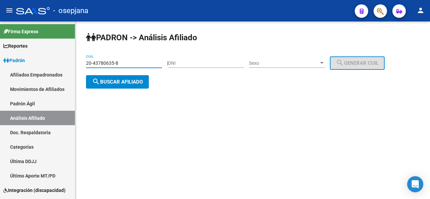
click at [131, 61] on input "20-43780635-8" at bounding box center [124, 63] width 76 height 6
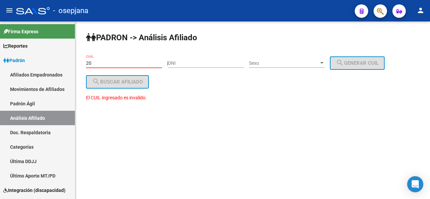
type input "2"
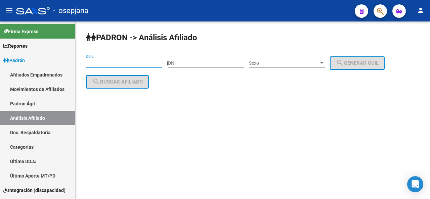
paste input "20-36403765-2"
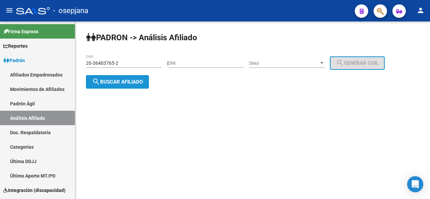
click at [122, 79] on span "search Buscar afiliado" at bounding box center [117, 82] width 51 height 6
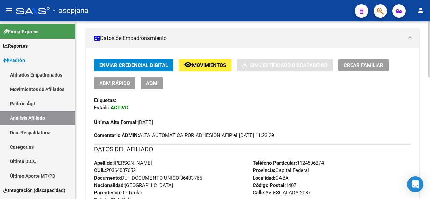
scroll to position [135, 0]
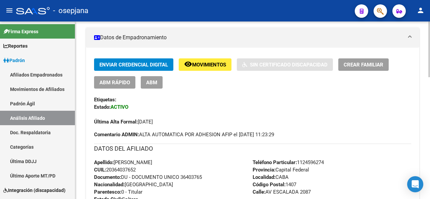
click at [430, 103] on div at bounding box center [429, 92] width 2 height 56
click at [195, 60] on button "remove_red_eye Movimientos" at bounding box center [205, 64] width 53 height 12
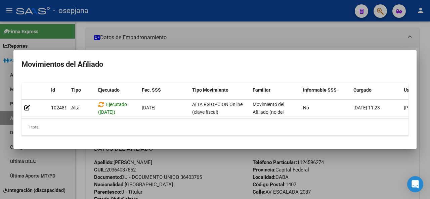
click at [430, 90] on div at bounding box center [215, 99] width 430 height 199
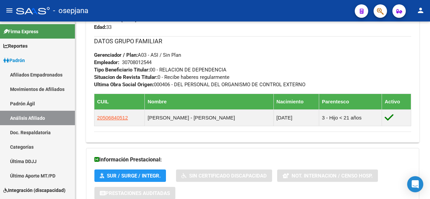
scroll to position [390, 0]
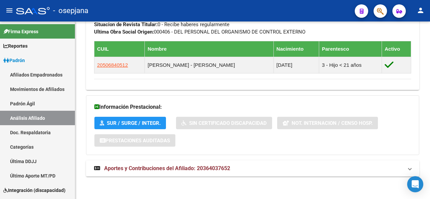
click at [430, 199] on html "menu - osepjana person Firma Express Reportes Padrón Traspasos x O.S. Traspasos…" at bounding box center [215, 99] width 430 height 199
click at [313, 175] on mat-expansion-panel-header "Aportes y Contribuciones del Afiliado: 20364037652" at bounding box center [252, 169] width 333 height 16
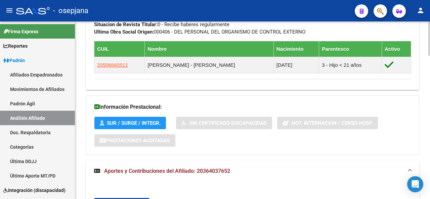
click at [430, 101] on div at bounding box center [429, 114] width 2 height 34
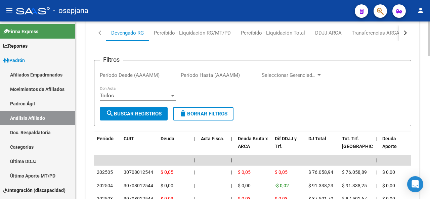
scroll to position [562, 0]
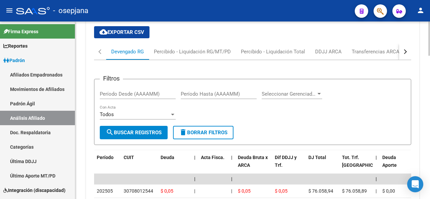
click at [429, 135] on div at bounding box center [429, 147] width 2 height 34
click at [407, 54] on button "button" at bounding box center [405, 52] width 12 height 16
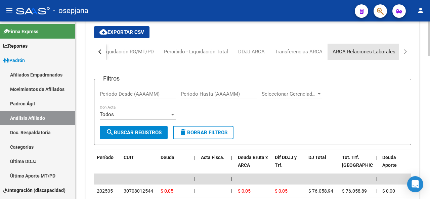
click at [384, 53] on div "ARCA Relaciones Laborales" at bounding box center [364, 51] width 63 height 7
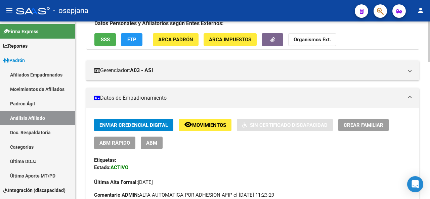
scroll to position [0, 0]
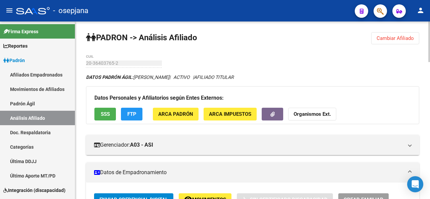
click at [430, 106] on div at bounding box center [429, 111] width 2 height 178
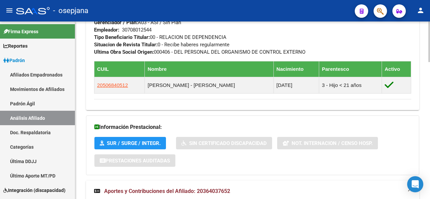
scroll to position [372, 0]
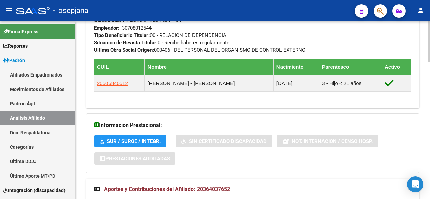
click at [427, 129] on div "PADRON -> Análisis Afiliado Cambiar Afiliado 20-36403765-2 CUIL DATOS PADRÓN ÁG…" at bounding box center [253, 35] width 356 height 770
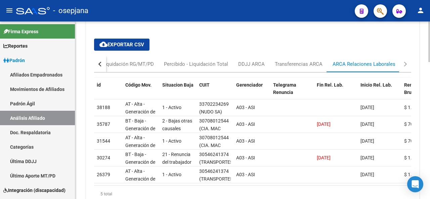
click at [430, 133] on div at bounding box center [429, 111] width 2 height 178
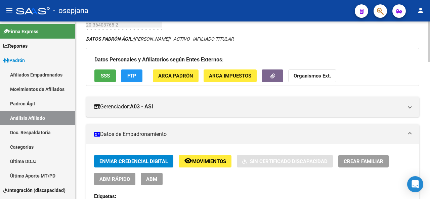
scroll to position [0, 0]
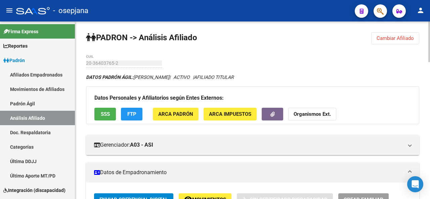
click at [430, 30] on div at bounding box center [429, 42] width 2 height 41
click at [396, 36] on span "Cambiar Afiliado" at bounding box center [395, 38] width 37 height 6
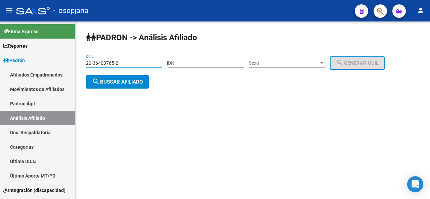
click at [140, 66] on input "20-36403765-2" at bounding box center [124, 63] width 76 height 6
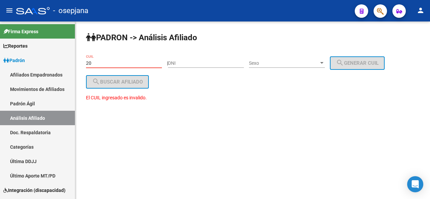
type input "2"
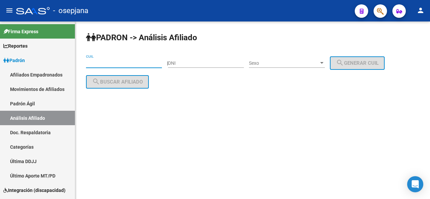
paste input "27-39966045-4"
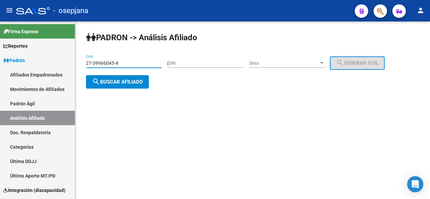
click at [128, 83] on span "search Buscar afiliado" at bounding box center [117, 82] width 51 height 6
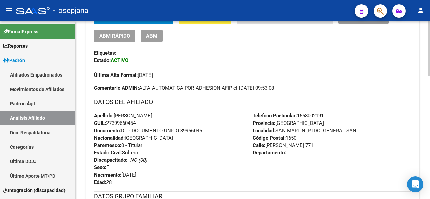
click at [429, 96] on div at bounding box center [429, 104] width 2 height 54
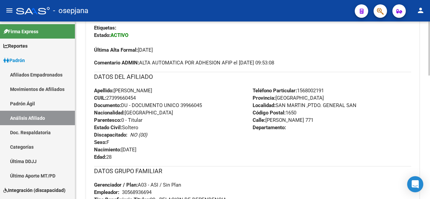
click at [429, 104] on div at bounding box center [429, 111] width 2 height 54
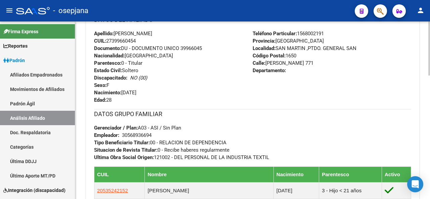
scroll to position [292, 0]
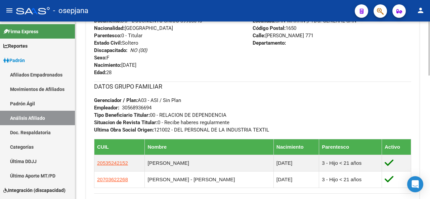
click at [430, 129] on div at bounding box center [429, 137] width 2 height 54
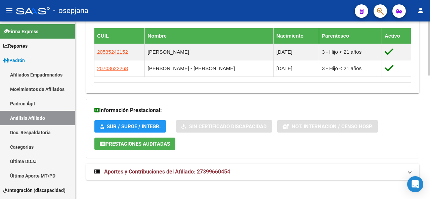
scroll to position [406, 0]
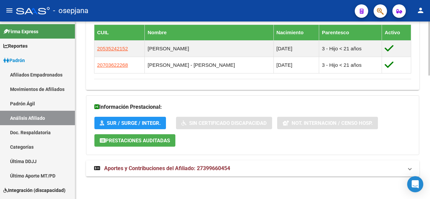
click at [430, 168] on div at bounding box center [429, 172] width 2 height 54
click at [209, 172] on mat-expansion-panel-header "Aportes y Contribuciones del Afiliado: 27399660454" at bounding box center [252, 169] width 333 height 16
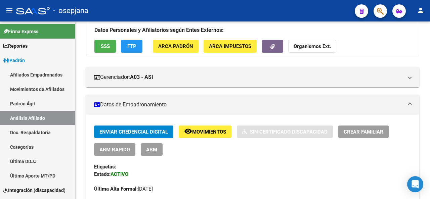
scroll to position [0, 0]
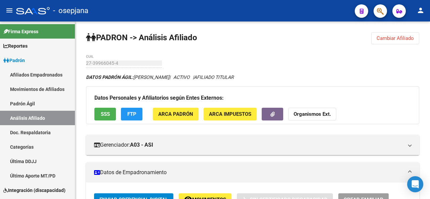
click at [430, 20] on div "menu - osepjana person Firma Express Reportes Padrón Traspasos x O.S. Traspasos…" at bounding box center [215, 99] width 430 height 199
click at [215, 197] on span "Movimientos" at bounding box center [209, 200] width 34 height 6
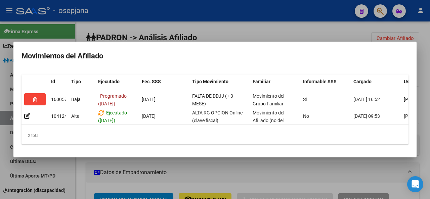
click at [226, 174] on div at bounding box center [215, 99] width 430 height 199
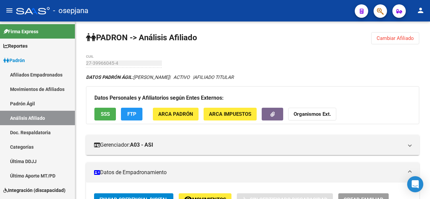
scroll to position [6, 0]
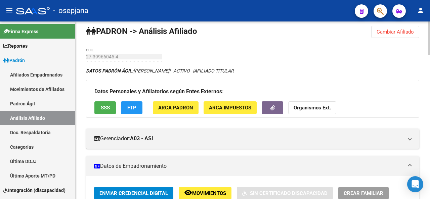
click at [430, 28] on div at bounding box center [429, 40] width 2 height 34
click at [408, 32] on span "Cambiar Afiliado" at bounding box center [395, 32] width 37 height 6
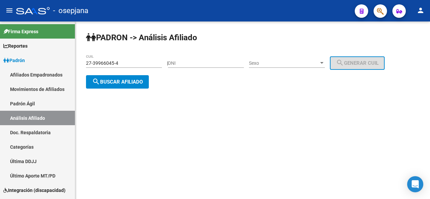
scroll to position [0, 0]
click at [135, 64] on input "27-39966045-4" at bounding box center [124, 63] width 76 height 6
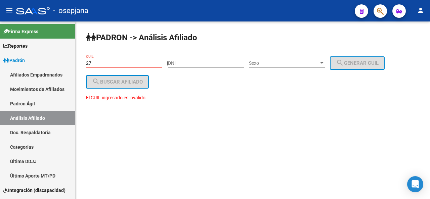
type input "2"
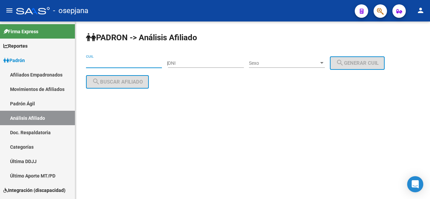
paste input "20-38754742-9"
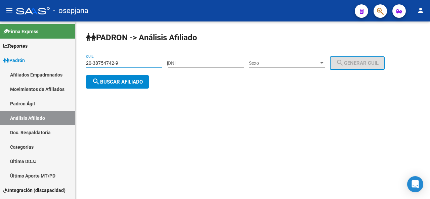
type input "20-38754742-9"
click at [134, 82] on span "search Buscar afiliado" at bounding box center [117, 82] width 51 height 6
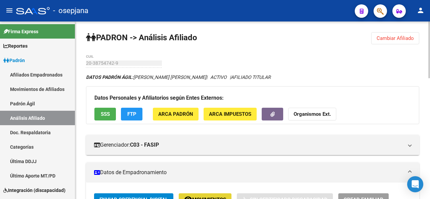
click at [210, 195] on button "remove_red_eye Movimientos" at bounding box center [205, 200] width 53 height 12
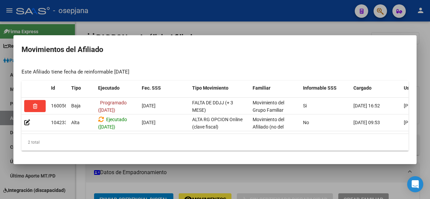
click at [222, 179] on div at bounding box center [215, 99] width 430 height 199
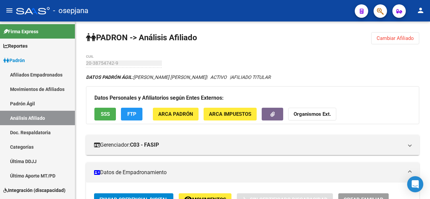
scroll to position [6, 0]
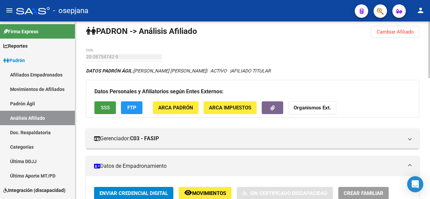
click at [107, 109] on span "SSS" at bounding box center [105, 108] width 9 height 6
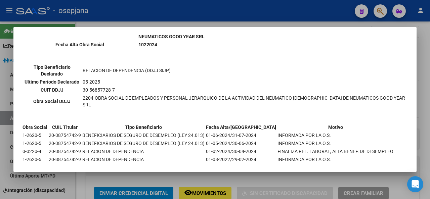
scroll to position [199, 0]
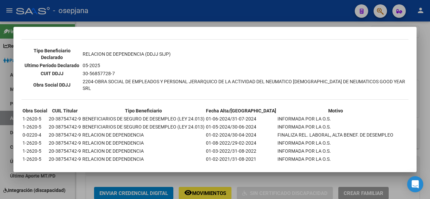
click at [430, 85] on div at bounding box center [215, 99] width 430 height 199
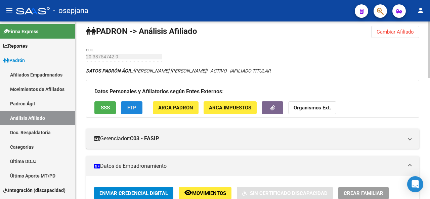
click at [141, 109] on button "FTP" at bounding box center [132, 107] width 22 height 12
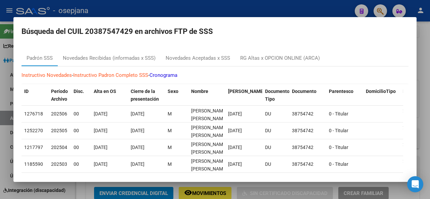
click at [430, 83] on div at bounding box center [215, 99] width 430 height 199
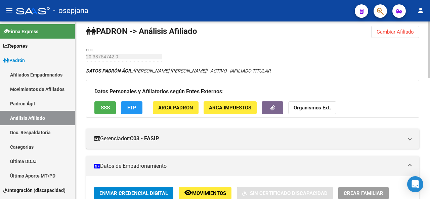
click at [401, 34] on span "Cambiar Afiliado" at bounding box center [395, 32] width 37 height 6
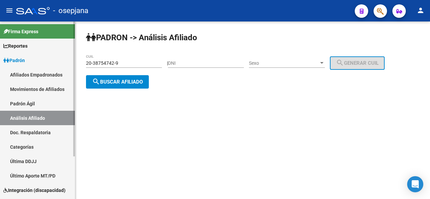
scroll to position [0, 0]
drag, startPoint x: 137, startPoint y: 66, endPoint x: 62, endPoint y: 72, distance: 75.5
click at [62, 72] on mat-sidenav-container "Firma Express Reportes Padrón Traspasos x O.S. Traspasos x Gerenciador Traspaso…" at bounding box center [215, 111] width 430 height 178
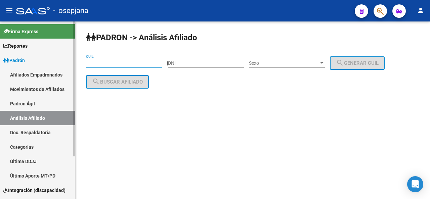
paste input "27-46682927-2"
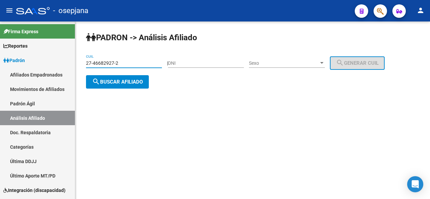
click at [140, 77] on button "search Buscar afiliado" at bounding box center [117, 81] width 63 height 13
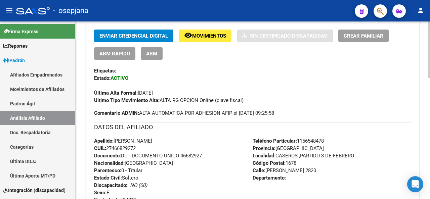
click at [430, 85] on div at bounding box center [429, 102] width 2 height 57
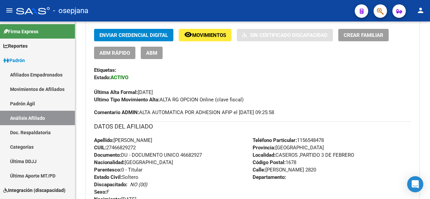
click at [211, 37] on span "Movimientos" at bounding box center [209, 35] width 34 height 6
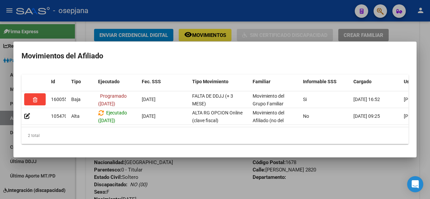
click at [221, 182] on div at bounding box center [215, 99] width 430 height 199
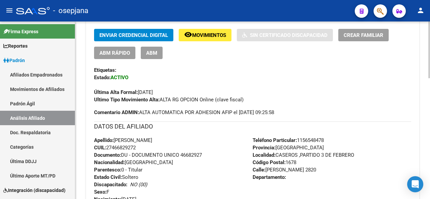
click at [430, 121] on div at bounding box center [429, 102] width 2 height 57
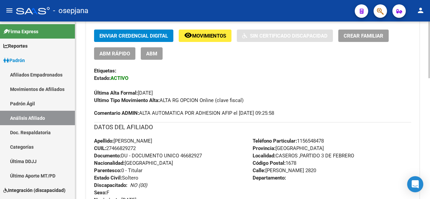
click at [430, 94] on div at bounding box center [429, 102] width 2 height 57
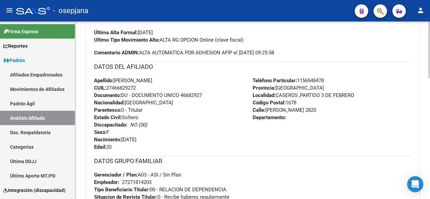
click at [430, 95] on div at bounding box center [429, 121] width 2 height 57
click at [430, 112] on div at bounding box center [429, 121] width 2 height 57
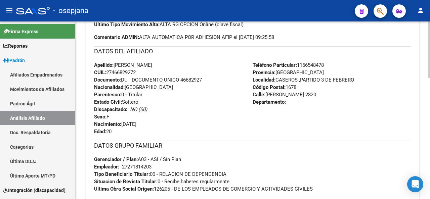
click at [430, 120] on div at bounding box center [429, 126] width 2 height 57
click at [430, 125] on div at bounding box center [429, 126] width 2 height 57
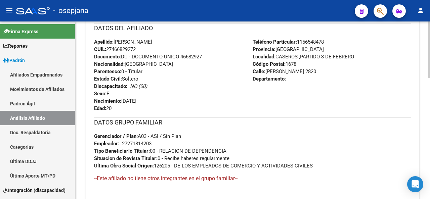
click at [430, 134] on div at bounding box center [429, 133] width 2 height 57
click at [430, 138] on div at bounding box center [429, 133] width 2 height 57
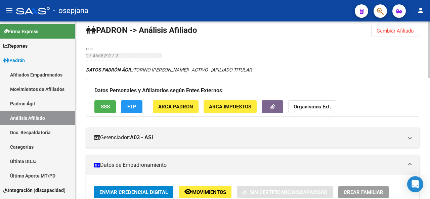
scroll to position [0, 0]
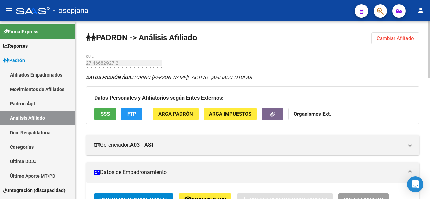
click at [430, 52] on div at bounding box center [429, 50] width 2 height 57
click at [192, 197] on mat-icon "remove_red_eye" at bounding box center [188, 199] width 8 height 8
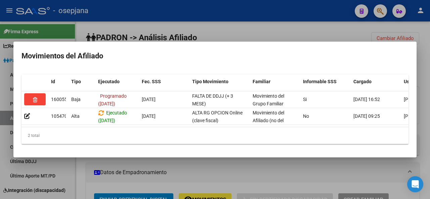
click at [249, 42] on mat-dialog-container "Movimientos del Afiliado Id Tipo Ejecutado Fec. SSS Tipo Movimiento Familiar In…" at bounding box center [214, 100] width 403 height 116
click at [253, 29] on div at bounding box center [215, 99] width 430 height 199
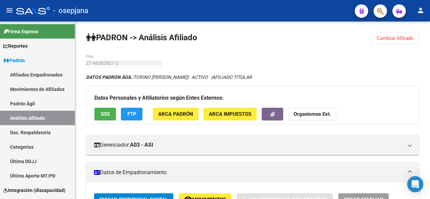
scroll to position [6, 0]
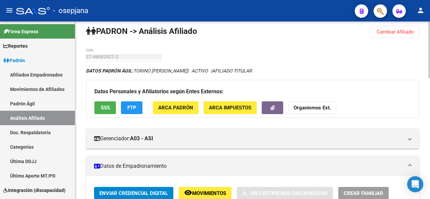
click at [412, 37] on button "Cambiar Afiliado" at bounding box center [395, 32] width 48 height 12
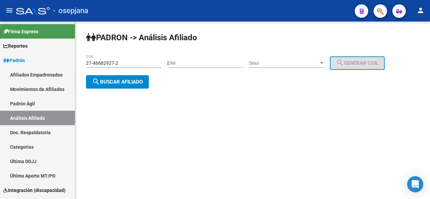
scroll to position [0, 0]
click at [140, 59] on div "27-46682927-2 CUIL" at bounding box center [124, 60] width 76 height 13
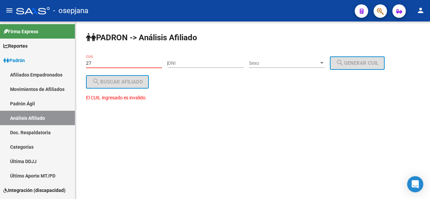
type input "2"
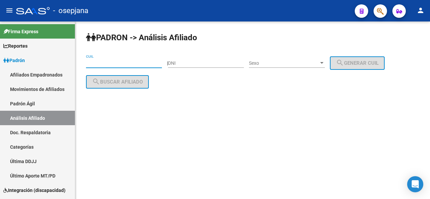
paste input "20-41433975-2"
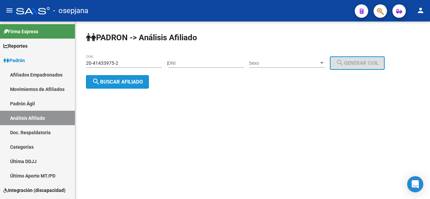
click at [133, 79] on span "search Buscar afiliado" at bounding box center [117, 82] width 51 height 6
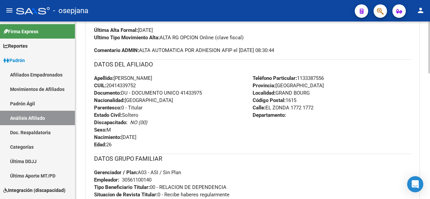
click at [409, 182] on body "menu - osepjana person Firma Express Reportes Padrón Traspasos x O.S. Traspasos…" at bounding box center [215, 99] width 430 height 199
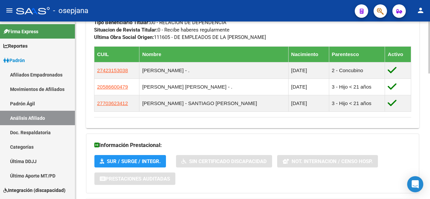
scroll to position [430, 0]
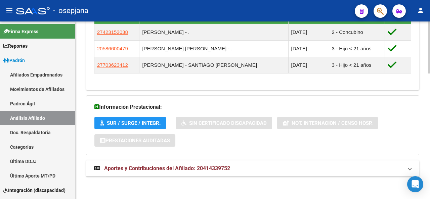
click at [430, 184] on div at bounding box center [429, 173] width 2 height 52
click at [224, 165] on span "Aportes y Contribuciones del Afiliado: 20414339752" at bounding box center [167, 168] width 126 height 6
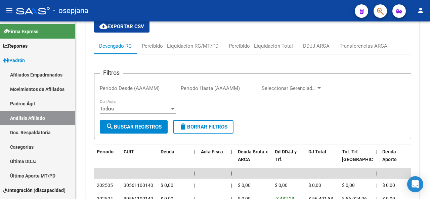
scroll to position [785, 0]
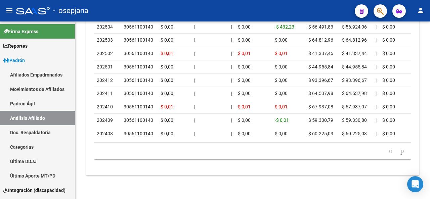
click at [430, 142] on div at bounding box center [429, 111] width 2 height 178
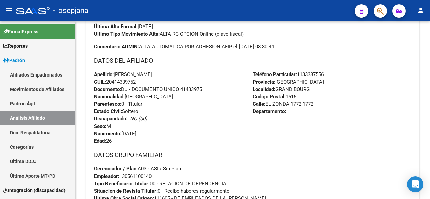
scroll to position [90, 0]
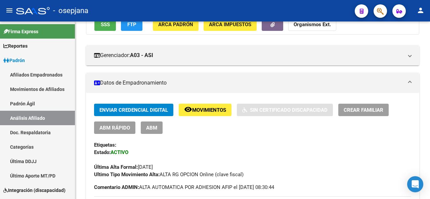
click at [430, 47] on div at bounding box center [429, 54] width 2 height 33
click at [204, 110] on span "Movimientos" at bounding box center [209, 110] width 34 height 6
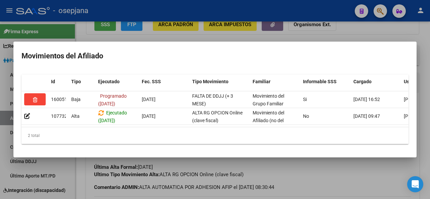
click at [223, 169] on div at bounding box center [215, 99] width 430 height 199
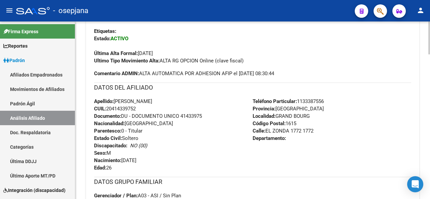
scroll to position [241, 0]
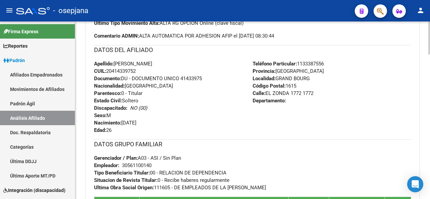
click at [430, 77] on div at bounding box center [429, 82] width 2 height 33
click at [183, 79] on span "Documento: DU - DOCUMENTO UNICO 41433975" at bounding box center [148, 79] width 108 height 6
copy span "41433975"
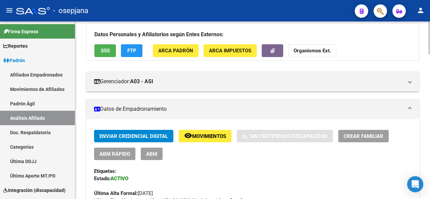
click at [430, 28] on div at bounding box center [429, 111] width 2 height 178
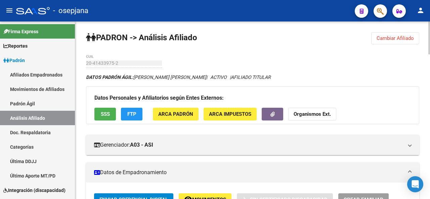
click at [405, 33] on button "Cambiar Afiliado" at bounding box center [395, 38] width 48 height 12
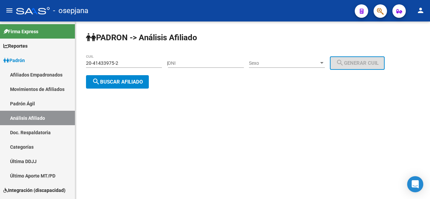
click at [130, 59] on div "20-41433975-2 CUIL" at bounding box center [124, 60] width 76 height 13
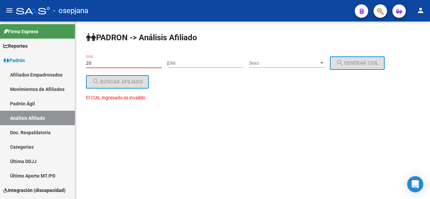
type input "2"
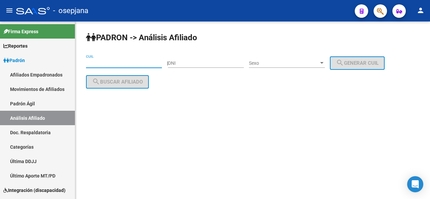
paste input "20-32151898-3"
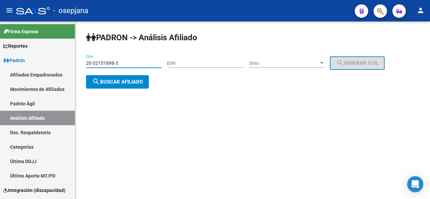
click at [118, 85] on button "search Buscar afiliado" at bounding box center [117, 81] width 63 height 13
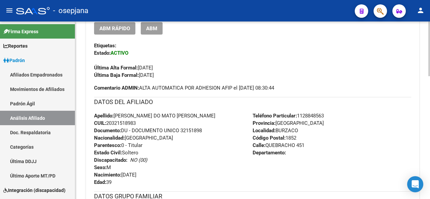
click at [427, 105] on div "PADRON -> Análisis Afiliado Cambiar Afiliado 20-32151898-3 CUIL DATOS PADRÓN ÁG…" at bounding box center [253, 120] width 356 height 576
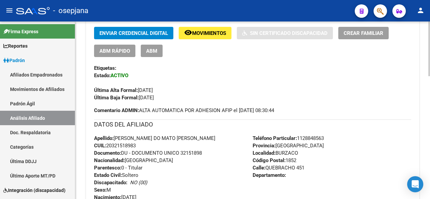
scroll to position [162, 0]
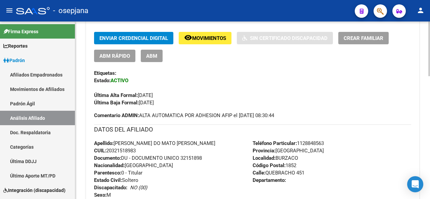
click at [428, 74] on div at bounding box center [429, 98] width 2 height 55
click at [212, 42] on button "remove_red_eye Movimientos" at bounding box center [205, 38] width 53 height 12
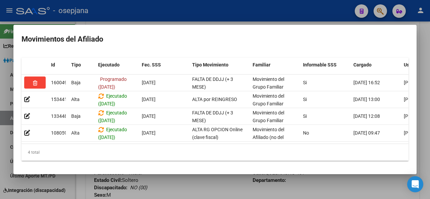
click at [222, 188] on div at bounding box center [215, 99] width 430 height 199
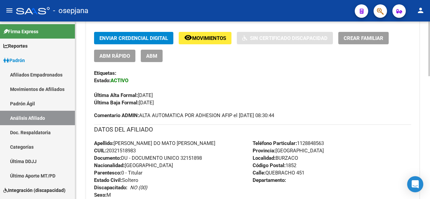
click at [430, 28] on div at bounding box center [429, 111] width 2 height 178
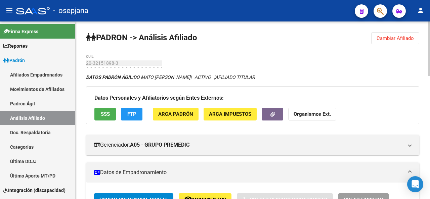
click at [392, 39] on span "Cambiar Afiliado" at bounding box center [395, 38] width 37 height 6
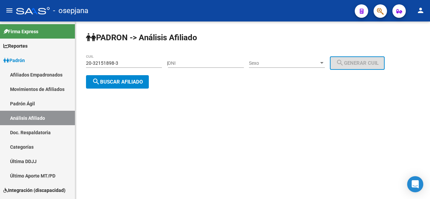
click at [156, 67] on div "20-32151898-3 CUIL" at bounding box center [124, 60] width 76 height 13
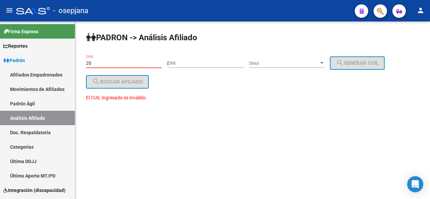
type input "2"
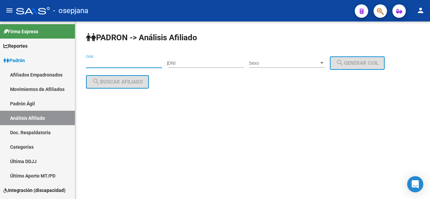
paste input "27-38683057-1"
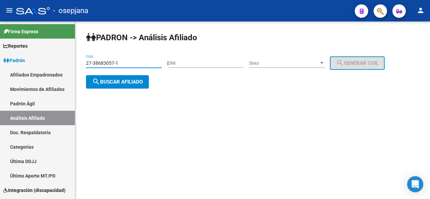
click at [124, 77] on button "search Buscar afiliado" at bounding box center [117, 81] width 63 height 13
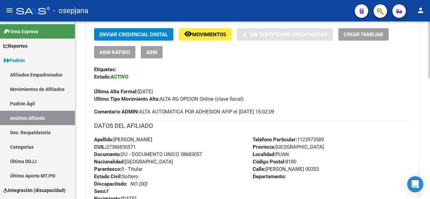
scroll to position [169, 0]
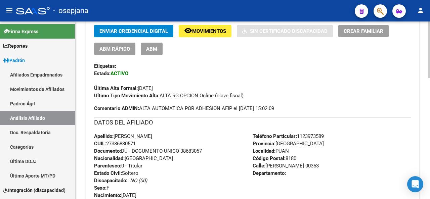
click at [427, 98] on div "PADRON -> Análisis Afiliado Cambiar Afiliado 27-38683057-1 CUIL DATOS PADRÓN ÁG…" at bounding box center [253, 131] width 356 height 556
click at [213, 26] on button "remove_red_eye Movimientos" at bounding box center [205, 31] width 53 height 12
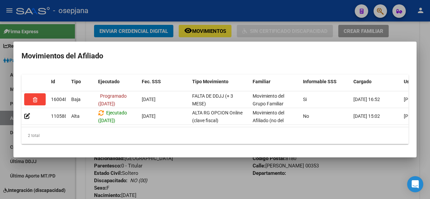
click at [199, 185] on div at bounding box center [215, 99] width 430 height 199
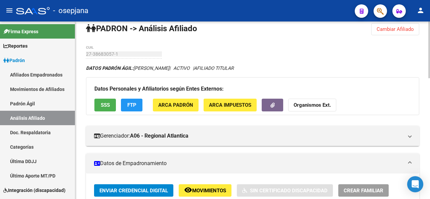
scroll to position [0, 0]
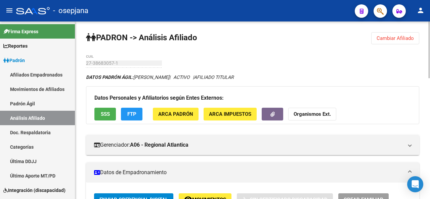
click at [430, 23] on div at bounding box center [429, 50] width 2 height 57
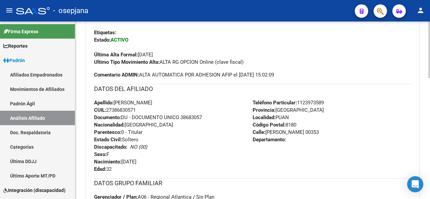
click at [429, 123] on div at bounding box center [429, 114] width 2 height 57
drag, startPoint x: 183, startPoint y: 117, endPoint x: 208, endPoint y: 119, distance: 25.2
click at [208, 119] on div "Apellido: [PERSON_NAME] CUIL: 27386830571 Documento: DU - DOCUMENTO UNICO 38683…" at bounding box center [173, 135] width 159 height 74
copy span "38683057"
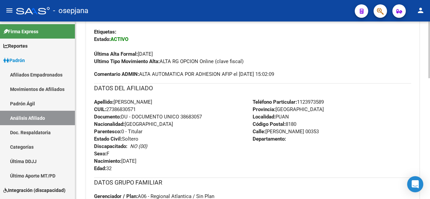
click at [428, 27] on div at bounding box center [429, 111] width 2 height 178
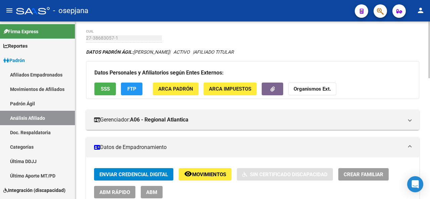
click at [428, 27] on div at bounding box center [429, 111] width 2 height 178
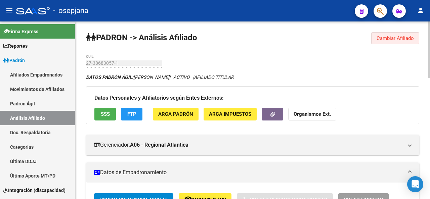
click at [387, 36] on span "Cambiar Afiliado" at bounding box center [395, 38] width 37 height 6
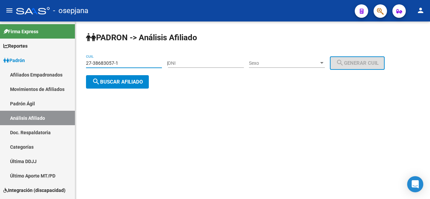
click at [117, 63] on input "27-38683057-1" at bounding box center [124, 63] width 76 height 6
click at [128, 63] on input "27-38683057-1" at bounding box center [124, 63] width 76 height 6
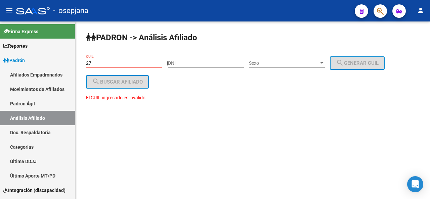
type input "2"
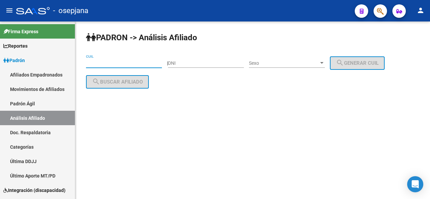
paste input "20-42094250-9"
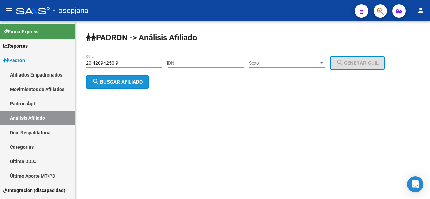
click at [134, 86] on button "search Buscar afiliado" at bounding box center [117, 81] width 63 height 13
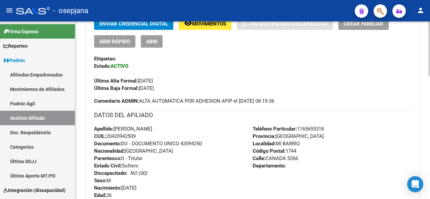
scroll to position [140, 0]
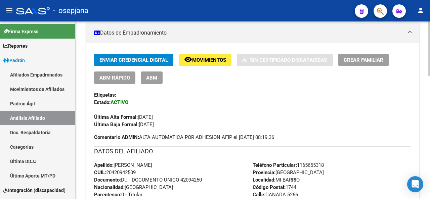
click at [426, 107] on div "PADRON -> Análisis Afiliado Cambiar Afiliado 20-42094250-9 CUIL DATOS PADRÓN ÁG…" at bounding box center [253, 170] width 356 height 576
click at [210, 61] on span "Movimientos" at bounding box center [209, 60] width 34 height 6
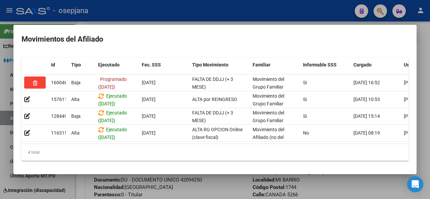
click at [207, 189] on div at bounding box center [215, 99] width 430 height 199
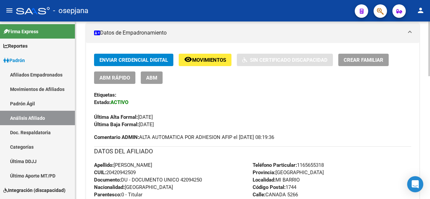
scroll to position [0, 0]
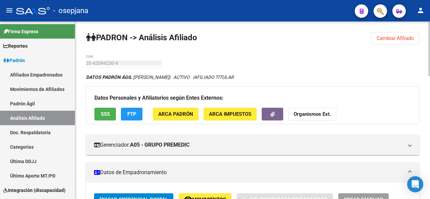
click at [430, 25] on div at bounding box center [429, 111] width 2 height 178
click at [399, 38] on span "Cambiar Afiliado" at bounding box center [395, 38] width 37 height 6
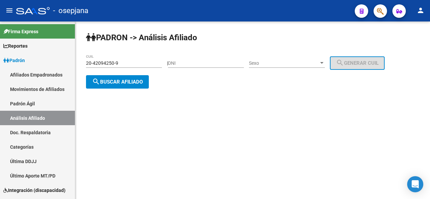
click at [130, 58] on div "20-42094250-9 CUIL" at bounding box center [124, 60] width 76 height 13
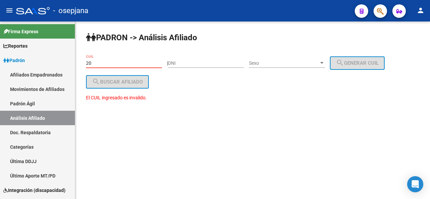
type input "2"
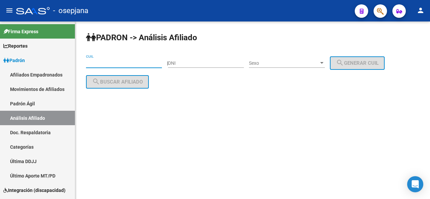
paste input "27-18564918-6"
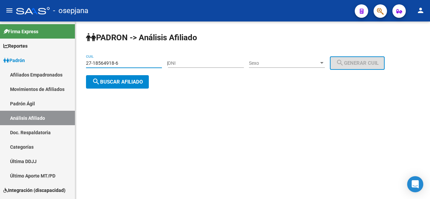
click at [132, 87] on button "search Buscar afiliado" at bounding box center [117, 81] width 63 height 13
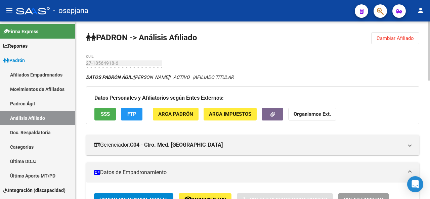
click at [430, 32] on div at bounding box center [429, 51] width 2 height 59
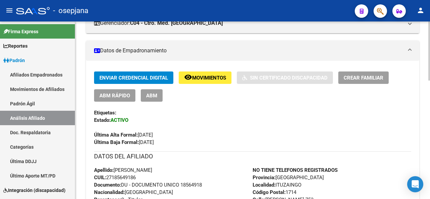
click at [430, 73] on div at bounding box center [429, 91] width 2 height 59
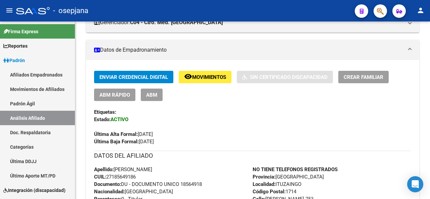
click at [196, 76] on span "Movimientos" at bounding box center [209, 77] width 34 height 6
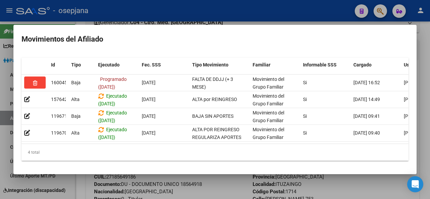
click at [195, 191] on div at bounding box center [215, 99] width 430 height 199
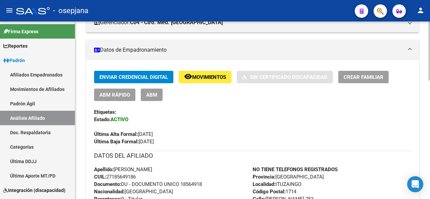
click at [430, 31] on div at bounding box center [429, 111] width 2 height 178
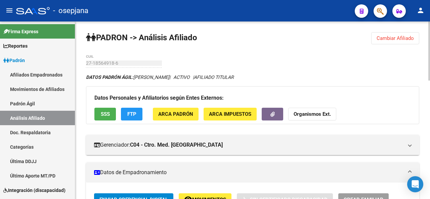
click at [394, 40] on span "Cambiar Afiliado" at bounding box center [395, 38] width 37 height 6
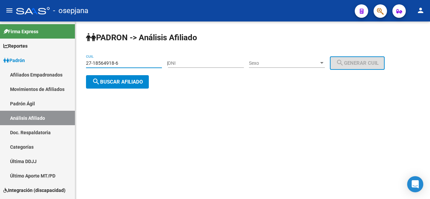
click at [126, 61] on input "27-18564918-6" at bounding box center [124, 63] width 76 height 6
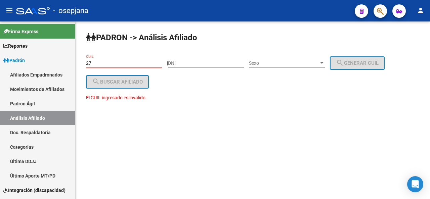
type input "2"
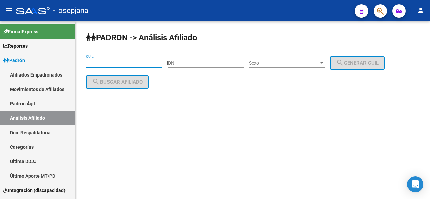
paste input "27-29070975-5"
type input "27-29070975-5"
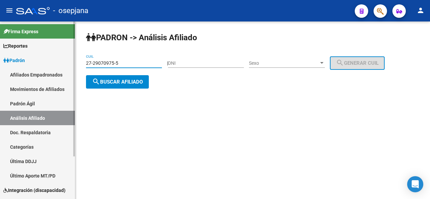
drag, startPoint x: 126, startPoint y: 61, endPoint x: 9, endPoint y: 61, distance: 116.9
click at [9, 61] on mat-sidenav-container "Firma Express Reportes Padrón Traspasos x O.S. Traspasos x Gerenciador Traspaso…" at bounding box center [215, 111] width 430 height 178
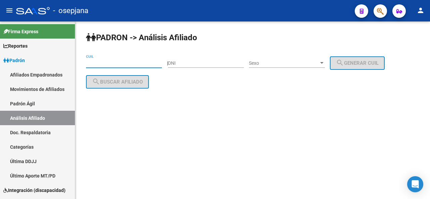
paste input "27-29070975-5"
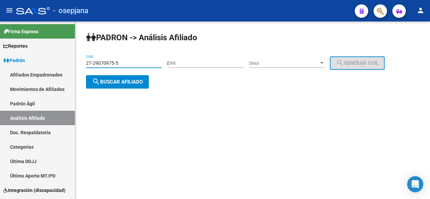
type input "27-29070975-5"
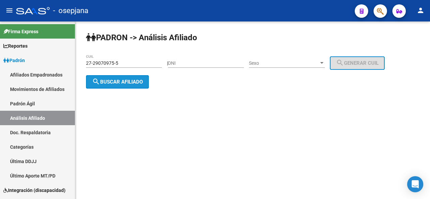
click at [117, 84] on span "search Buscar afiliado" at bounding box center [117, 82] width 51 height 6
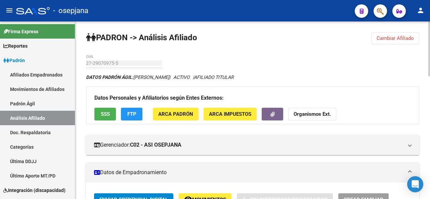
scroll to position [178, 0]
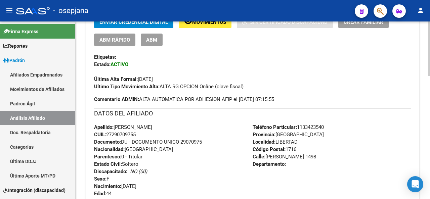
click at [430, 87] on div at bounding box center [429, 111] width 2 height 178
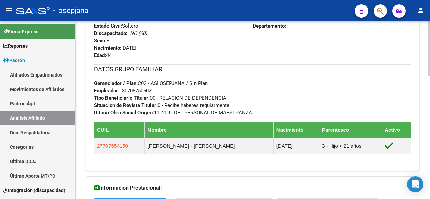
scroll to position [317, 0]
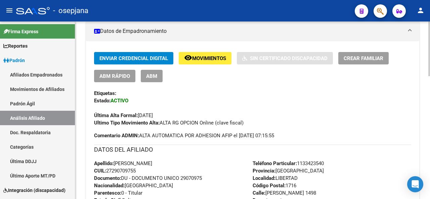
click at [430, 76] on div at bounding box center [429, 92] width 2 height 55
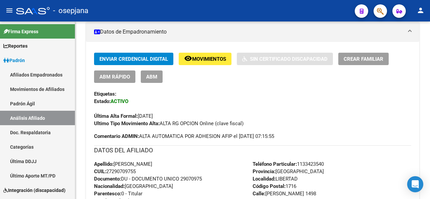
click at [213, 58] on span "Movimientos" at bounding box center [209, 59] width 34 height 6
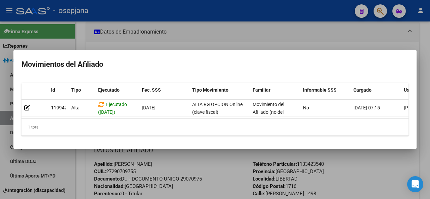
click at [280, 187] on div at bounding box center [215, 99] width 430 height 199
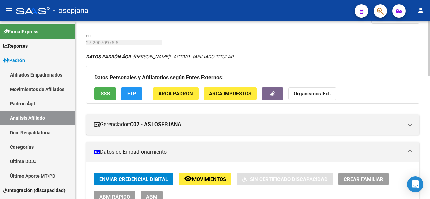
scroll to position [12, 0]
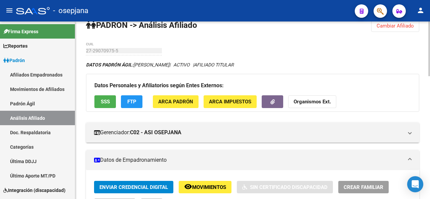
click at [430, 34] on div at bounding box center [429, 52] width 2 height 55
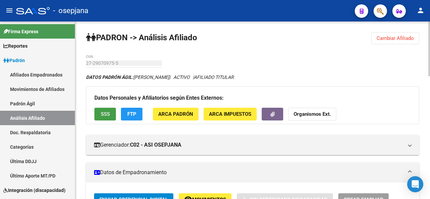
click at [106, 113] on span "SSS" at bounding box center [105, 115] width 9 height 6
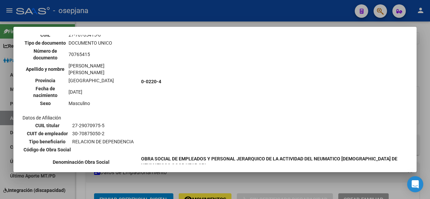
scroll to position [300, 0]
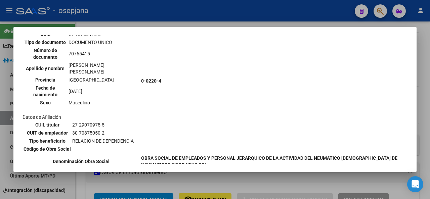
click at [430, 41] on div at bounding box center [215, 99] width 430 height 199
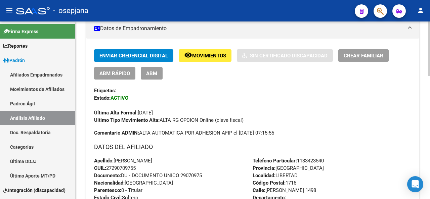
scroll to position [169, 0]
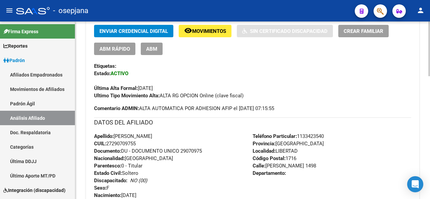
click at [427, 105] on div "PADRON -> Análisis Afiliado Cambiar Afiliado 27-29070975-5 CUIL DATOS PADRÓN ÁG…" at bounding box center [253, 141] width 356 height 576
click at [210, 32] on span "Movimientos" at bounding box center [209, 31] width 34 height 6
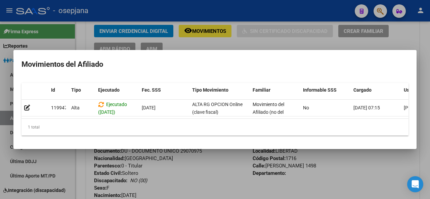
click at [430, 114] on div at bounding box center [215, 99] width 430 height 199
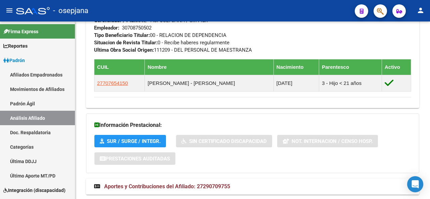
scroll to position [397, 0]
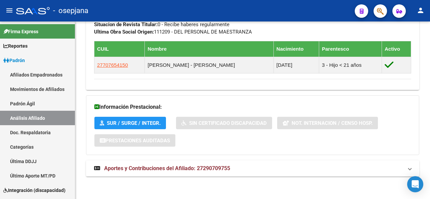
click at [422, 199] on html "menu - osepjana person Firma Express Reportes Padrón Traspasos x O.S. Traspasos…" at bounding box center [215, 99] width 430 height 199
click at [314, 165] on mat-panel-title "Aportes y Contribuciones del Afiliado: 27290709755" at bounding box center [248, 168] width 309 height 7
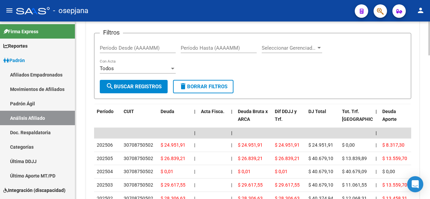
scroll to position [665, 0]
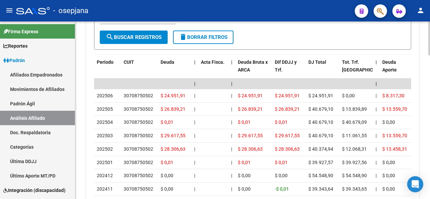
click at [429, 174] on div at bounding box center [429, 167] width 2 height 34
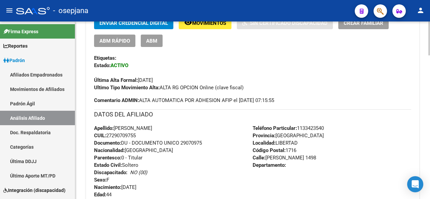
scroll to position [82, 0]
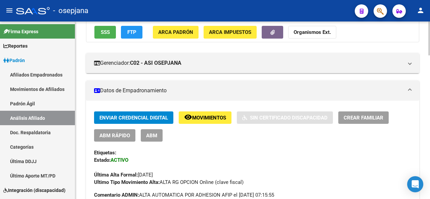
click at [430, 63] on div at bounding box center [429, 54] width 2 height 34
click at [216, 117] on span "Movimientos" at bounding box center [209, 118] width 34 height 6
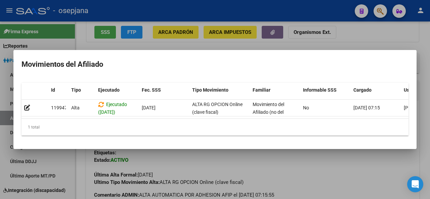
click at [207, 164] on div at bounding box center [215, 99] width 430 height 199
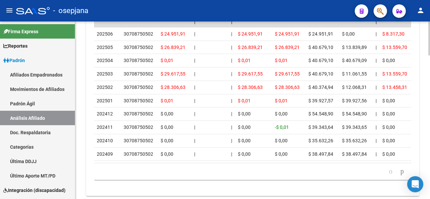
scroll to position [752, 0]
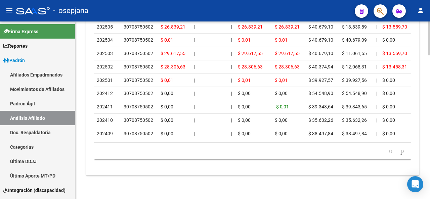
click at [428, 199] on html "menu - osepjana person Firma Express Reportes Padrón Traspasos x O.S. Traspasos…" at bounding box center [215, 99] width 430 height 199
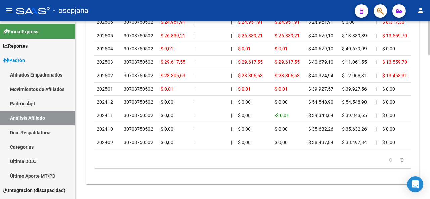
scroll to position [745, 0]
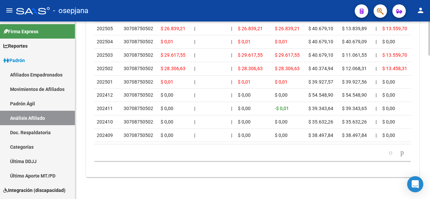
click at [429, 177] on div at bounding box center [429, 182] width 2 height 34
drag, startPoint x: 426, startPoint y: 180, endPoint x: 423, endPoint y: 160, distance: 20.3
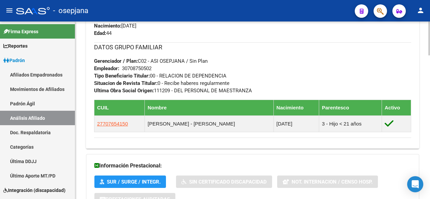
scroll to position [341, 0]
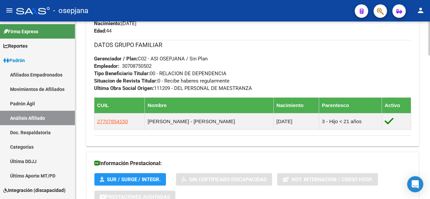
click at [429, 104] on div at bounding box center [429, 104] width 2 height 34
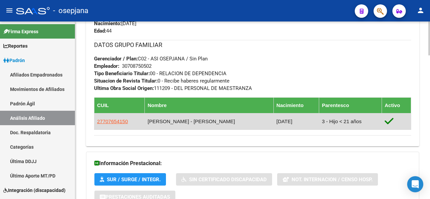
click at [116, 117] on td "27707654150" at bounding box center [119, 121] width 50 height 16
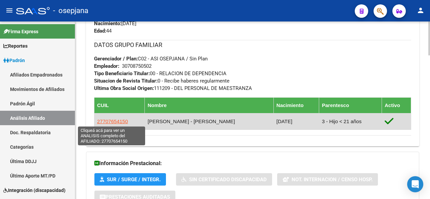
click at [117, 121] on span "27707654150" at bounding box center [112, 122] width 31 height 6
type textarea "27707654150"
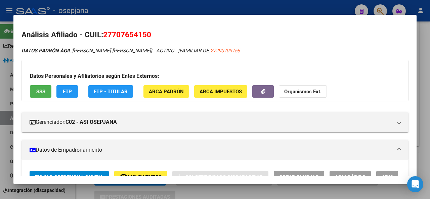
drag, startPoint x: 147, startPoint y: 36, endPoint x: 112, endPoint y: 34, distance: 34.7
click at [112, 34] on span "27707654150" at bounding box center [127, 34] width 48 height 9
copy span "70765415"
click at [425, 45] on div at bounding box center [215, 99] width 430 height 199
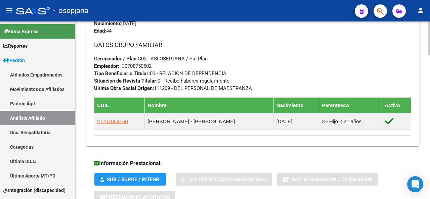
click at [430, 29] on div at bounding box center [429, 111] width 2 height 178
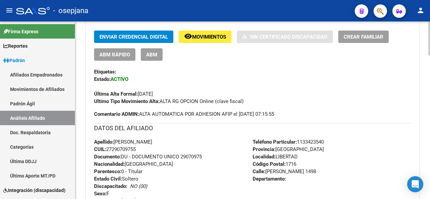
click at [430, 27] on div at bounding box center [429, 111] width 2 height 178
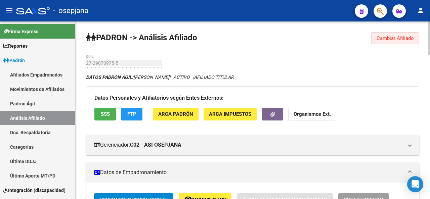
click at [383, 39] on span "Cambiar Afiliado" at bounding box center [395, 38] width 37 height 6
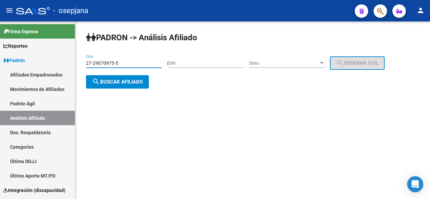
click at [138, 63] on input "27-29070975-5" at bounding box center [124, 63] width 76 height 6
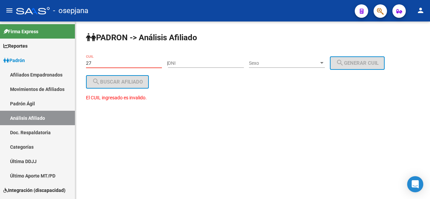
type input "2"
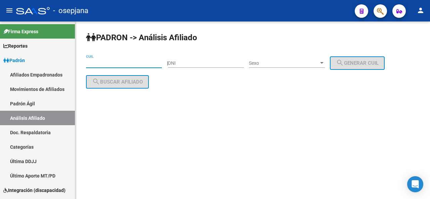
paste input "27-95674210-8"
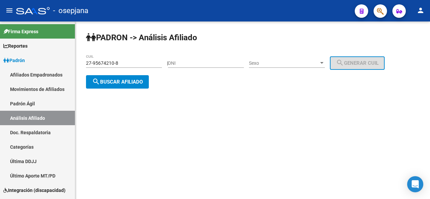
click at [134, 88] on div "PADRON -> Análisis Afiliado 27-95674210-8 CUIL | DNI Sexo Sexo search Generar C…" at bounding box center [252, 66] width 355 height 89
click at [134, 82] on span "search Buscar afiliado" at bounding box center [117, 82] width 51 height 6
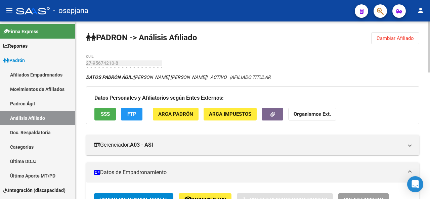
click at [430, 54] on div at bounding box center [429, 47] width 2 height 51
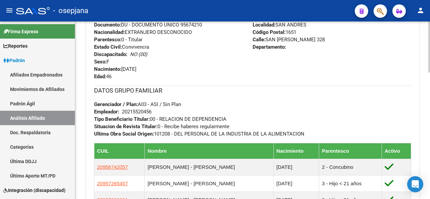
scroll to position [311, 0]
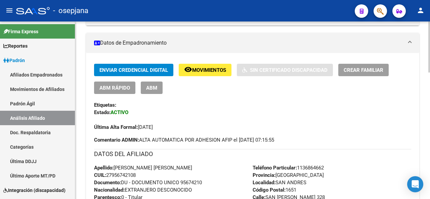
click at [429, 93] on div at bounding box center [429, 84] width 2 height 51
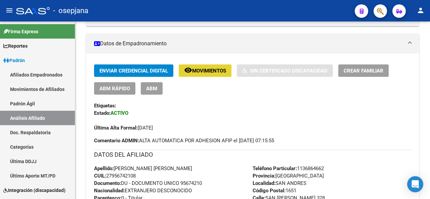
click at [215, 72] on span "Movimientos" at bounding box center [209, 71] width 34 height 6
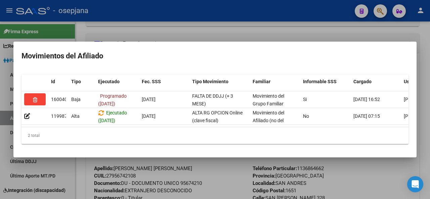
click at [215, 175] on div at bounding box center [215, 99] width 430 height 199
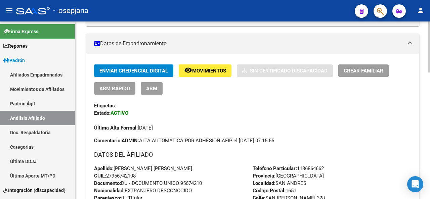
drag, startPoint x: 182, startPoint y: 182, endPoint x: 205, endPoint y: 183, distance: 22.2
click at [202, 183] on span "Documento: DU - DOCUMENTO UNICO 95674210" at bounding box center [148, 183] width 108 height 6
copy span "95674210"
click at [198, 71] on span "Movimientos" at bounding box center [209, 71] width 34 height 6
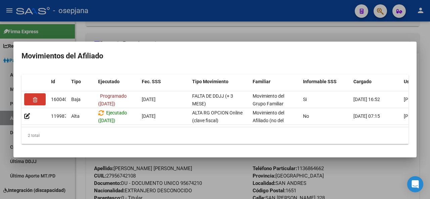
click at [212, 177] on div at bounding box center [215, 99] width 430 height 199
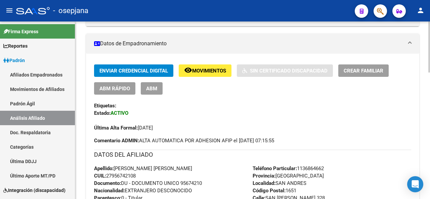
scroll to position [307, 0]
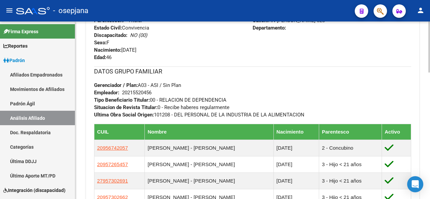
click at [430, 134] on div at bounding box center [429, 111] width 2 height 178
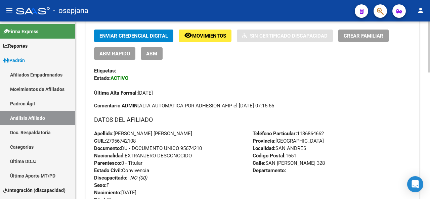
click at [430, 92] on div at bounding box center [429, 94] width 2 height 51
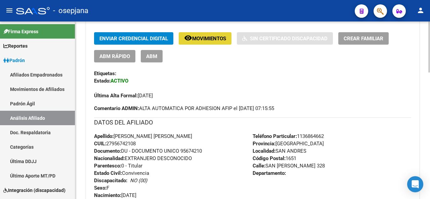
click at [208, 35] on span "remove_red_eye Movimientos" at bounding box center [205, 38] width 42 height 6
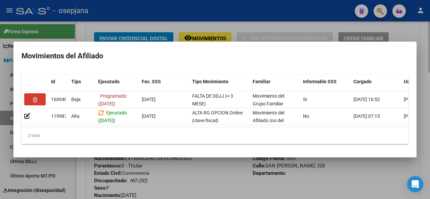
click at [215, 180] on div at bounding box center [215, 99] width 430 height 199
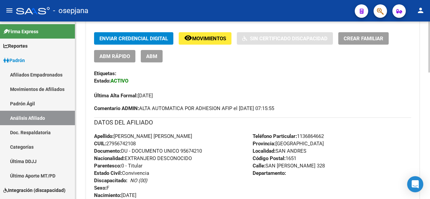
click at [430, 27] on div at bounding box center [429, 111] width 2 height 178
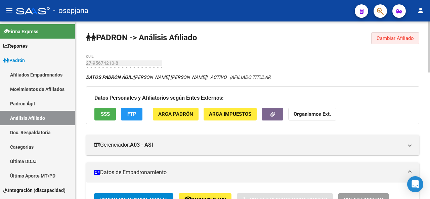
click at [407, 39] on span "Cambiar Afiliado" at bounding box center [395, 38] width 37 height 6
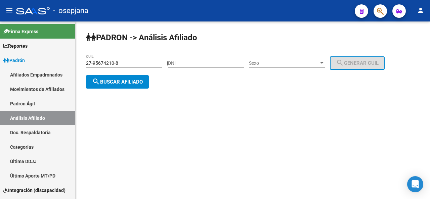
click at [130, 60] on input "27-95674210-8" at bounding box center [124, 63] width 76 height 6
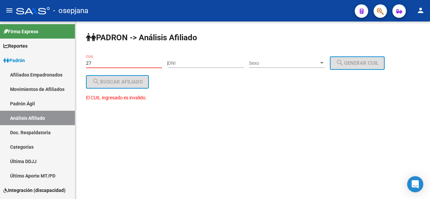
type input "2"
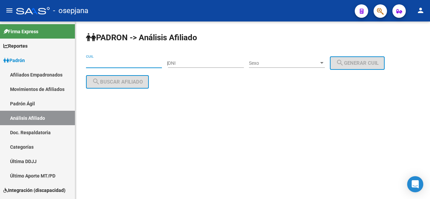
paste input "27-24272840-3"
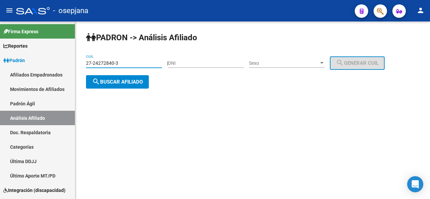
type input "27-24272840-3"
click at [122, 82] on span "search Buscar afiliado" at bounding box center [117, 82] width 51 height 6
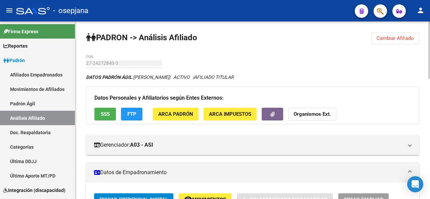
click at [430, 56] on div at bounding box center [429, 50] width 2 height 57
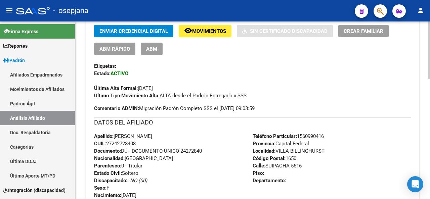
click at [429, 111] on div at bounding box center [429, 104] width 2 height 57
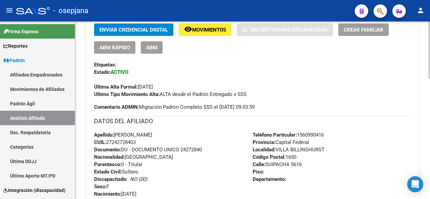
click at [429, 112] on div at bounding box center [429, 105] width 2 height 57
click at [120, 50] on span "ABM Rápido" at bounding box center [114, 48] width 31 height 6
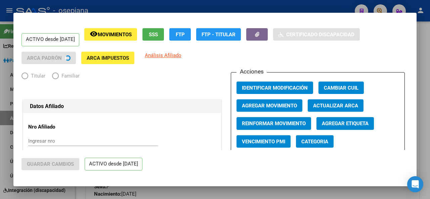
radio input "true"
type input "30-53742032-0"
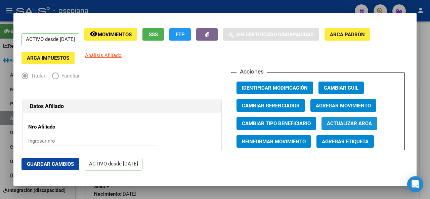
click at [356, 123] on span "Actualizar ARCA" at bounding box center [349, 124] width 45 height 6
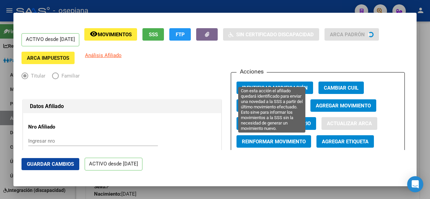
type input "[PERSON_NAME]"
type input "VILLA BILLINGHU"
type input "SUIPACHA"
type input "5616"
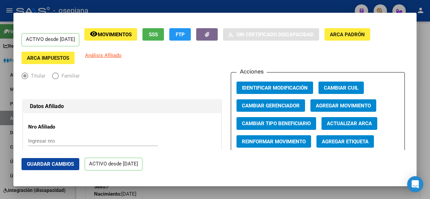
click at [50, 169] on button "Guardar Cambios" at bounding box center [51, 164] width 58 height 12
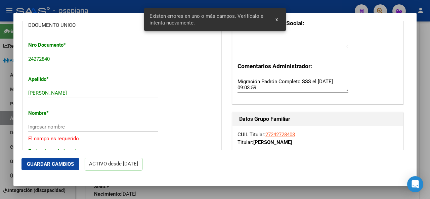
scroll to position [226, 0]
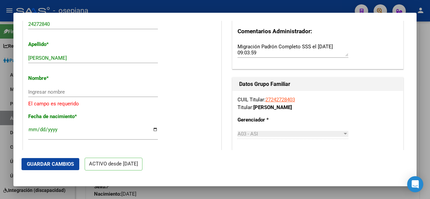
click at [43, 57] on input "[PERSON_NAME]" at bounding box center [93, 58] width 130 height 6
drag, startPoint x: 43, startPoint y: 57, endPoint x: 82, endPoint y: 62, distance: 39.3
click at [90, 63] on div "[PERSON_NAME] Ingresar apellido" at bounding box center [93, 58] width 130 height 10
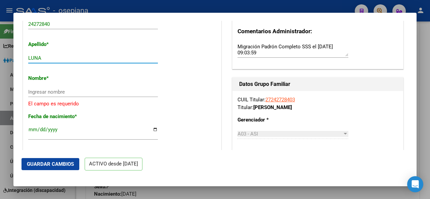
type input "LUNA"
click at [46, 88] on div "Ingresar nombre" at bounding box center [93, 92] width 130 height 10
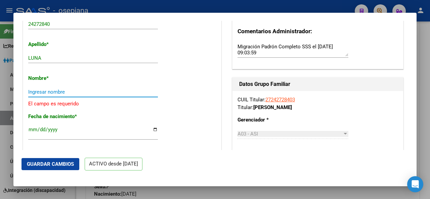
paste input "[PERSON_NAME]"
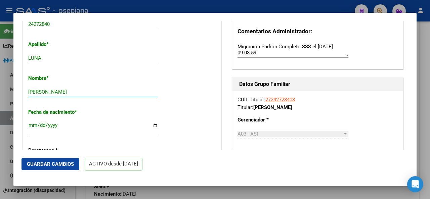
type input "[PERSON_NAME]"
click at [62, 161] on button "Guardar Cambios" at bounding box center [51, 164] width 58 height 12
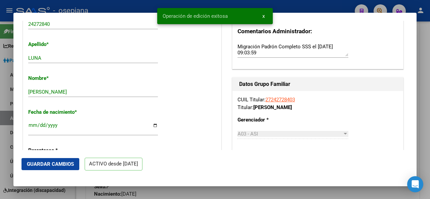
click at [47, 165] on span "Guardar Cambios" at bounding box center [50, 164] width 47 height 6
click at [430, 191] on div at bounding box center [215, 99] width 430 height 199
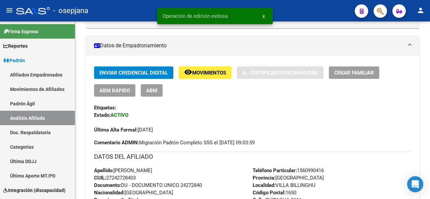
scroll to position [170, 0]
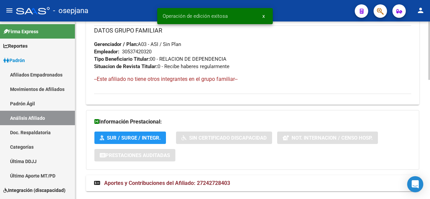
click at [429, 182] on div at bounding box center [429, 111] width 2 height 178
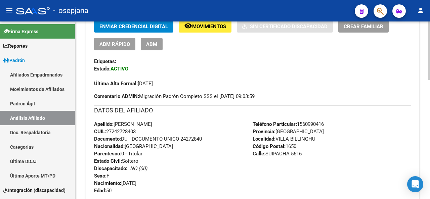
click at [430, 125] on div at bounding box center [429, 107] width 2 height 58
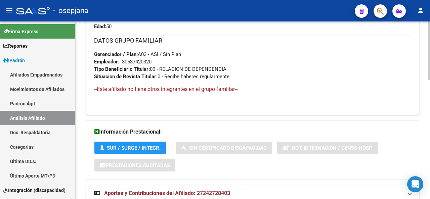
scroll to position [363, 0]
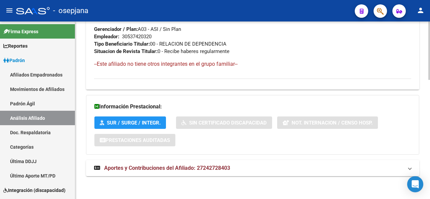
click at [430, 193] on div at bounding box center [429, 170] width 2 height 58
click at [330, 165] on mat-panel-title "Aportes y Contribuciones del Afiliado: 27242728403" at bounding box center [248, 168] width 309 height 7
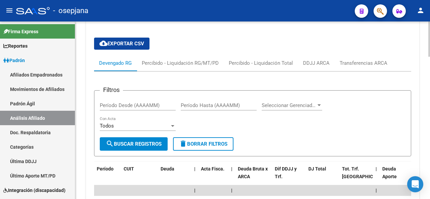
scroll to position [570, 0]
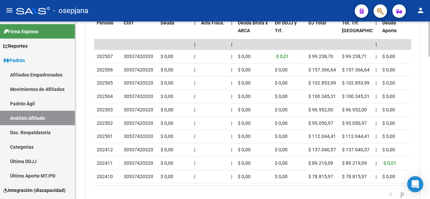
click at [428, 199] on html "menu - osepjana person Firma Express Reportes Padrón Traspasos x O.S. Traspasos…" at bounding box center [215, 99] width 430 height 199
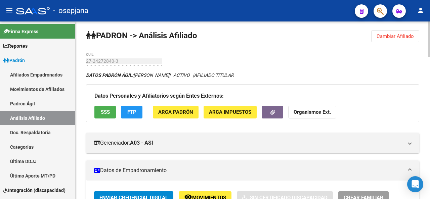
scroll to position [0, 0]
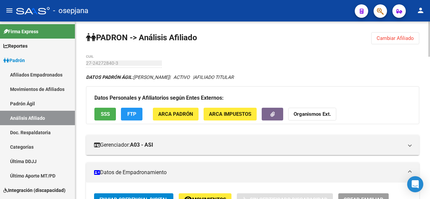
click at [430, 30] on div at bounding box center [429, 39] width 2 height 35
click at [131, 114] on span "FTP" at bounding box center [131, 115] width 9 height 6
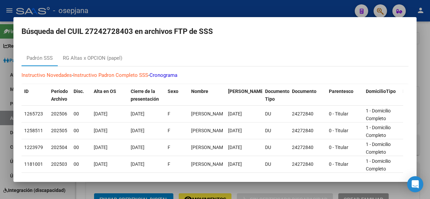
click at [430, 90] on div at bounding box center [215, 99] width 430 height 199
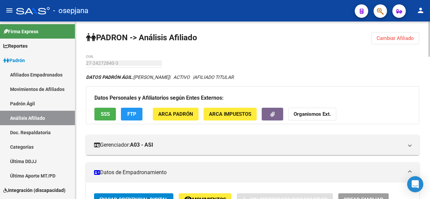
click at [383, 41] on span "Cambiar Afiliado" at bounding box center [395, 38] width 37 height 6
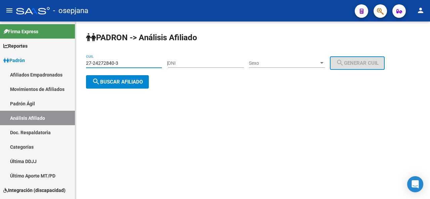
click at [140, 62] on input "27-24272840-3" at bounding box center [124, 63] width 76 height 6
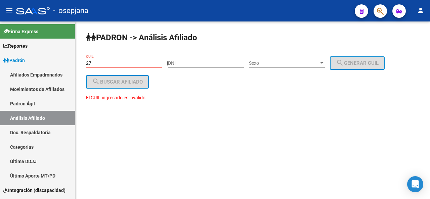
type input "2"
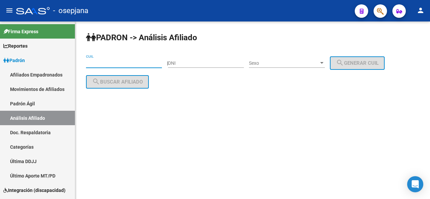
paste input "20-25399298-1"
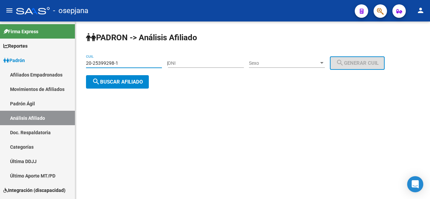
type input "20-25399298-1"
click at [132, 85] on button "search Buscar afiliado" at bounding box center [117, 81] width 63 height 13
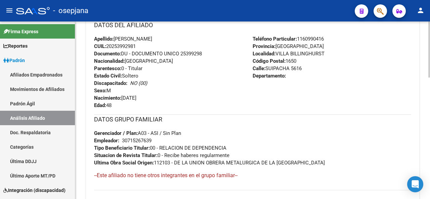
click at [430, 126] on div at bounding box center [429, 136] width 2 height 56
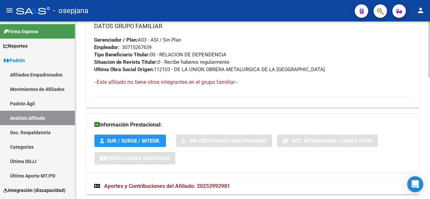
click at [428, 163] on div at bounding box center [429, 165] width 2 height 56
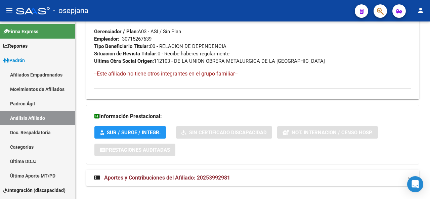
click at [286, 170] on mat-expansion-panel-header "Aportes y Contribuciones del Afiliado: 20253992981" at bounding box center [252, 178] width 333 height 16
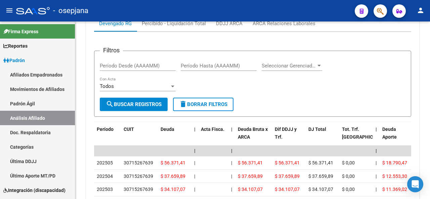
scroll to position [563, 0]
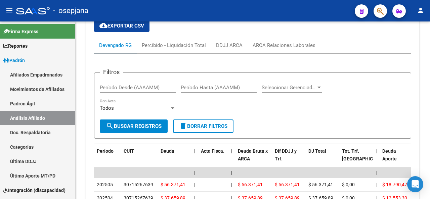
click at [429, 142] on div at bounding box center [429, 148] width 2 height 34
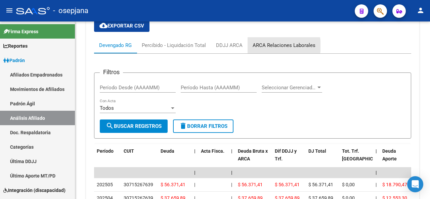
click at [271, 46] on div "ARCA Relaciones Laborales" at bounding box center [284, 45] width 63 height 7
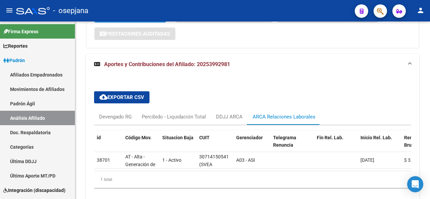
scroll to position [522, 0]
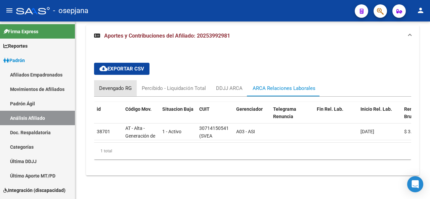
click at [123, 85] on div "Devengado RG" at bounding box center [115, 88] width 33 height 7
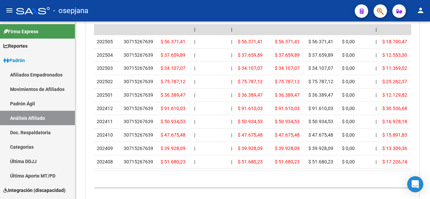
scroll to position [724, 0]
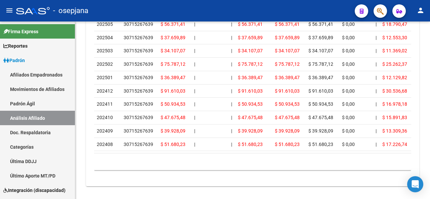
click at [430, 176] on div at bounding box center [429, 180] width 2 height 34
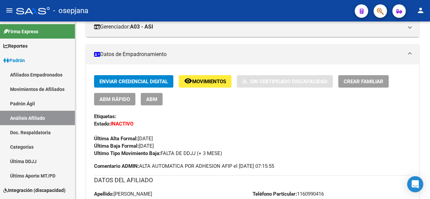
scroll to position [155, 0]
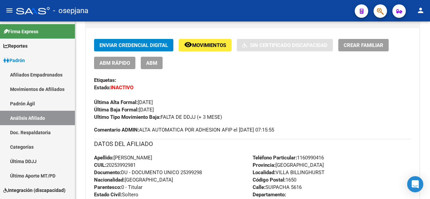
click at [430, 65] on div at bounding box center [429, 69] width 2 height 34
click at [110, 66] on span "ABM Rápido" at bounding box center [114, 63] width 31 height 6
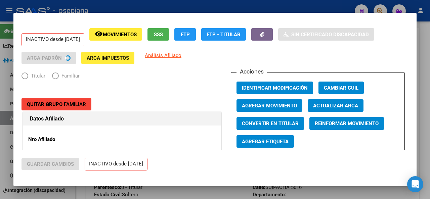
radio input "true"
type input "30-71526763-9"
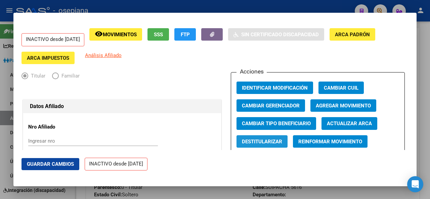
click at [261, 147] on button "Destitularizar" at bounding box center [262, 141] width 51 height 12
radio input "false"
radio input "true"
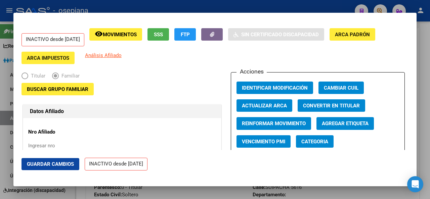
click at [54, 88] on span "Buscar Grupo Familiar" at bounding box center [57, 89] width 61 height 6
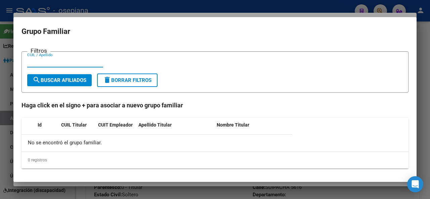
paste input "27-24272840-3"
click at [58, 61] on input "27-24272840-3" at bounding box center [65, 62] width 76 height 6
click at [34, 63] on input "27-242728403" at bounding box center [65, 62] width 76 height 6
type input "27242728403"
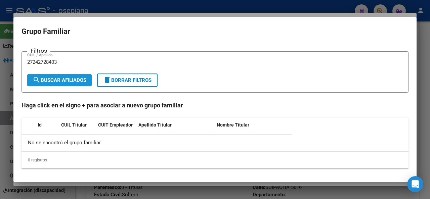
click at [48, 80] on span "search Buscar Afiliados" at bounding box center [60, 80] width 54 height 6
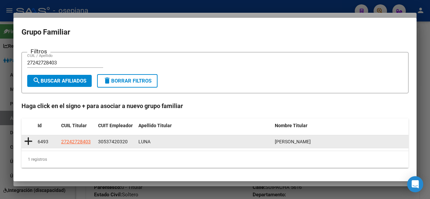
click at [29, 139] on icon at bounding box center [28, 141] width 8 height 9
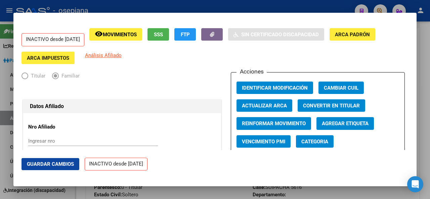
type input "30-53742032-0"
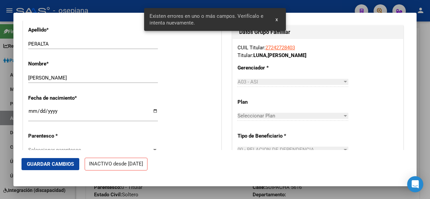
scroll to position [300, 0]
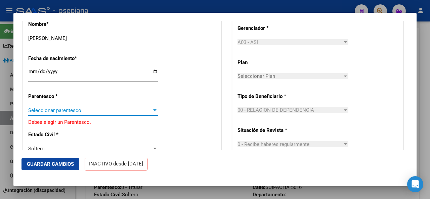
click at [65, 111] on span "Seleccionar parentesco" at bounding box center [90, 111] width 124 height 6
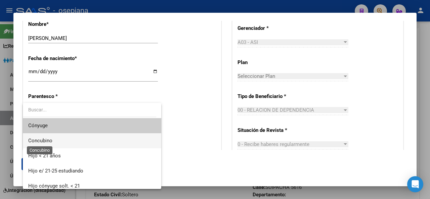
click at [46, 138] on span "Concubino" at bounding box center [40, 141] width 24 height 6
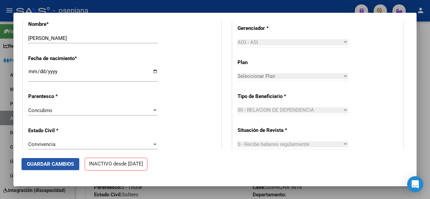
click at [50, 170] on button "Guardar Cambios" at bounding box center [51, 164] width 58 height 12
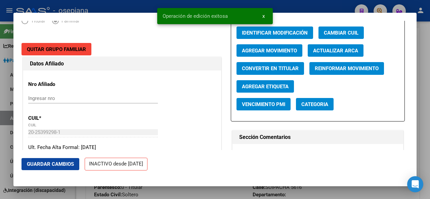
scroll to position [26, 0]
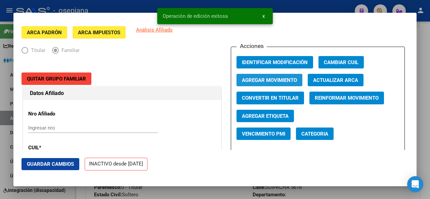
click at [253, 79] on span "Agregar Movimiento" at bounding box center [269, 80] width 55 height 6
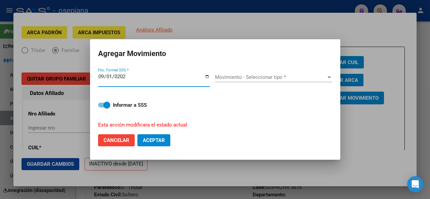
type input "[DATE]"
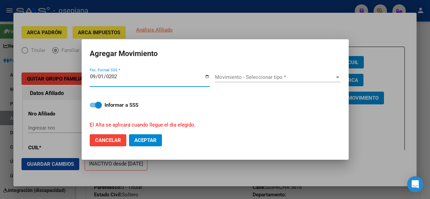
click at [253, 79] on span "Movimiento - Seleccionar tipo *" at bounding box center [275, 77] width 120 height 6
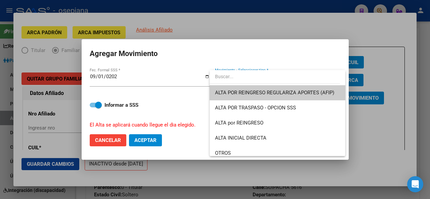
click at [347, 81] on div at bounding box center [215, 99] width 430 height 199
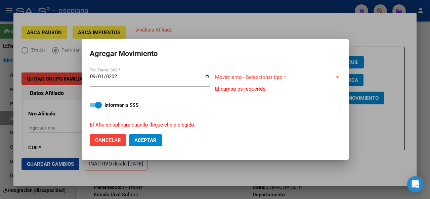
click at [337, 71] on div "Movimiento - Seleccionar tipo * Movimiento - Seleccionar tipo * El campo es req…" at bounding box center [278, 80] width 126 height 26
click at [335, 73] on div "Movimiento - Seleccionar tipo * Movimiento - Seleccionar tipo *" at bounding box center [278, 77] width 126 height 10
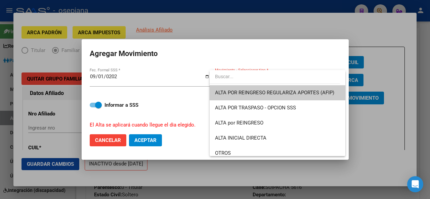
drag, startPoint x: 345, startPoint y: 85, endPoint x: 343, endPoint y: 92, distance: 7.6
click at [343, 92] on div "INACTIVO desde [DATE] remove_red_eye Movimientos SSS FTP FTP - Titular Sin Cert…" at bounding box center [215, 99] width 430 height 199
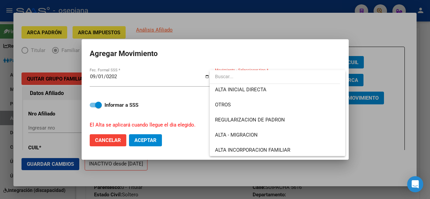
scroll to position [73, 0]
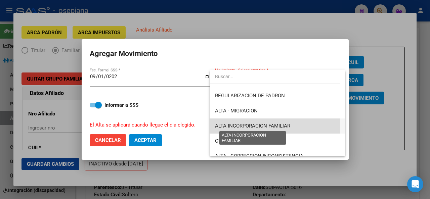
click at [263, 126] on span "ALTA INCORPORACION FAMILIAR" at bounding box center [252, 126] width 75 height 6
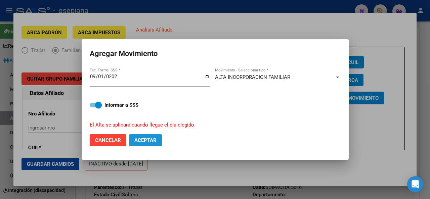
click at [136, 139] on span "Aceptar" at bounding box center [145, 140] width 22 height 6
checkbox input "false"
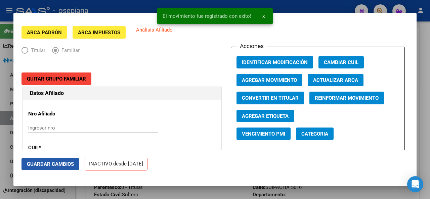
click at [56, 163] on span "Guardar Cambios" at bounding box center [50, 164] width 47 height 6
click at [430, 102] on div at bounding box center [215, 99] width 430 height 199
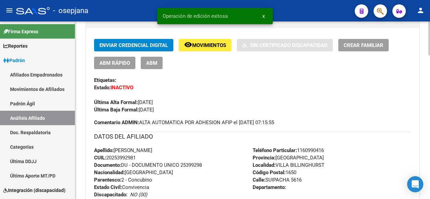
click at [210, 46] on span "Movimientos" at bounding box center [209, 45] width 34 height 6
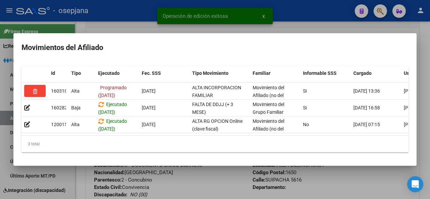
click at [206, 184] on div at bounding box center [215, 99] width 430 height 199
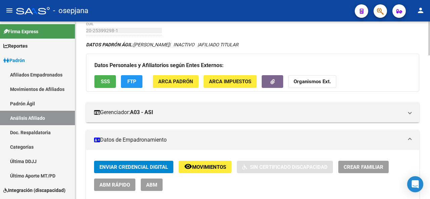
scroll to position [0, 0]
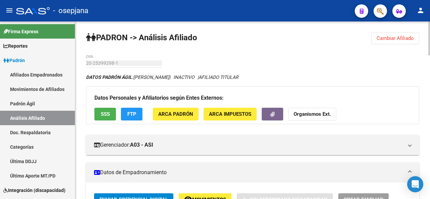
click at [430, 12] on div "menu - osepjana person Firma Express Reportes Padrón Traspasos x O.S. Traspasos…" at bounding box center [215, 99] width 430 height 199
click at [390, 35] on span "Cambiar Afiliado" at bounding box center [395, 38] width 37 height 6
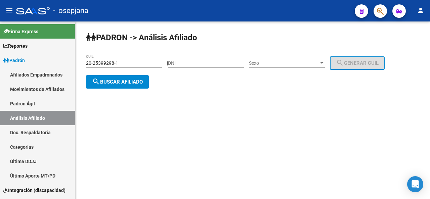
click at [109, 75] on button "search Buscar afiliado" at bounding box center [117, 81] width 63 height 13
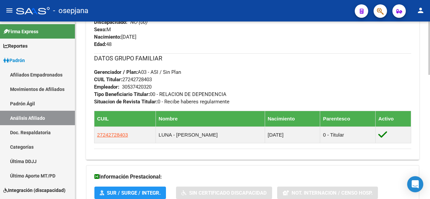
scroll to position [357, 0]
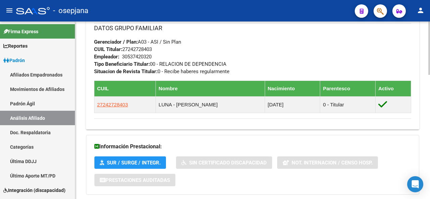
click at [429, 171] on div at bounding box center [429, 155] width 2 height 53
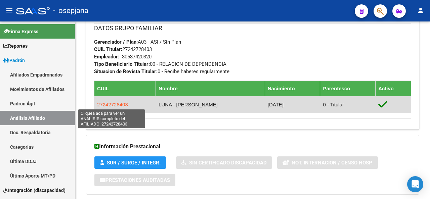
click at [119, 103] on span "27242728403" at bounding box center [112, 105] width 31 height 6
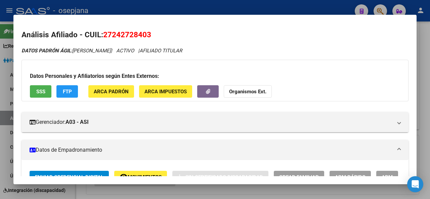
drag, startPoint x: 151, startPoint y: 31, endPoint x: 103, endPoint y: 36, distance: 48.6
click at [103, 36] on h2 "Análisis Afiliado - CUIL: 27242728403" at bounding box center [215, 34] width 387 height 11
copy span "27242728403"
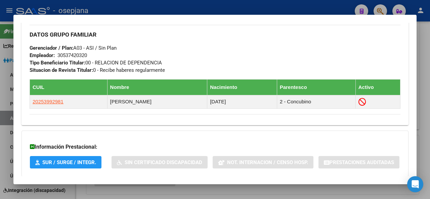
scroll to position [337, 0]
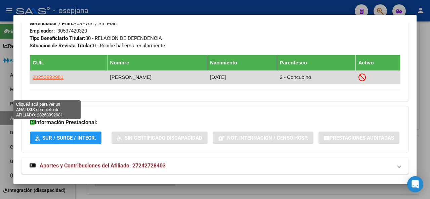
click at [47, 80] on span "20253992981" at bounding box center [48, 77] width 31 height 6
type textarea "20253992981"
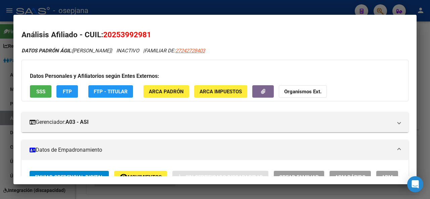
drag, startPoint x: 145, startPoint y: 34, endPoint x: 114, endPoint y: 35, distance: 31.6
click at [114, 35] on span "20253992981" at bounding box center [127, 34] width 48 height 9
copy span "25399298"
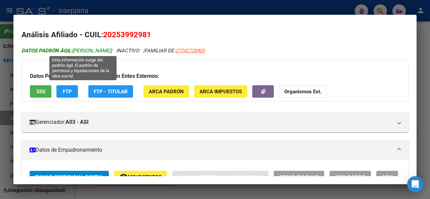
drag, startPoint x: 144, startPoint y: 49, endPoint x: 74, endPoint y: 52, distance: 69.9
click at [74, 52] on span "DATOS PADRÓN ÁGIL: [PERSON_NAME]" at bounding box center [66, 51] width 89 height 6
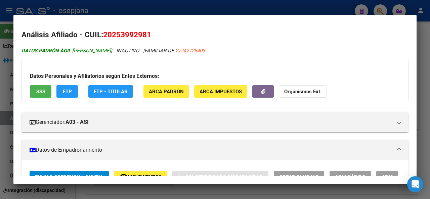
copy span "[PERSON_NAME]"
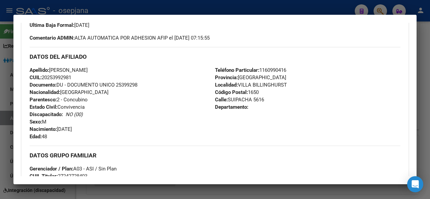
scroll to position [207, 0]
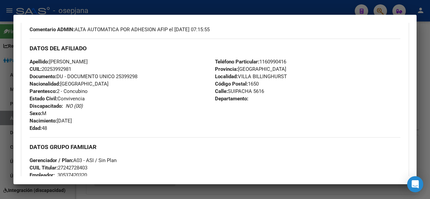
drag, startPoint x: 117, startPoint y: 92, endPoint x: 157, endPoint y: 91, distance: 40.3
click at [157, 91] on div "Apellido: [PERSON_NAME] CUIL: 20253992981 Documento: DU - DOCUMENTO UNICO 25399…" at bounding box center [122, 95] width 185 height 74
copy span "25399298"
click at [222, 7] on div at bounding box center [215, 99] width 430 height 199
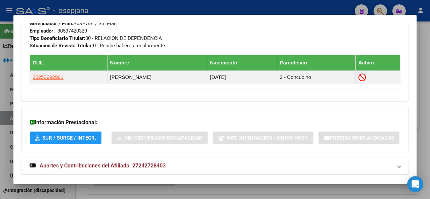
drag, startPoint x: 430, startPoint y: 0, endPoint x: 284, endPoint y: 8, distance: 146.4
click at [284, 8] on div at bounding box center [215, 99] width 430 height 199
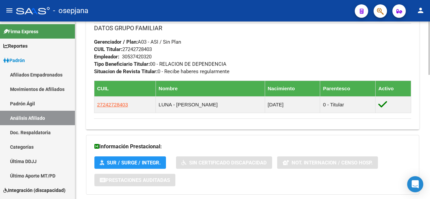
click at [430, 29] on div at bounding box center [429, 111] width 2 height 178
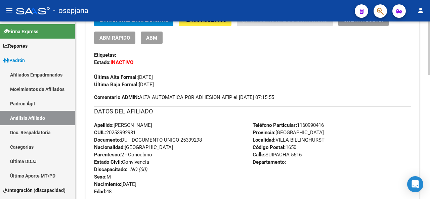
click at [430, 29] on div at bounding box center [429, 111] width 2 height 178
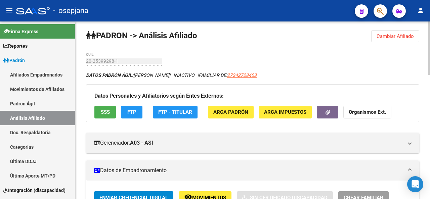
click at [400, 39] on span "Cambiar Afiliado" at bounding box center [395, 36] width 37 height 6
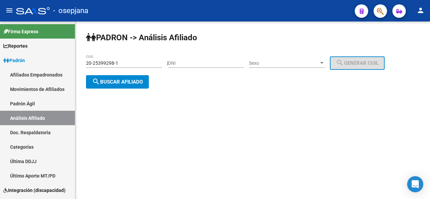
scroll to position [0, 0]
click at [145, 62] on input "20-25399298-1" at bounding box center [124, 63] width 76 height 6
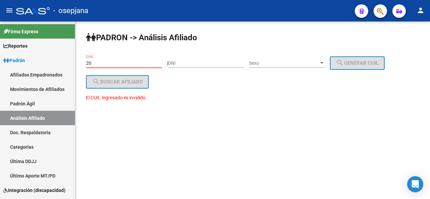
type input "2"
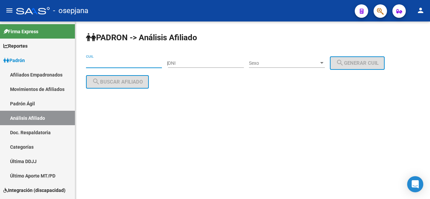
paste input "24-42998273-8"
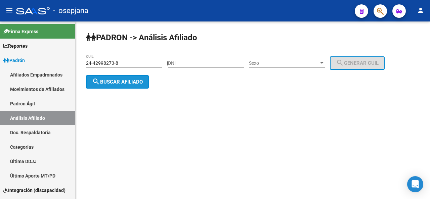
click at [127, 80] on span "search Buscar afiliado" at bounding box center [117, 82] width 51 height 6
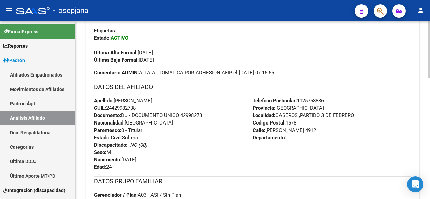
scroll to position [205, 0]
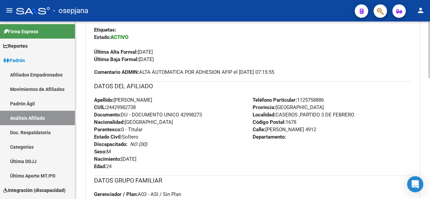
click at [430, 123] on div at bounding box center [429, 115] width 2 height 57
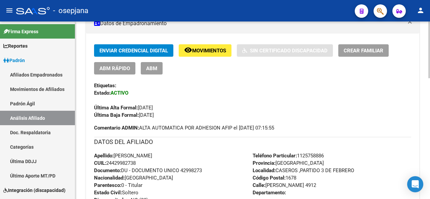
scroll to position [142, 0]
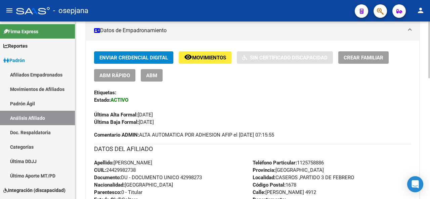
click at [430, 102] on div at bounding box center [429, 95] width 2 height 57
click at [184, 54] on button "remove_red_eye Movimientos" at bounding box center [205, 57] width 53 height 12
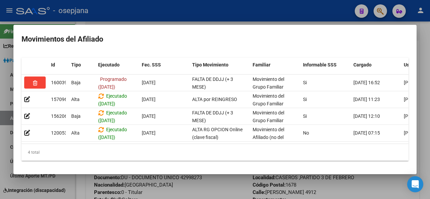
click at [199, 190] on div at bounding box center [215, 99] width 430 height 199
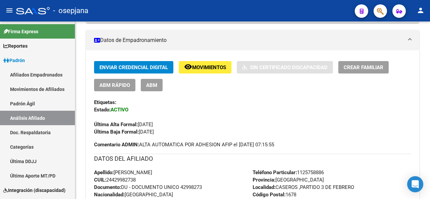
scroll to position [127, 0]
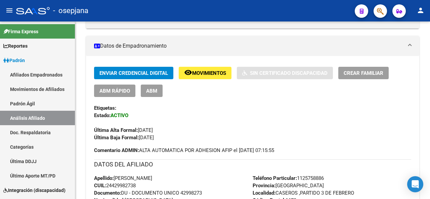
click at [430, 88] on div at bounding box center [429, 90] width 2 height 57
click at [430, 46] on div at bounding box center [429, 111] width 2 height 178
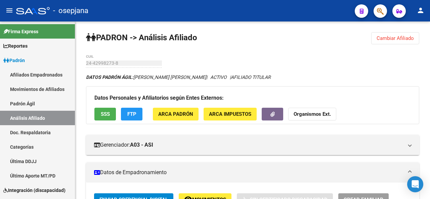
click at [430, 34] on div at bounding box center [429, 50] width 2 height 57
click at [409, 37] on span "Cambiar Afiliado" at bounding box center [395, 38] width 37 height 6
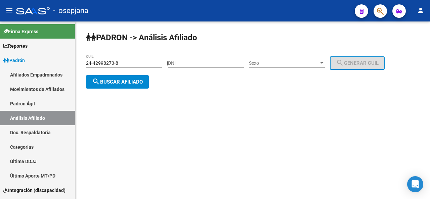
click at [126, 58] on div "24-42998273-8 CUIL" at bounding box center [124, 60] width 76 height 13
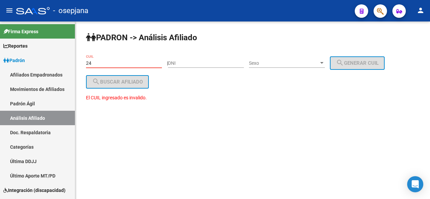
type input "2"
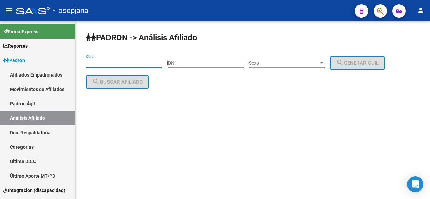
paste input "27-38047538-9"
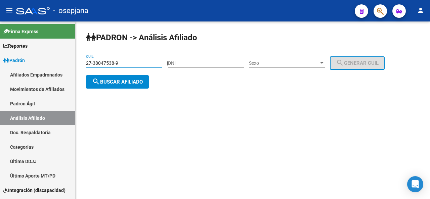
type input "27-38047538-9"
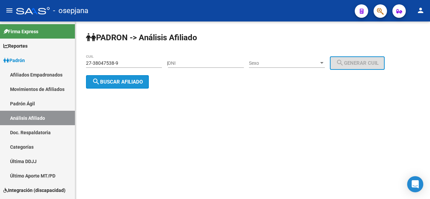
click at [116, 82] on span "search Buscar afiliado" at bounding box center [117, 82] width 51 height 6
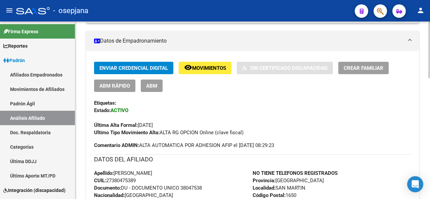
scroll to position [159, 0]
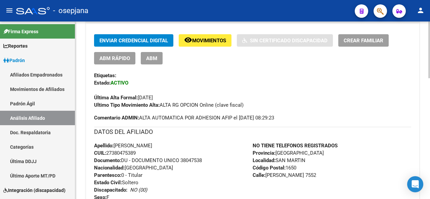
click at [429, 100] on div at bounding box center [429, 100] width 2 height 57
click at [222, 39] on span "Movimientos" at bounding box center [209, 41] width 34 height 6
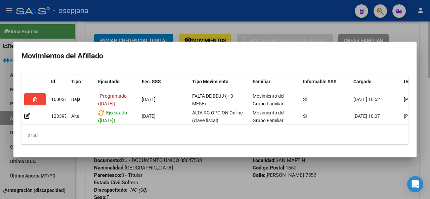
drag, startPoint x: 223, startPoint y: 171, endPoint x: 419, endPoint y: 173, distance: 195.9
click at [223, 171] on div at bounding box center [215, 99] width 430 height 199
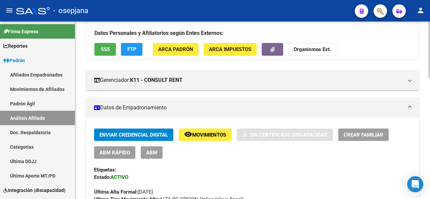
scroll to position [26, 0]
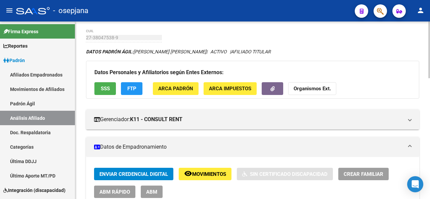
click at [430, 65] on div at bounding box center [429, 58] width 2 height 57
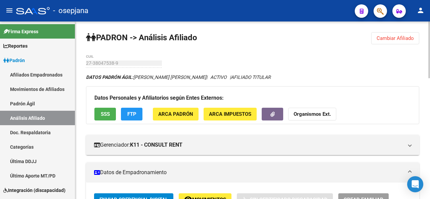
click at [430, 27] on div at bounding box center [429, 50] width 2 height 57
click at [407, 43] on button "Cambiar Afiliado" at bounding box center [395, 38] width 48 height 12
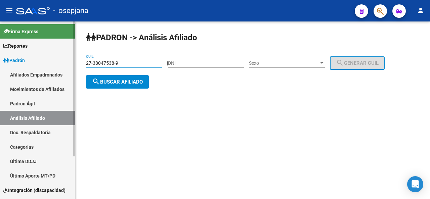
drag, startPoint x: 129, startPoint y: 65, endPoint x: 73, endPoint y: 63, distance: 55.8
click at [73, 63] on mat-sidenav-container "Firma Express Reportes Padrón Traspasos x O.S. Traspasos x Gerenciador Traspaso…" at bounding box center [215, 111] width 430 height 178
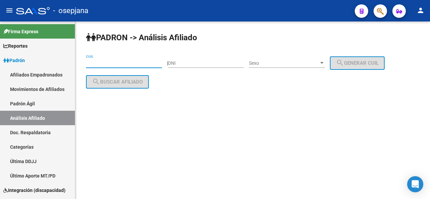
paste input "20-34995884-9"
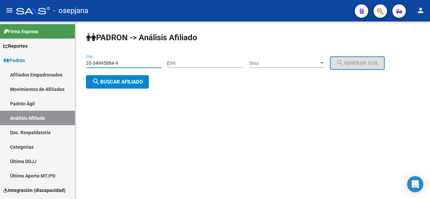
type input "20-34995884-9"
click at [117, 84] on span "search Buscar afiliado" at bounding box center [117, 82] width 51 height 6
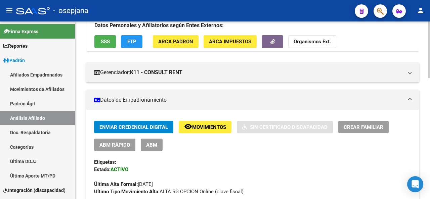
scroll to position [56, 0]
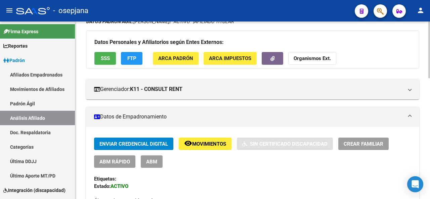
click at [430, 68] on div at bounding box center [429, 67] width 2 height 57
click at [194, 152] on div "Enviar Credencial Digital remove_red_eye Movimientos Sin Certificado Discapacid…" at bounding box center [252, 153] width 317 height 30
click at [198, 145] on span "Movimientos" at bounding box center [209, 144] width 34 height 6
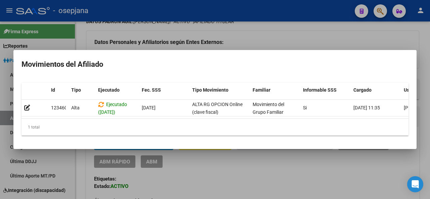
click at [194, 164] on div at bounding box center [215, 99] width 430 height 199
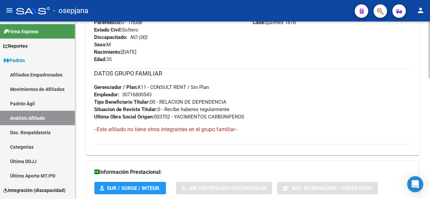
scroll to position [378, 0]
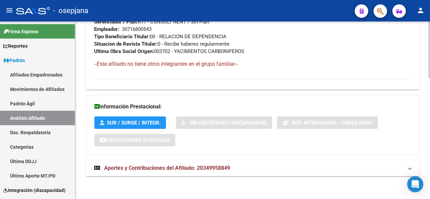
click at [430, 199] on html "menu - osepjana person Firma Express Reportes Padrón Traspasos x O.S. Traspasos…" at bounding box center [215, 99] width 430 height 199
click at [223, 175] on mat-expansion-panel-header "Aportes y Contribuciones del Afiliado: 20349958849" at bounding box center [252, 168] width 333 height 16
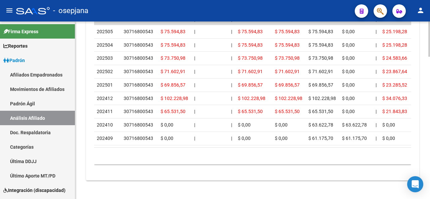
scroll to position [719, 0]
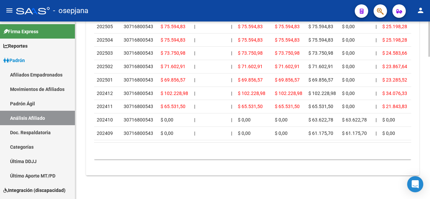
click at [429, 197] on div at bounding box center [429, 181] width 2 height 35
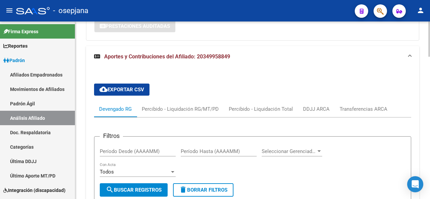
scroll to position [484, 0]
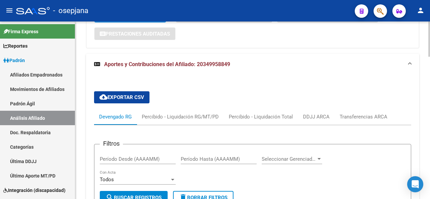
click at [430, 131] on div at bounding box center [429, 135] width 2 height 35
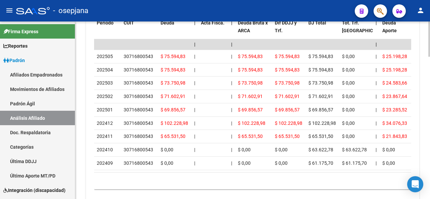
scroll to position [683, 0]
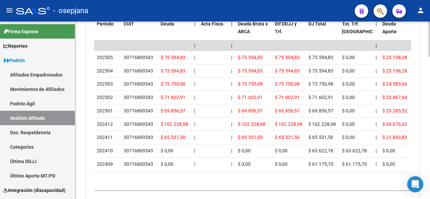
click at [430, 170] on div at bounding box center [429, 175] width 2 height 35
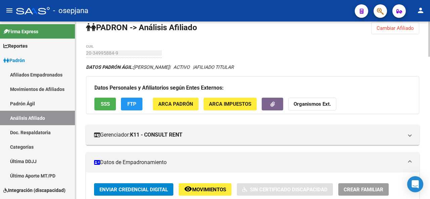
scroll to position [0, 0]
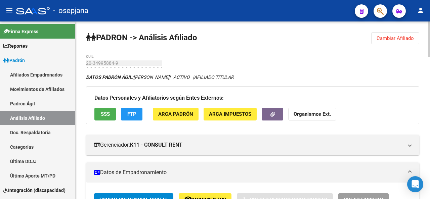
click at [102, 117] on span "SSS" at bounding box center [105, 115] width 9 height 6
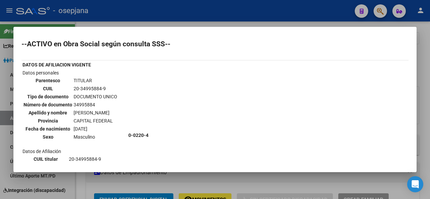
drag, startPoint x: 411, startPoint y: 63, endPoint x: 418, endPoint y: 82, distance: 20.3
click at [418, 82] on div "--ACTIVO en Obra Social según consulta SSS-- DATOS DE AFILIACION VIGENTE Datos …" at bounding box center [215, 99] width 430 height 199
click at [307, 78] on td "0-0220-4" at bounding box center [268, 135] width 280 height 132
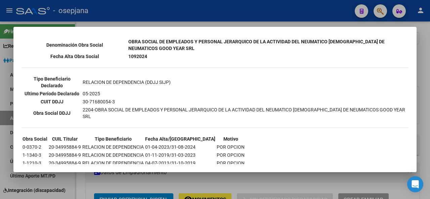
scroll to position [180, 0]
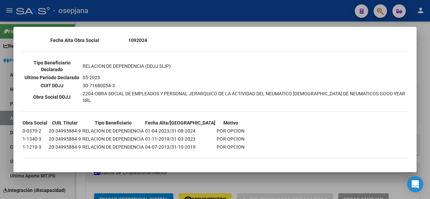
click at [430, 107] on div at bounding box center [215, 99] width 430 height 199
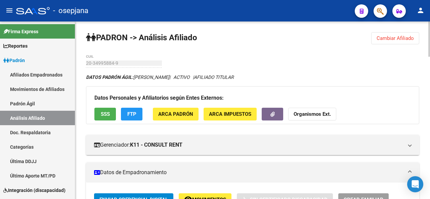
click at [135, 112] on span "FTP" at bounding box center [131, 115] width 9 height 6
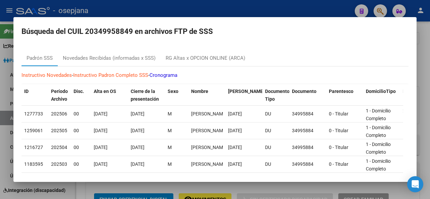
click at [430, 59] on div at bounding box center [215, 99] width 430 height 199
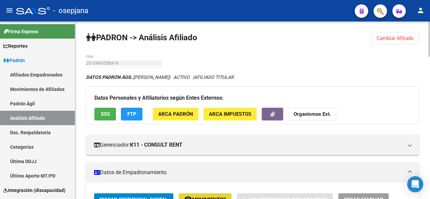
click at [207, 194] on button "remove_red_eye Movimientos" at bounding box center [205, 200] width 53 height 12
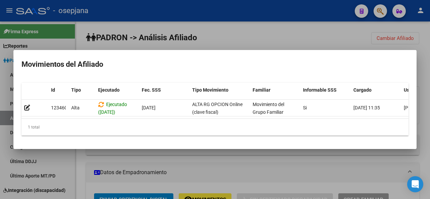
click at [209, 169] on div at bounding box center [215, 99] width 430 height 199
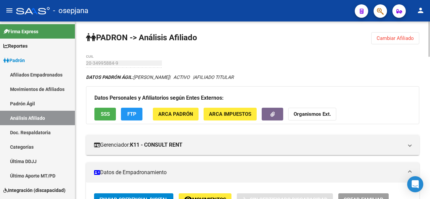
scroll to position [6, 0]
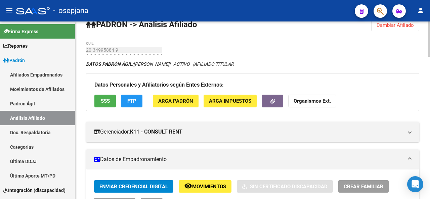
click at [428, 47] on div at bounding box center [429, 41] width 2 height 35
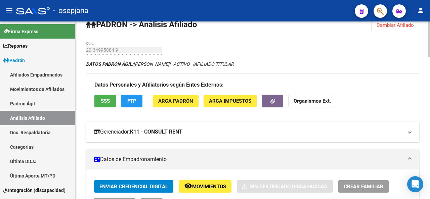
scroll to position [12, 0]
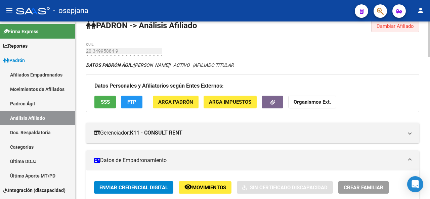
click at [393, 22] on button "Cambiar Afiliado" at bounding box center [395, 26] width 48 height 12
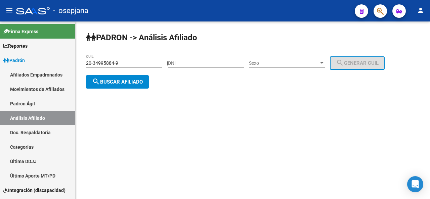
scroll to position [0, 0]
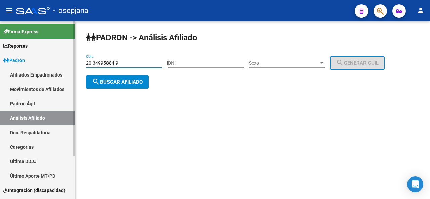
drag, startPoint x: 132, startPoint y: 60, endPoint x: 60, endPoint y: 66, distance: 71.8
click at [60, 66] on mat-sidenav-container "Firma Express Reportes Padrón Traspasos x O.S. Traspasos x Gerenciador Traspaso…" at bounding box center [215, 111] width 430 height 178
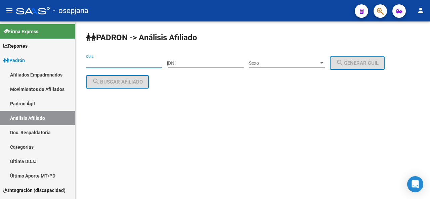
paste input "20-43969002-0"
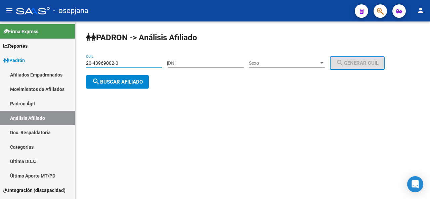
type input "20-43969002-0"
click at [133, 82] on span "search Buscar afiliado" at bounding box center [117, 82] width 51 height 6
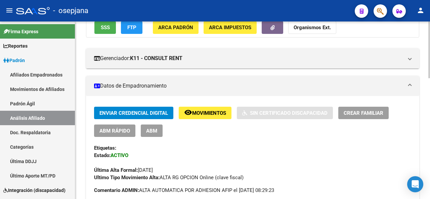
scroll to position [109, 0]
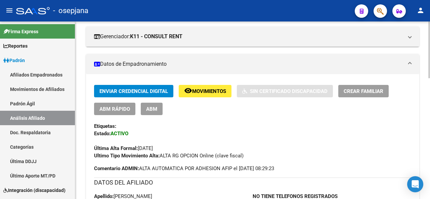
click at [430, 85] on div at bounding box center [429, 84] width 2 height 57
click at [206, 91] on span "Movimientos" at bounding box center [209, 91] width 34 height 6
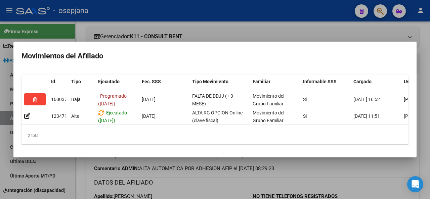
click at [245, 23] on div at bounding box center [215, 99] width 430 height 199
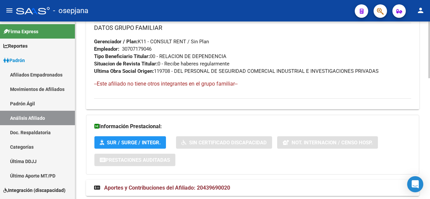
scroll to position [378, 0]
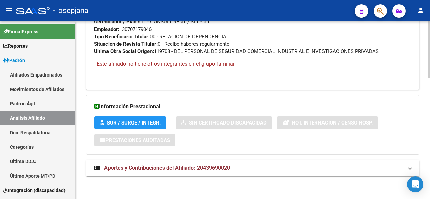
click at [380, 161] on mat-expansion-panel-header "Aportes y Contribuciones del Afiliado: 20439690020" at bounding box center [252, 168] width 333 height 16
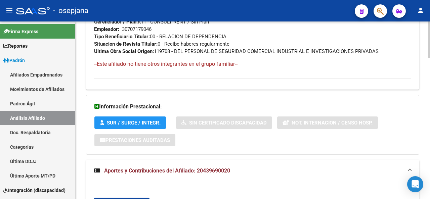
scroll to position [490, 0]
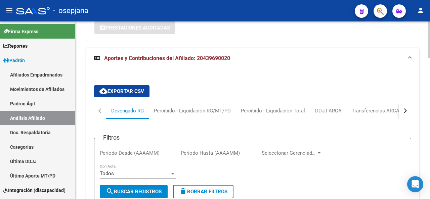
click at [428, 162] on div at bounding box center [429, 111] width 2 height 178
click at [406, 110] on div "button" at bounding box center [404, 111] width 5 height 5
click at [374, 111] on div "ARCA Relaciones Laborales" at bounding box center [364, 110] width 63 height 7
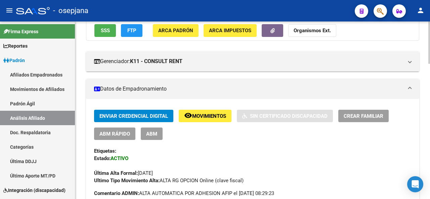
scroll to position [76, 0]
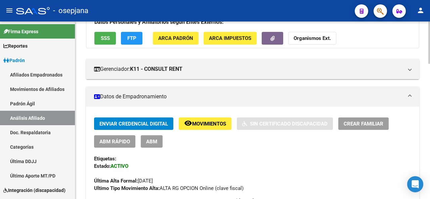
click at [429, 49] on div at bounding box center [429, 61] width 2 height 42
click at [204, 122] on span "Movimientos" at bounding box center [209, 124] width 34 height 6
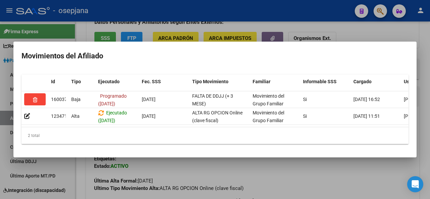
click at [204, 178] on div at bounding box center [215, 99] width 430 height 199
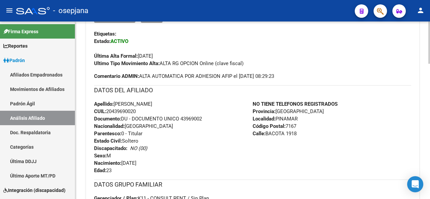
click at [430, 87] on div at bounding box center [429, 91] width 2 height 42
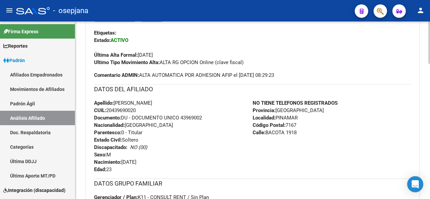
drag, startPoint x: 183, startPoint y: 116, endPoint x: 208, endPoint y: 114, distance: 24.9
click at [208, 114] on div "Apellido: [PERSON_NAME] CUIL: 20439690020 Documento: DU - DOCUMENTO UNICO 43969…" at bounding box center [173, 136] width 159 height 74
click at [430, 24] on div at bounding box center [429, 111] width 2 height 178
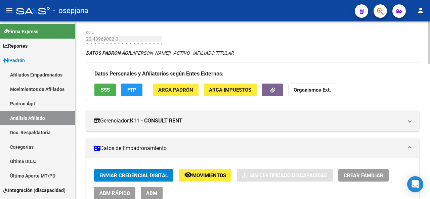
scroll to position [0, 0]
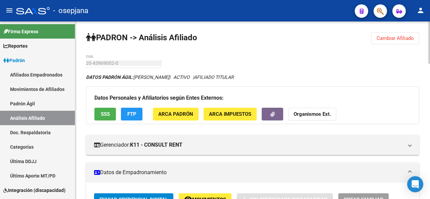
click at [430, 25] on div at bounding box center [429, 43] width 2 height 42
click at [394, 41] on button "Cambiar Afiliado" at bounding box center [395, 38] width 48 height 12
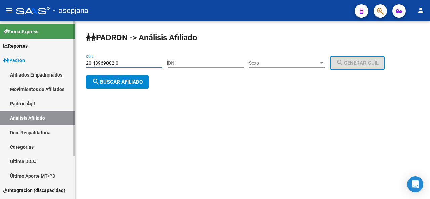
drag, startPoint x: 144, startPoint y: 61, endPoint x: 48, endPoint y: 57, distance: 96.8
click at [48, 57] on mat-sidenav-container "Firma Express Reportes Padrón Traspasos x O.S. Traspasos x Gerenciador Traspaso…" at bounding box center [215, 111] width 430 height 178
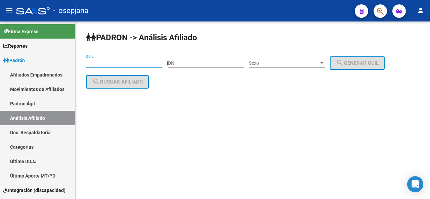
paste input "27-96310104-5"
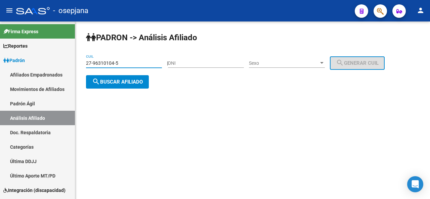
click at [129, 72] on div "27-96310104-5 CUIL" at bounding box center [124, 63] width 76 height 19
click at [119, 89] on div "PADRON -> Análisis Afiliado 27-96310104-5 CUIL | DNI Sexo Sexo search Generar C…" at bounding box center [252, 66] width 355 height 89
click at [120, 77] on button "search Buscar afiliado" at bounding box center [117, 81] width 63 height 13
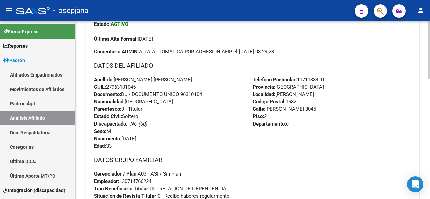
scroll to position [219, 0]
click at [430, 104] on div at bounding box center [429, 120] width 2 height 57
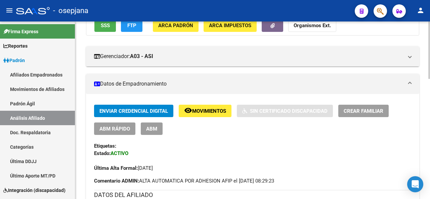
scroll to position [81, 0]
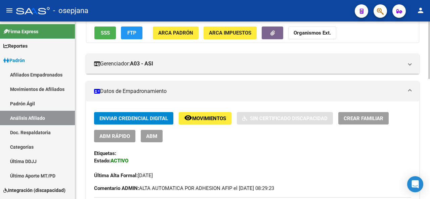
click at [215, 116] on span "Movimientos" at bounding box center [209, 119] width 34 height 6
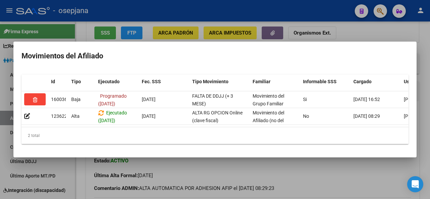
click at [375, 186] on div at bounding box center [215, 99] width 430 height 199
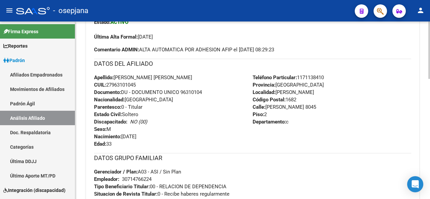
click at [430, 123] on div at bounding box center [429, 121] width 2 height 57
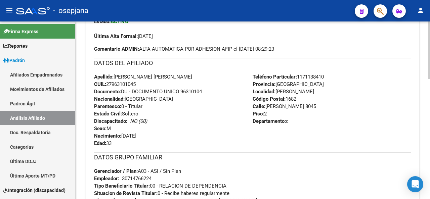
drag, startPoint x: 182, startPoint y: 91, endPoint x: 212, endPoint y: 93, distance: 30.3
click at [212, 93] on div "Apellido: [PERSON_NAME] [PERSON_NAME] CUIL: 27963101045 Documento: DU - DOCUMEN…" at bounding box center [173, 110] width 159 height 74
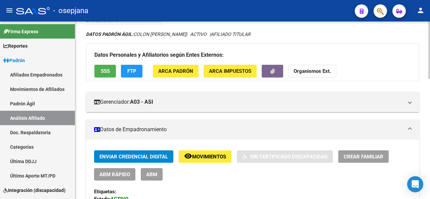
click at [430, 23] on div at bounding box center [429, 111] width 2 height 178
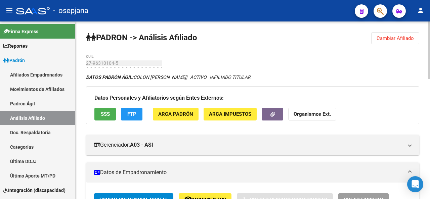
click at [430, 34] on div at bounding box center [429, 50] width 2 height 57
click at [409, 42] on button "Cambiar Afiliado" at bounding box center [395, 38] width 48 height 12
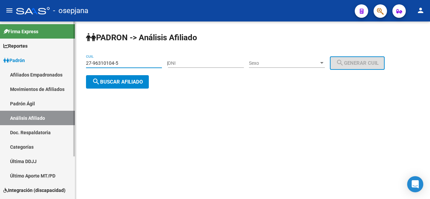
drag, startPoint x: 130, startPoint y: 62, endPoint x: 34, endPoint y: 61, distance: 96.4
click at [34, 61] on mat-sidenav-container "Firma Express Reportes Padrón Traspasos x O.S. Traspasos x Gerenciador Traspaso…" at bounding box center [215, 111] width 430 height 178
paste input "0-95053846-6"
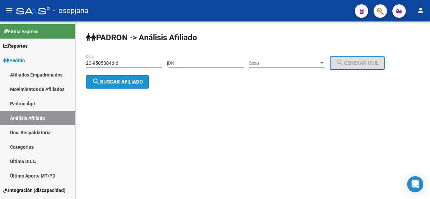
click at [131, 85] on button "search Buscar afiliado" at bounding box center [117, 81] width 63 height 13
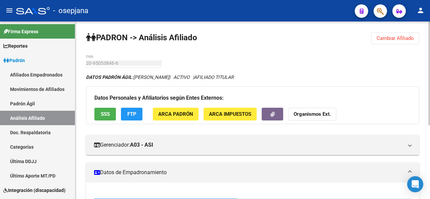
scroll to position [127, 0]
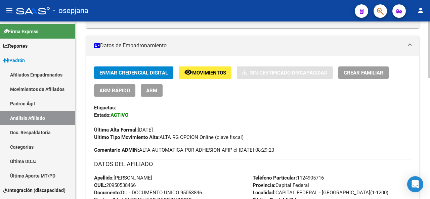
click at [430, 199] on html "menu - osepjana person Firma Express Reportes Padrón Traspasos x O.S. Traspasos…" at bounding box center [215, 99] width 430 height 199
click at [223, 62] on div "Enviar Credencial Digital remove_red_eye Movimientos Sin Certificado Discapacid…" at bounding box center [252, 198] width 333 height 285
click at [215, 76] on button "remove_red_eye Movimientos" at bounding box center [205, 73] width 53 height 12
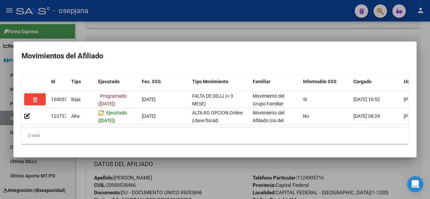
click at [215, 176] on div at bounding box center [215, 99] width 430 height 199
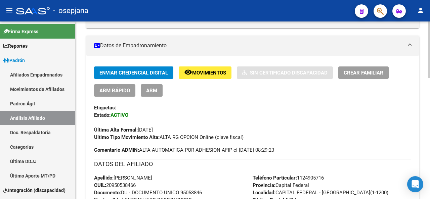
scroll to position [0, 0]
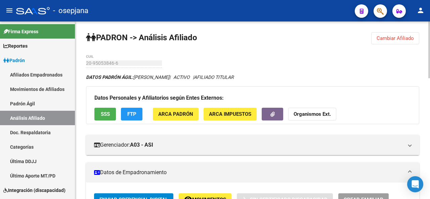
click at [430, 34] on div at bounding box center [429, 111] width 2 height 178
click at [404, 38] on span "Cambiar Afiliado" at bounding box center [395, 38] width 37 height 6
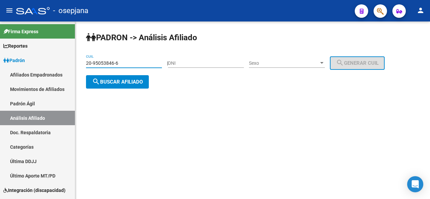
click at [130, 63] on input "20-95053846-6" at bounding box center [124, 63] width 76 height 6
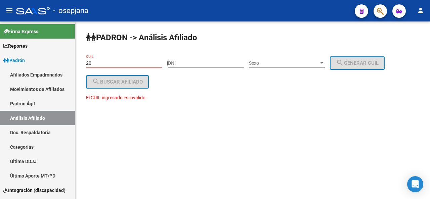
type input "2"
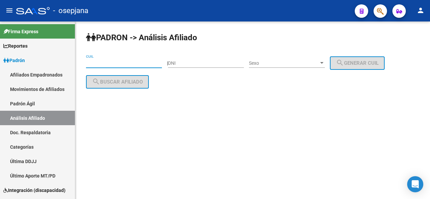
paste input "20-34759593-5"
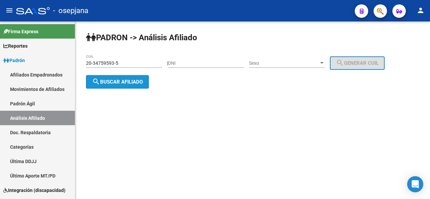
click at [124, 86] on button "search Buscar afiliado" at bounding box center [117, 81] width 63 height 13
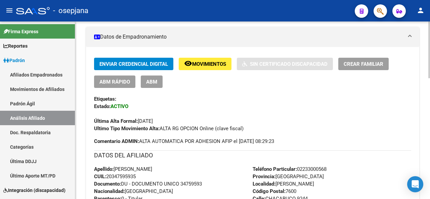
scroll to position [136, 0]
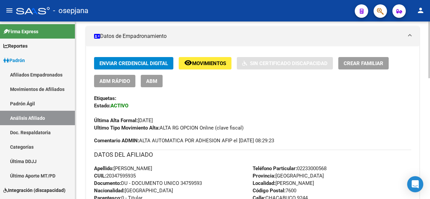
click at [430, 103] on div at bounding box center [429, 93] width 2 height 57
click at [223, 62] on span "Movimientos" at bounding box center [209, 63] width 34 height 6
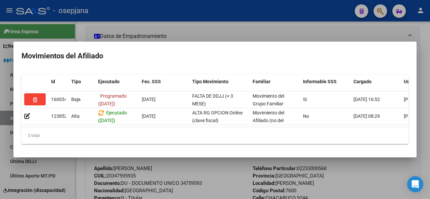
click at [430, 117] on div at bounding box center [215, 99] width 430 height 199
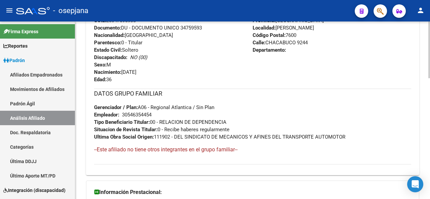
click at [430, 166] on div at bounding box center [429, 143] width 2 height 57
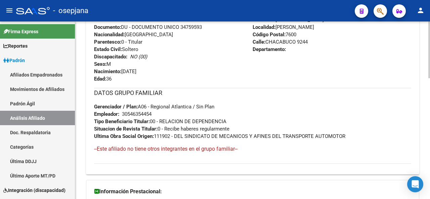
click at [430, 29] on div at bounding box center [429, 111] width 2 height 178
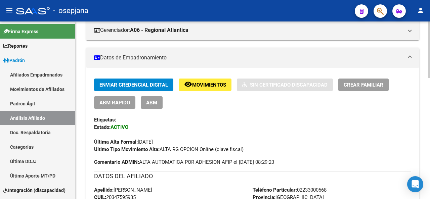
click at [430, 25] on div at bounding box center [429, 111] width 2 height 178
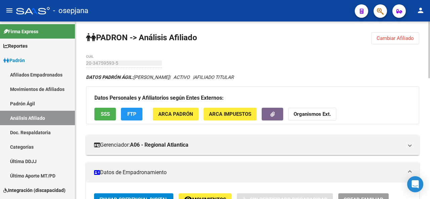
click at [378, 43] on button "Cambiar Afiliado" at bounding box center [395, 38] width 48 height 12
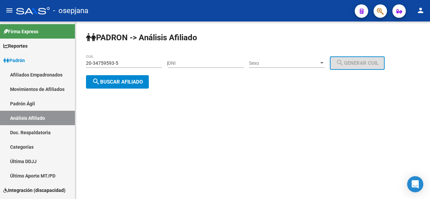
click at [132, 61] on input "20-34759593-5" at bounding box center [124, 63] width 76 height 6
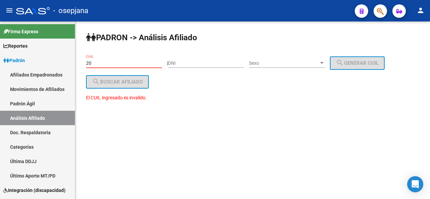
type input "2"
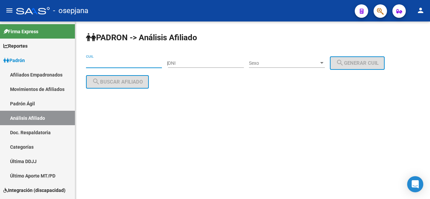
paste input "20-42420523-1"
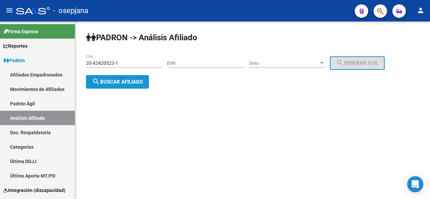
click at [135, 76] on button "search Buscar afiliado" at bounding box center [117, 81] width 63 height 13
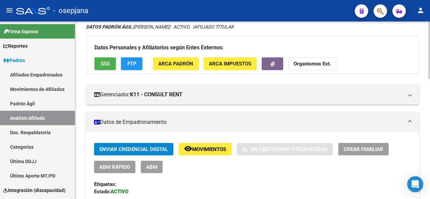
scroll to position [65, 0]
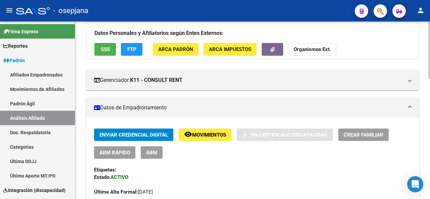
click at [430, 82] on div at bounding box center [429, 71] width 2 height 57
click at [207, 131] on button "remove_red_eye Movimientos" at bounding box center [205, 135] width 53 height 12
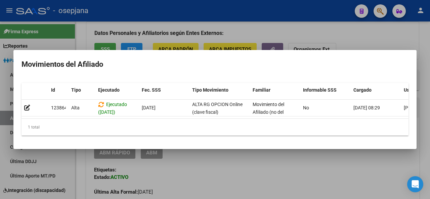
click at [290, 162] on div at bounding box center [215, 99] width 430 height 199
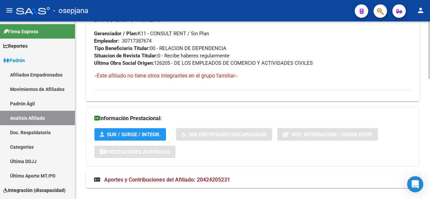
scroll to position [370, 0]
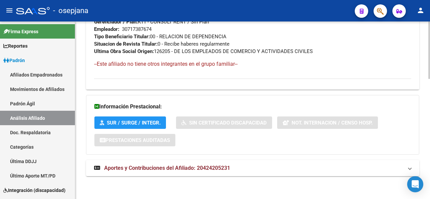
click at [428, 199] on html "menu - osepjana person Firma Express Reportes Padrón Traspasos x O.S. Traspasos…" at bounding box center [215, 99] width 430 height 199
click at [356, 172] on mat-expansion-panel-header "Aportes y Contribuciones del Afiliado: 20424205231" at bounding box center [252, 168] width 333 height 16
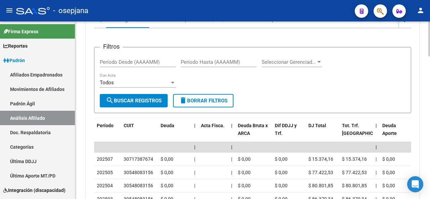
scroll to position [528, 0]
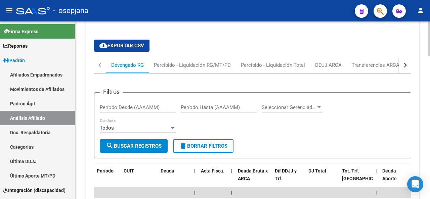
click at [429, 135] on div at bounding box center [429, 143] width 2 height 35
click at [406, 62] on button "button" at bounding box center [405, 65] width 12 height 16
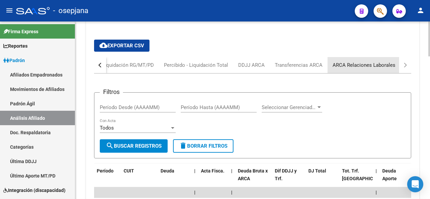
click at [360, 65] on div "ARCA Relaciones Laborales" at bounding box center [364, 64] width 63 height 7
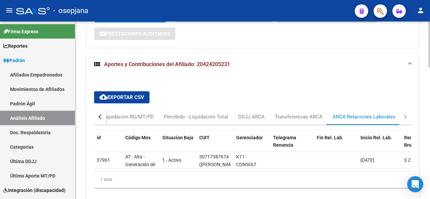
scroll to position [510, 0]
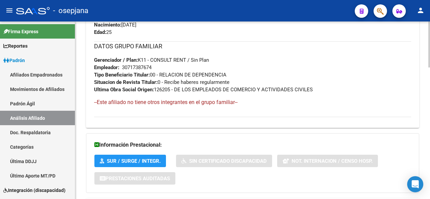
click at [430, 39] on div at bounding box center [429, 111] width 2 height 178
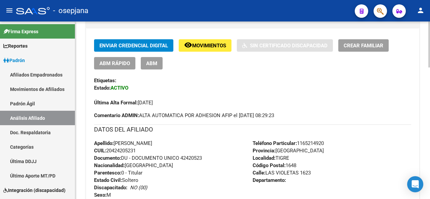
click at [430, 39] on div at bounding box center [429, 111] width 2 height 178
click at [297, 173] on span "[STREET_ADDRESS]" at bounding box center [282, 173] width 58 height 6
drag, startPoint x: 299, startPoint y: 173, endPoint x: 267, endPoint y: 174, distance: 31.9
click at [267, 174] on span "[STREET_ADDRESS]" at bounding box center [282, 173] width 58 height 6
drag, startPoint x: 299, startPoint y: 143, endPoint x: 342, endPoint y: 144, distance: 42.7
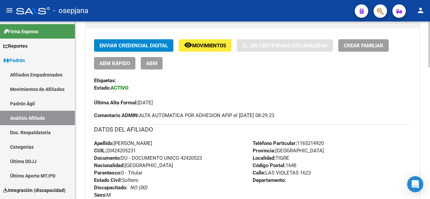
click at [342, 144] on div "Teléfono Particular: [PHONE_NUMBER] Provincia: [GEOGRAPHIC_DATA] Localidad: TIG…" at bounding box center [332, 177] width 159 height 74
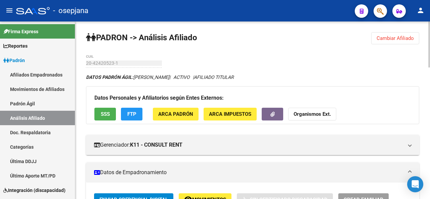
click at [430, 28] on div at bounding box center [429, 111] width 2 height 178
click at [402, 37] on span "Cambiar Afiliado" at bounding box center [395, 38] width 37 height 6
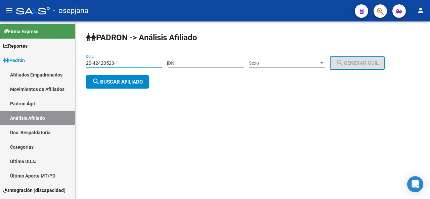
click at [134, 62] on input "20-42420523-1" at bounding box center [124, 63] width 76 height 6
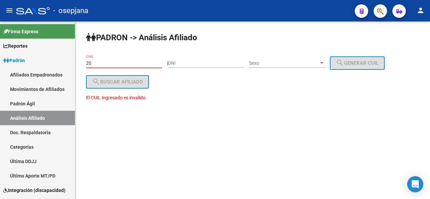
type input "2"
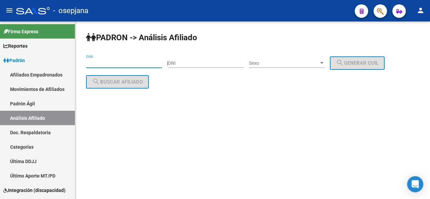
paste input "27-37988159-4"
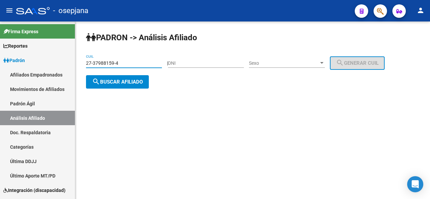
click at [123, 87] on button "search Buscar afiliado" at bounding box center [117, 81] width 63 height 13
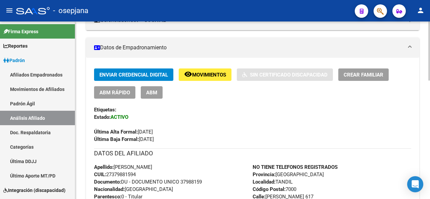
scroll to position [129, 0]
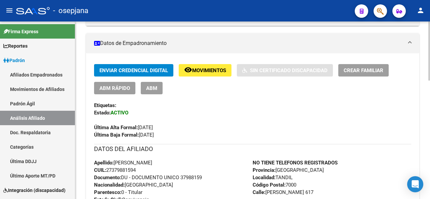
click at [430, 134] on div at bounding box center [429, 111] width 2 height 178
click at [211, 68] on span "Movimientos" at bounding box center [209, 71] width 34 height 6
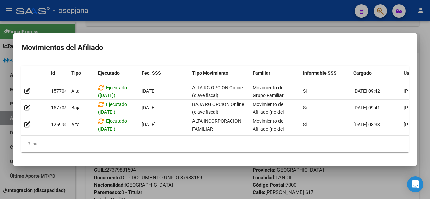
click at [214, 186] on div at bounding box center [215, 99] width 430 height 199
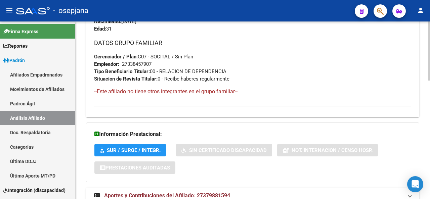
scroll to position [357, 0]
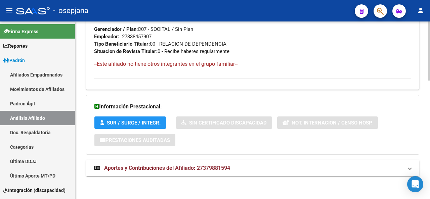
click at [430, 199] on html "menu - osepjana person Firma Express Reportes Padrón Traspasos x O.S. Traspasos…" at bounding box center [215, 99] width 430 height 199
click at [375, 163] on mat-expansion-panel-header "Aportes y Contribuciones del Afiliado: 27379881594" at bounding box center [252, 168] width 333 height 16
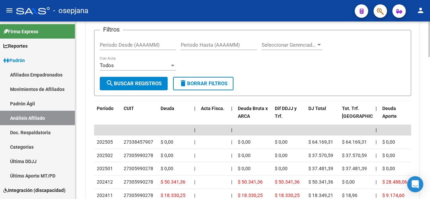
scroll to position [579, 0]
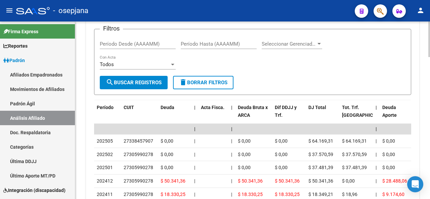
click at [430, 196] on div at bounding box center [429, 111] width 2 height 178
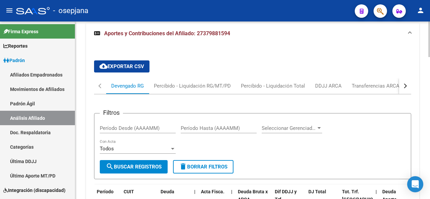
scroll to position [481, 0]
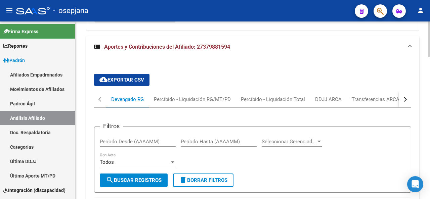
click at [430, 152] on div at bounding box center [429, 136] width 2 height 36
click at [406, 97] on button "button" at bounding box center [405, 99] width 12 height 16
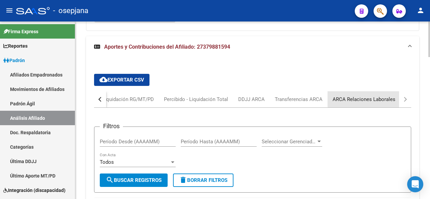
click at [375, 94] on div "ARCA Relaciones Laborales" at bounding box center [364, 99] width 73 height 16
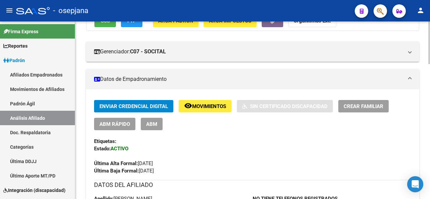
scroll to position [0, 0]
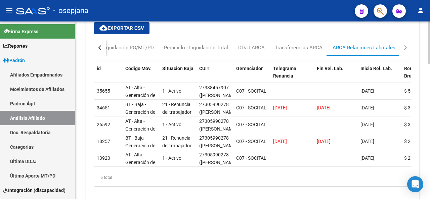
scroll to position [533, 0]
click at [428, 165] on div at bounding box center [429, 111] width 2 height 178
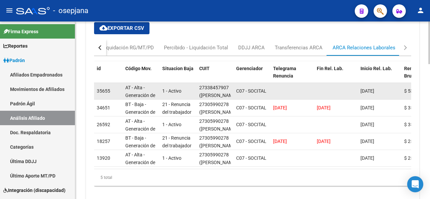
drag, startPoint x: 200, startPoint y: 88, endPoint x: 226, endPoint y: 88, distance: 26.9
click at [226, 88] on div "27338457907" at bounding box center [214, 88] width 30 height 8
drag, startPoint x: 229, startPoint y: 88, endPoint x: 201, endPoint y: 90, distance: 28.3
click at [201, 90] on div "27338457907 ([PERSON_NAME])" at bounding box center [215, 91] width 32 height 14
click at [228, 86] on div "27338457907" at bounding box center [214, 88] width 30 height 8
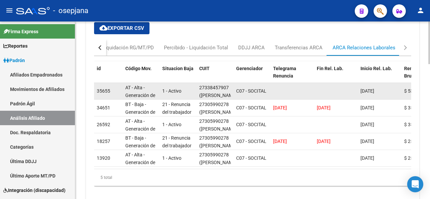
drag, startPoint x: 228, startPoint y: 86, endPoint x: 197, endPoint y: 88, distance: 31.3
click at [197, 88] on datatable-body-cell "27338457907 ([PERSON_NAME])" at bounding box center [215, 91] width 37 height 16
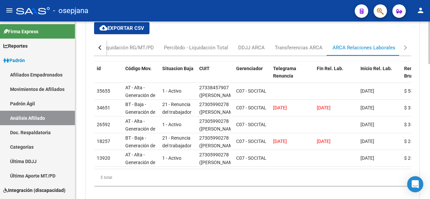
scroll to position [355, 0]
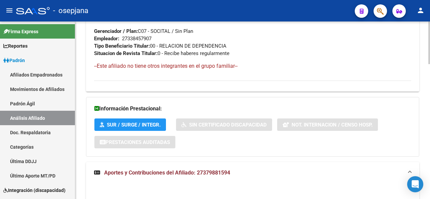
click at [430, 93] on div at bounding box center [429, 111] width 2 height 178
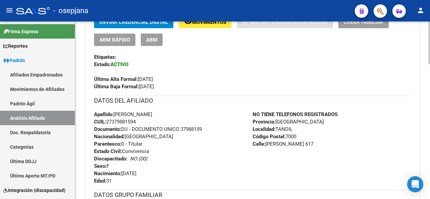
click at [430, 55] on div at bounding box center [429, 111] width 2 height 178
drag, startPoint x: 142, startPoint y: 123, endPoint x: 108, endPoint y: 119, distance: 33.8
click at [108, 119] on div "Apellido: [PERSON_NAME] CUIL: 27379881594 Documento: DU - DOCUMENTO UNICO 37988…" at bounding box center [173, 148] width 159 height 74
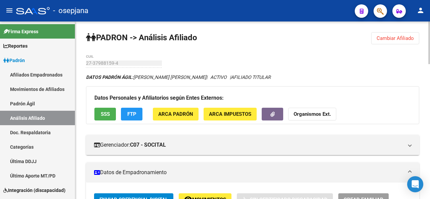
click at [430, 45] on div at bounding box center [429, 111] width 2 height 178
click at [396, 34] on button "Cambiar Afiliado" at bounding box center [395, 38] width 48 height 12
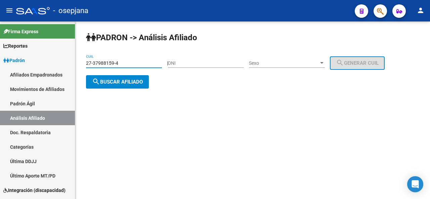
click at [136, 63] on input "27-37988159-4" at bounding box center [124, 63] width 76 height 6
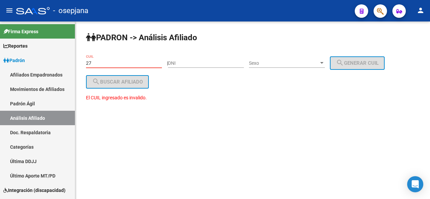
type input "2"
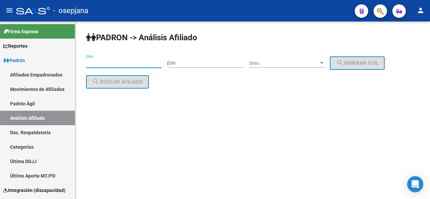
paste input "20-34037754-1"
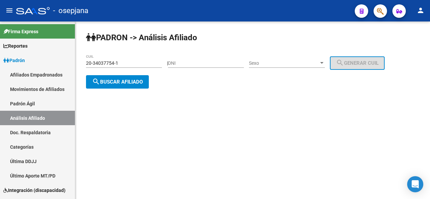
click at [131, 73] on div "20-34037754-1 CUIL" at bounding box center [124, 63] width 76 height 19
click at [130, 89] on div "PADRON -> Análisis Afiliado 20-34037754-1 CUIL | DNI Sexo Sexo search Generar C…" at bounding box center [252, 66] width 355 height 89
click at [130, 84] on span "search Buscar afiliado" at bounding box center [117, 82] width 51 height 6
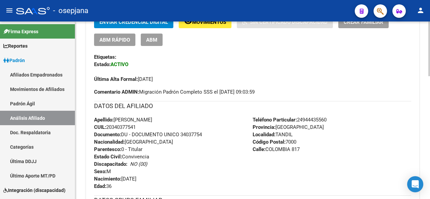
scroll to position [355, 0]
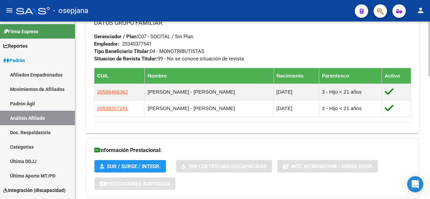
click at [430, 109] on div at bounding box center [429, 111] width 2 height 178
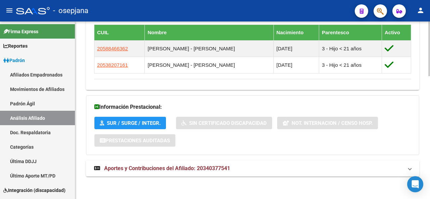
click at [430, 199] on html "menu - osepjana person Firma Express Reportes Padrón Traspasos x O.S. Traspasos…" at bounding box center [215, 99] width 430 height 199
click at [144, 166] on span "Aportes y Contribuciones del Afiliado: 20340377541" at bounding box center [167, 168] width 126 height 6
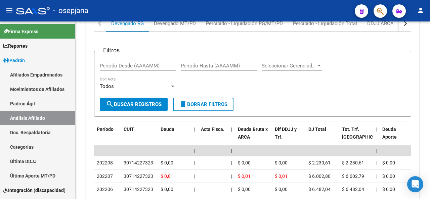
scroll to position [600, 0]
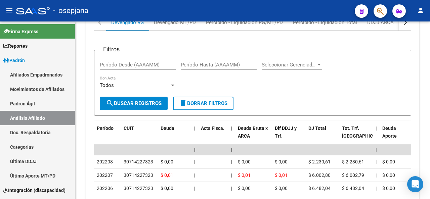
click at [430, 199] on html "menu - osepjana person Firma Express Reportes Padrón Traspasos x O.S. Traspasos…" at bounding box center [215, 99] width 430 height 199
click at [176, 24] on div "Devengado MT/PD" at bounding box center [175, 22] width 42 height 7
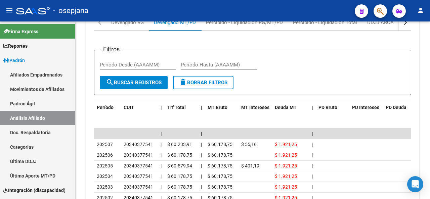
click at [429, 47] on div at bounding box center [429, 111] width 2 height 178
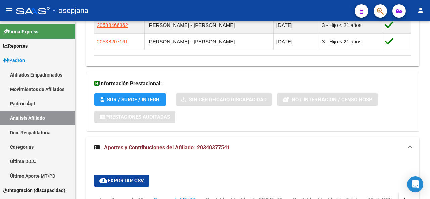
click at [430, 21] on mat-toolbar "menu - osepjana person" at bounding box center [215, 11] width 430 height 22
click at [428, 24] on div "PADRON -> Análisis Afiliado Cambiar Afiliado 20-34037754-1 CUIL DATOS PADRÓN ÁG…" at bounding box center [252, 41] width 355 height 884
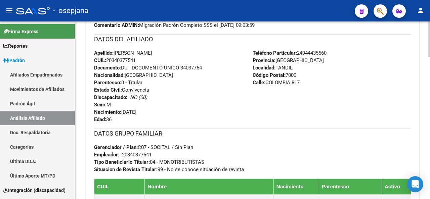
click at [430, 34] on div at bounding box center [429, 111] width 2 height 178
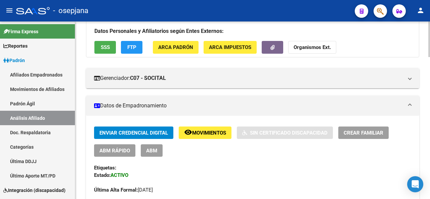
scroll to position [0, 0]
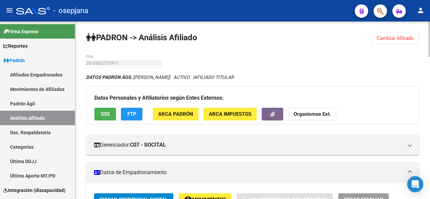
click at [430, 34] on div at bounding box center [429, 111] width 2 height 178
click at [407, 39] on span "Cambiar Afiliado" at bounding box center [395, 38] width 37 height 6
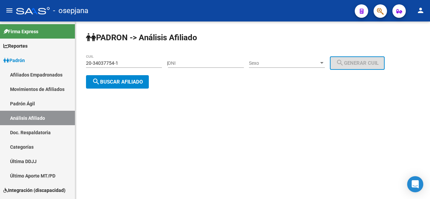
click at [130, 68] on div "20-34037754-1 CUIL" at bounding box center [124, 60] width 76 height 13
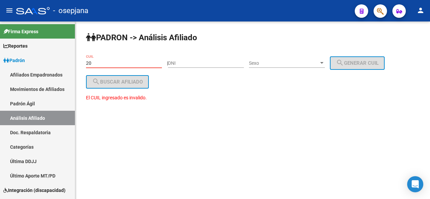
type input "2"
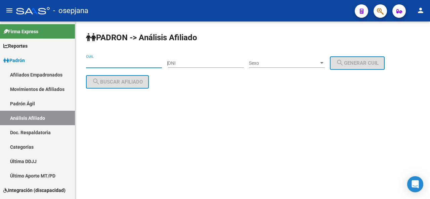
paste input "27-43468847-2"
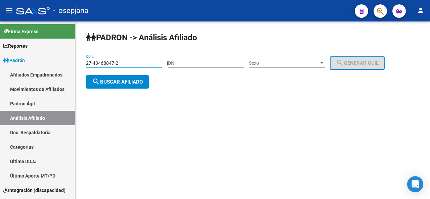
type input "27-43468847-2"
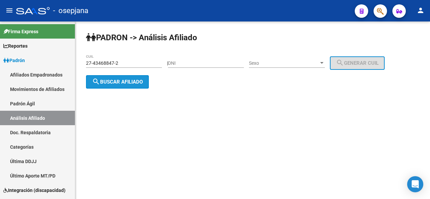
click at [117, 83] on span "search Buscar afiliado" at bounding box center [117, 82] width 51 height 6
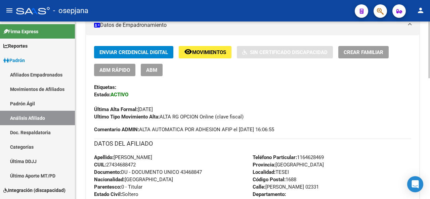
scroll to position [138, 0]
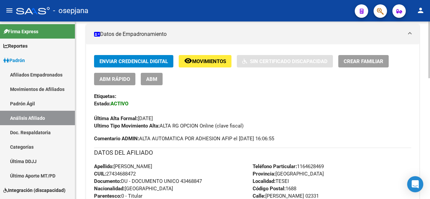
click at [421, 102] on div "PADRON -> Análisis Afiliado Cambiar Afiliado 27-43468847-2 CUIL DATOS PADRÓN ÁG…" at bounding box center [253, 161] width 356 height 556
click at [215, 62] on span "Movimientos" at bounding box center [209, 61] width 34 height 6
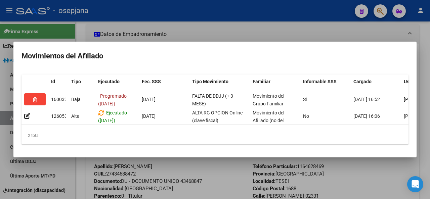
click at [233, 22] on div at bounding box center [215, 99] width 430 height 199
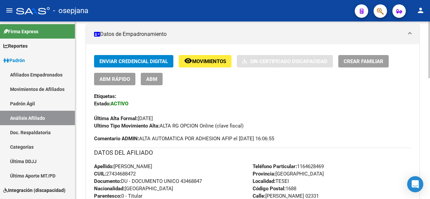
drag, startPoint x: 181, startPoint y: 182, endPoint x: 213, endPoint y: 180, distance: 32.3
click at [213, 180] on div "Apellido: [PERSON_NAME] CUIL: 27434688472 Documento: DU - DOCUMENTO UNICO 43468…" at bounding box center [173, 200] width 159 height 74
drag, startPoint x: 182, startPoint y: 181, endPoint x: 216, endPoint y: 179, distance: 34.3
click at [216, 179] on div "Apellido: [PERSON_NAME] CUIL: 27434688472 Documento: DU - DOCUMENTO UNICO 43468…" at bounding box center [173, 200] width 159 height 74
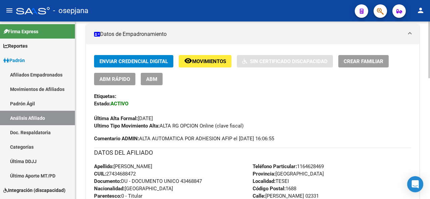
click at [430, 36] on div at bounding box center [429, 111] width 2 height 178
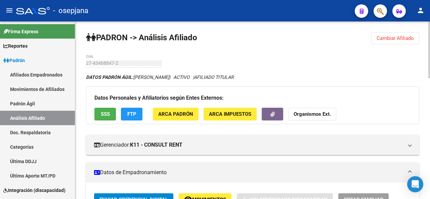
click at [392, 37] on span "Cambiar Afiliado" at bounding box center [395, 38] width 37 height 6
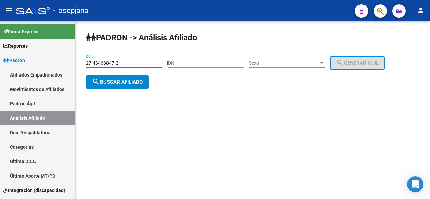
drag, startPoint x: 142, startPoint y: 60, endPoint x: 86, endPoint y: 62, distance: 55.8
click at [86, 62] on input "27-43468847-2" at bounding box center [124, 63] width 76 height 6
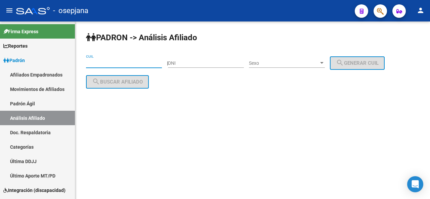
paste input "20-34703952-8"
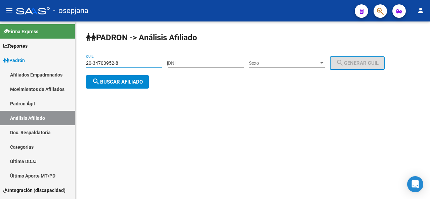
type input "20-34703952-8"
click at [117, 73] on div "20-34703952-8 CUIL" at bounding box center [124, 63] width 76 height 19
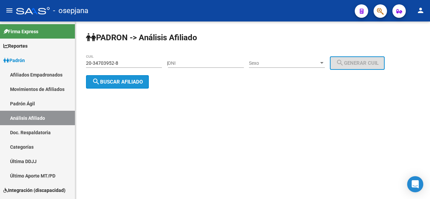
click at [119, 78] on button "search Buscar afiliado" at bounding box center [117, 81] width 63 height 13
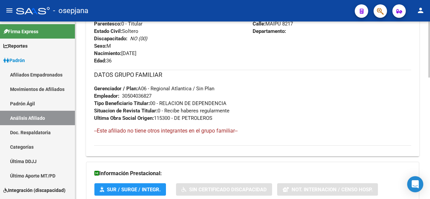
scroll to position [365, 0]
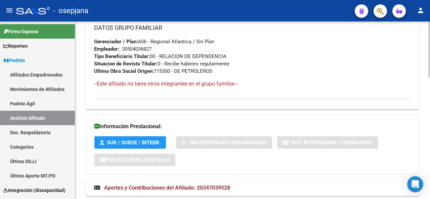
click at [429, 40] on div at bounding box center [429, 111] width 2 height 178
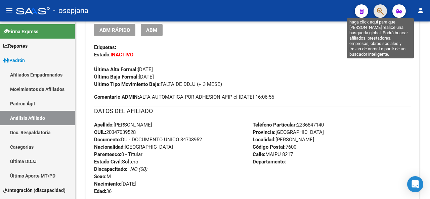
click at [383, 11] on icon "button" at bounding box center [380, 11] width 7 height 8
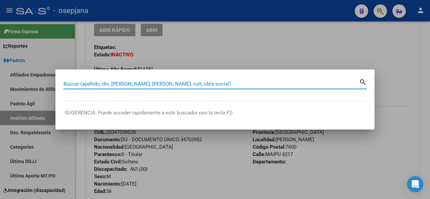
paste input "27-32482997-6"
type input "27324829976"
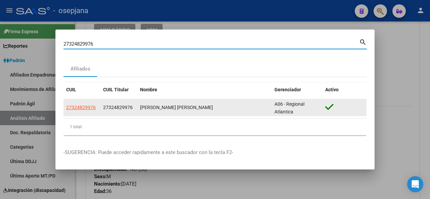
click at [97, 107] on datatable-body-cell "27324829976" at bounding box center [81, 107] width 37 height 16
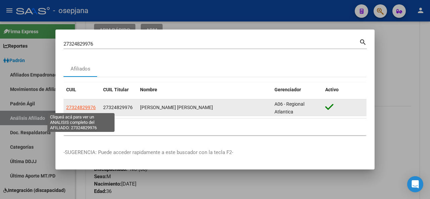
click at [80, 109] on span "27324829976" at bounding box center [81, 107] width 30 height 5
type textarea "27324829976"
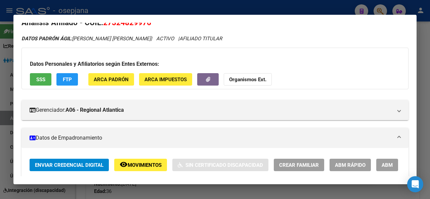
scroll to position [8, 0]
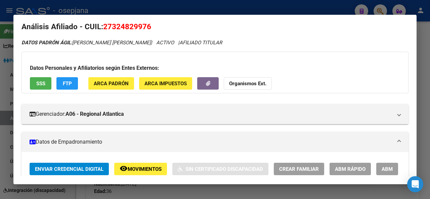
click at [430, 55] on div at bounding box center [215, 99] width 430 height 199
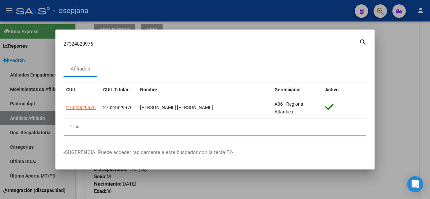
click at [430, 80] on div at bounding box center [215, 99] width 430 height 199
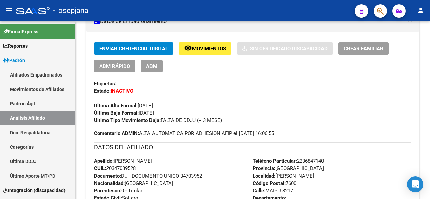
click at [428, 75] on div at bounding box center [429, 97] width 2 height 56
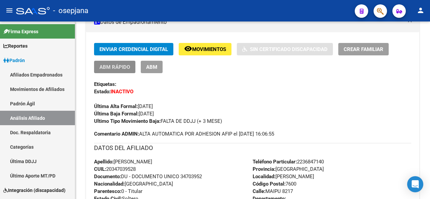
click at [96, 66] on button "ABM Rápido" at bounding box center [114, 67] width 41 height 12
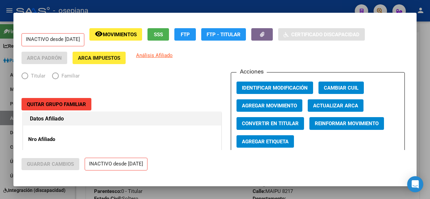
radio input "true"
type input "30-50403682-7"
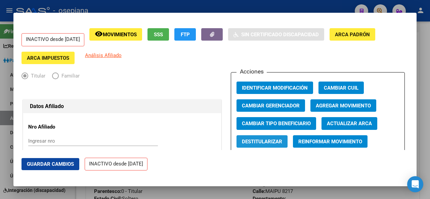
drag, startPoint x: 264, startPoint y: 141, endPoint x: 270, endPoint y: 132, distance: 11.1
click at [264, 141] on span "Destitularizar" at bounding box center [262, 142] width 40 height 6
radio input "false"
radio input "true"
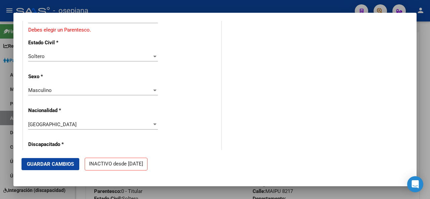
scroll to position [312, 0]
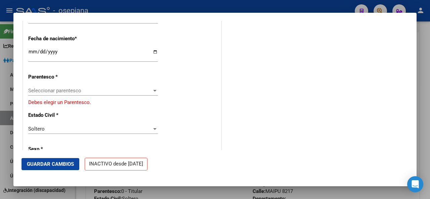
click at [43, 93] on span "Seleccionar parentesco" at bounding box center [90, 91] width 124 height 6
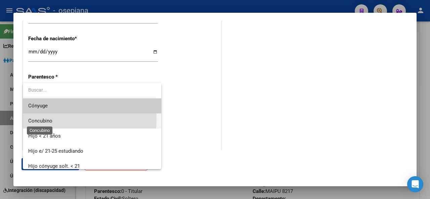
click at [50, 119] on span "Concubino" at bounding box center [40, 121] width 24 height 6
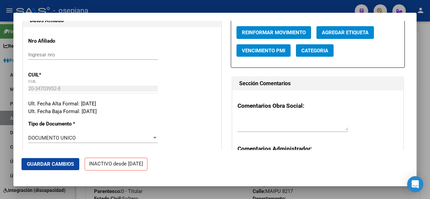
scroll to position [0, 0]
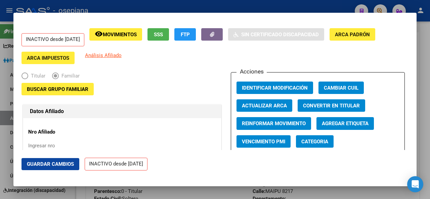
click at [29, 88] on span "Buscar Grupo Familiar" at bounding box center [57, 89] width 61 height 6
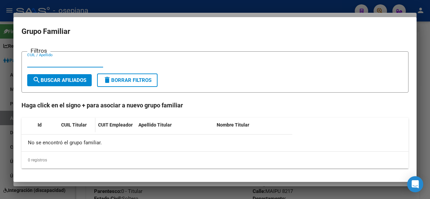
paste input "27324829976"
type input "27324829976"
